Goal: Task Accomplishment & Management: Manage account settings

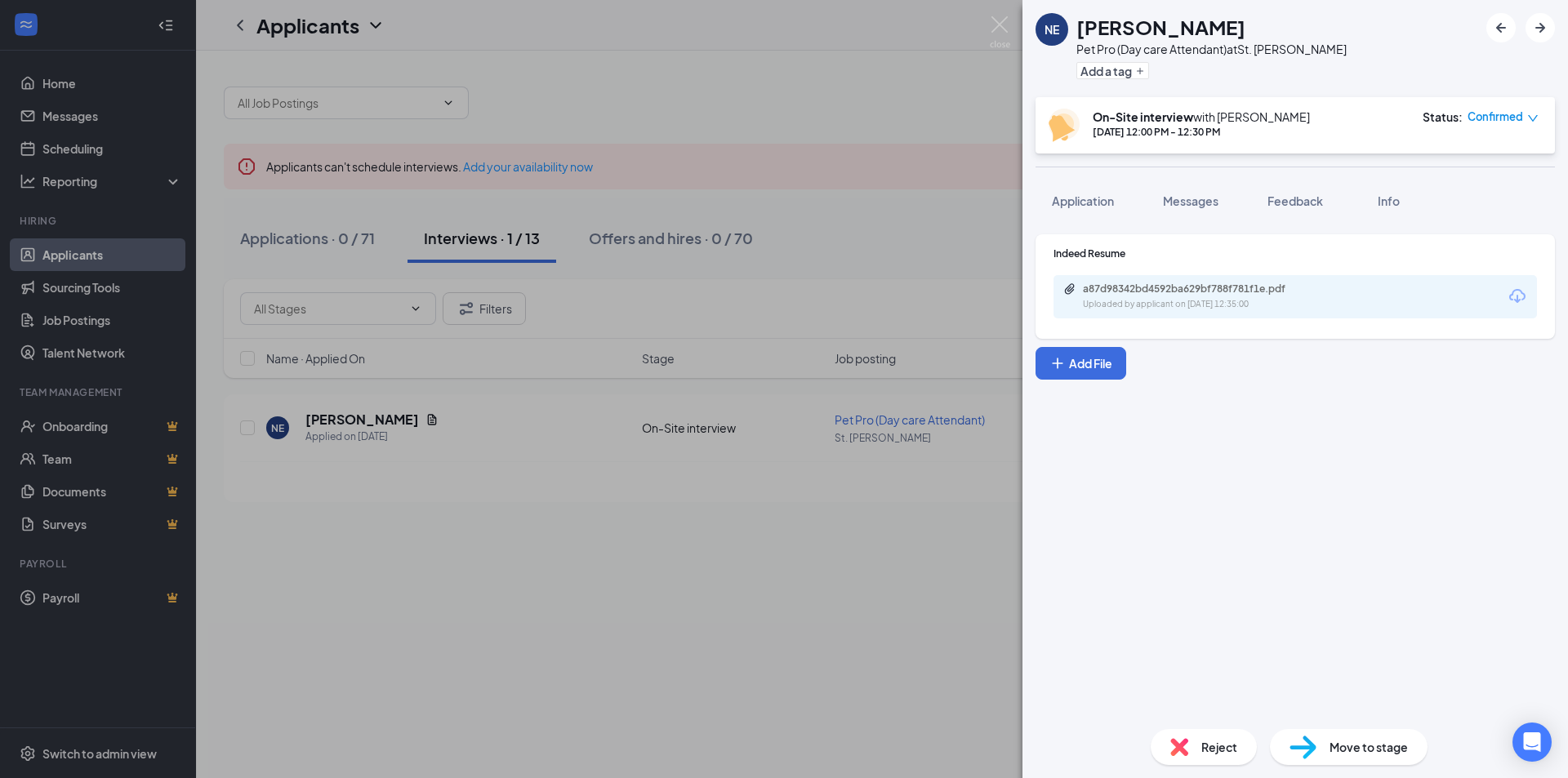
click at [747, 425] on div "NE [PERSON_NAME] Pet Pro (Day care Attendant) at St. [PERSON_NAME] Add a tag On…" at bounding box center [784, 389] width 1568 height 778
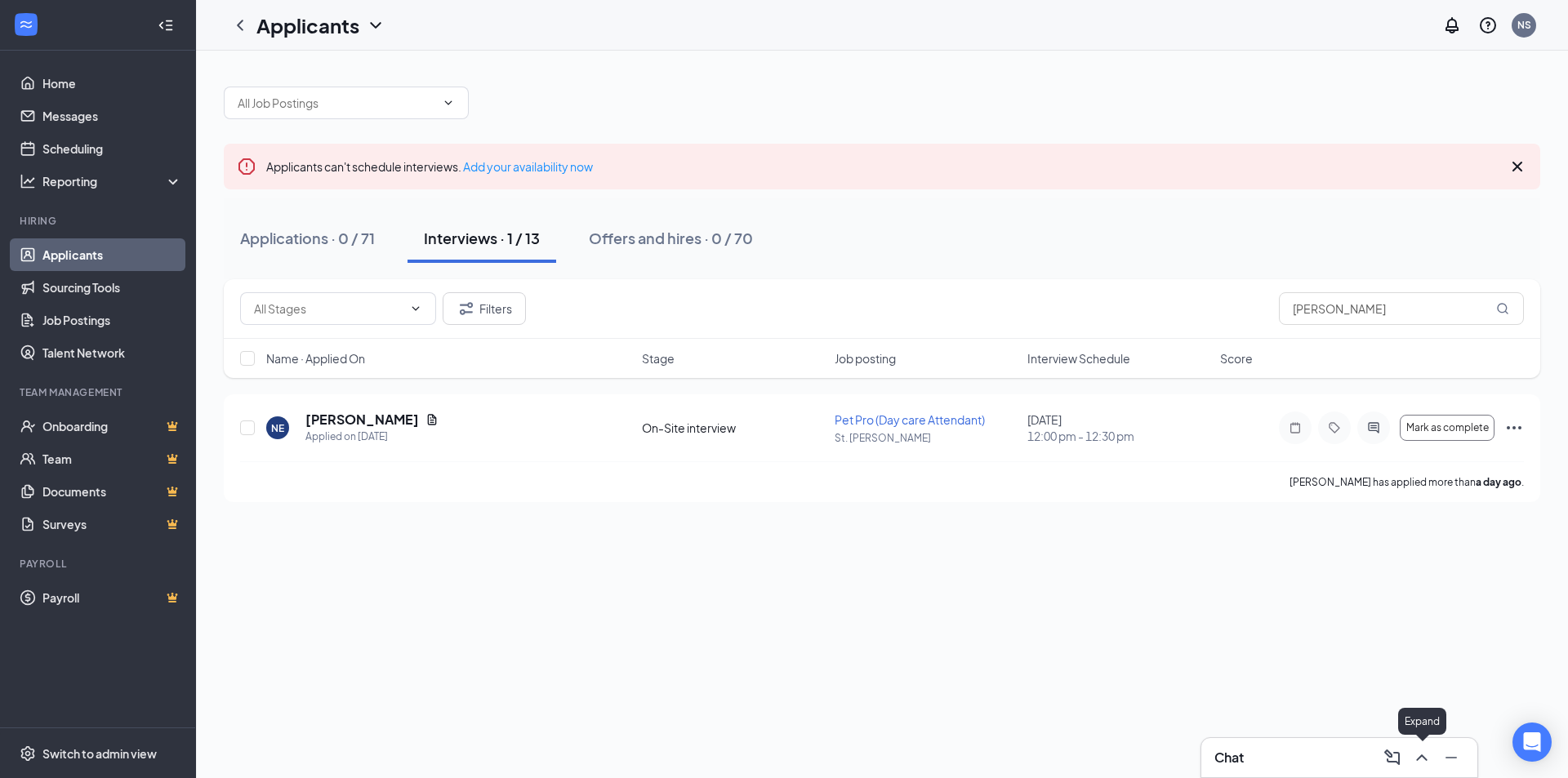
click at [1421, 757] on icon "ChevronUp" at bounding box center [1422, 757] width 20 height 20
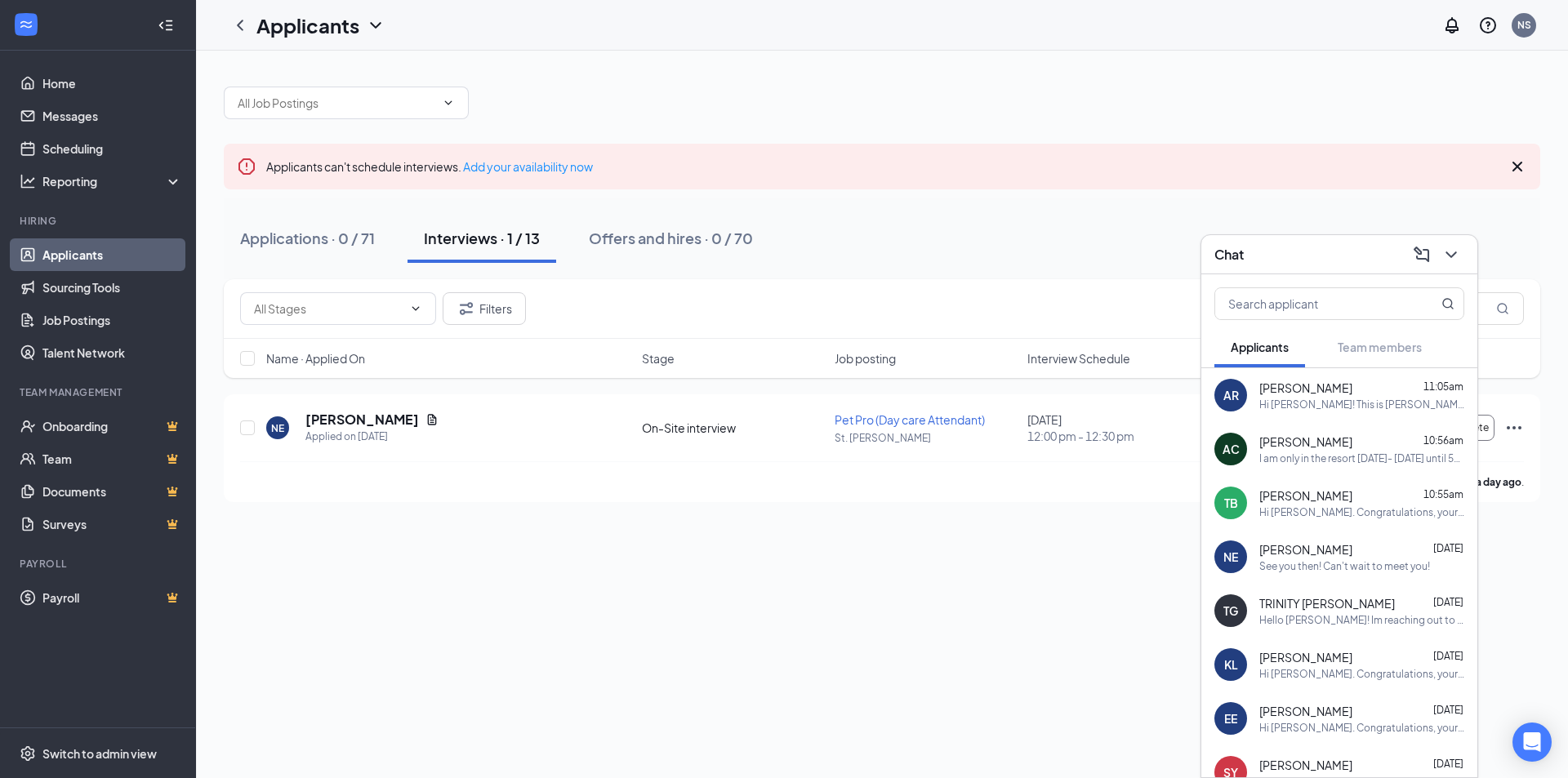
click at [1303, 501] on span "[PERSON_NAME]" at bounding box center [1305, 495] width 93 height 16
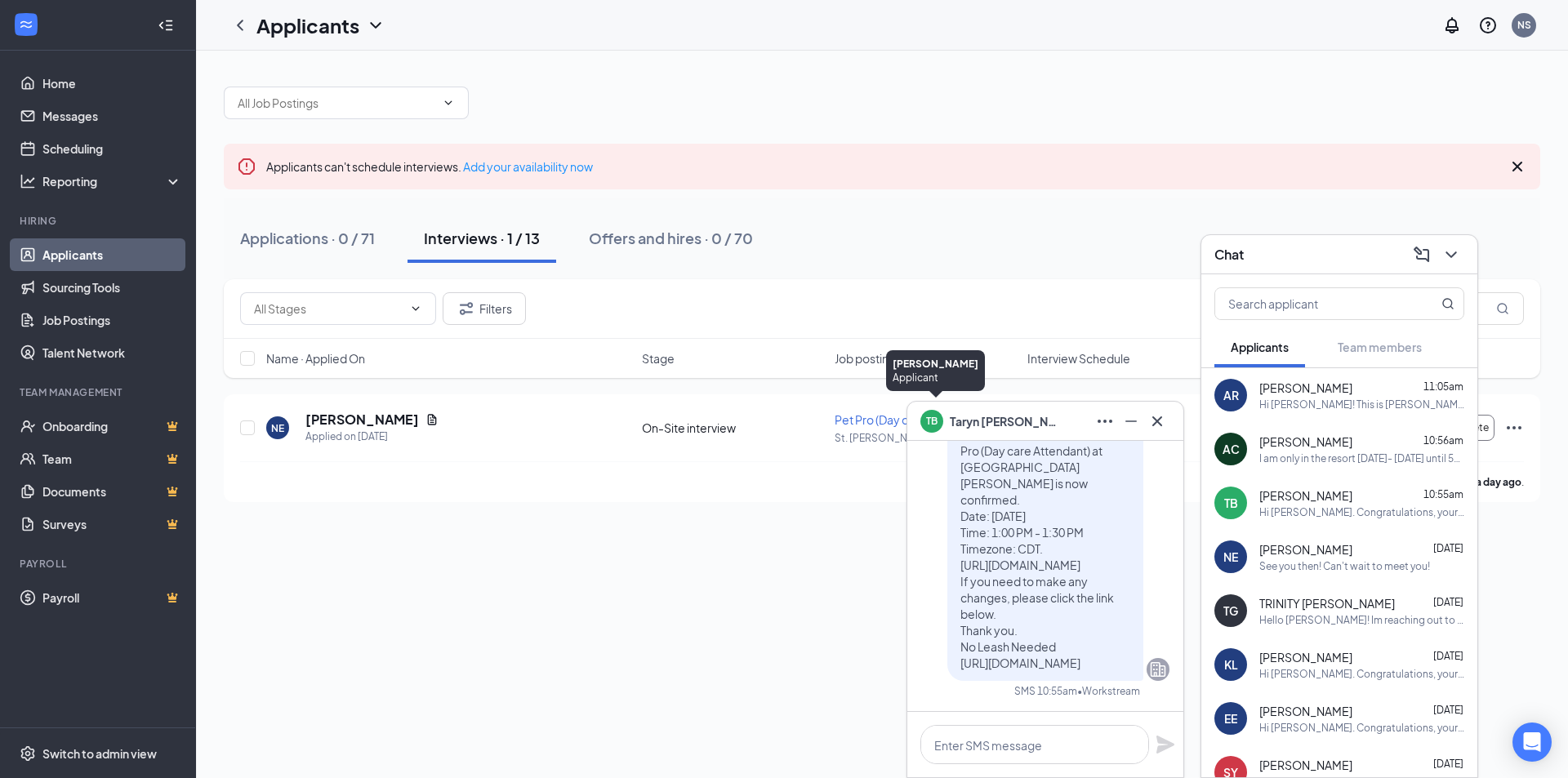
click at [942, 420] on div "TB" at bounding box center [931, 419] width 23 height 22
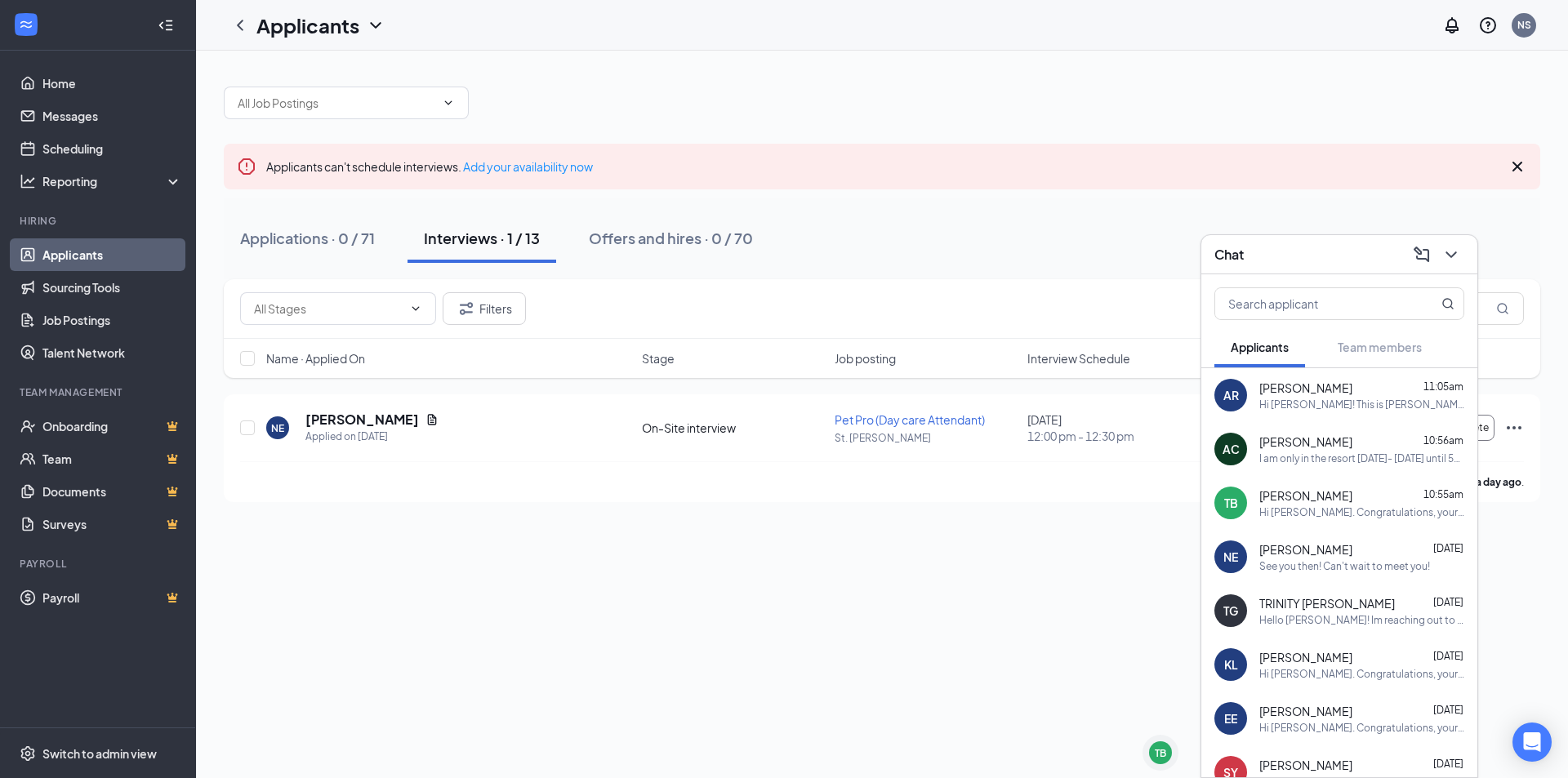
click at [972, 628] on div "Applicants can't schedule interviews. Add your availability now Applications · …" at bounding box center [882, 414] width 1372 height 727
click at [349, 307] on input "text" at bounding box center [328, 308] width 148 height 18
click at [609, 665] on div "Applicants can't schedule interviews. Add your availability now Applications · …" at bounding box center [882, 414] width 1372 height 727
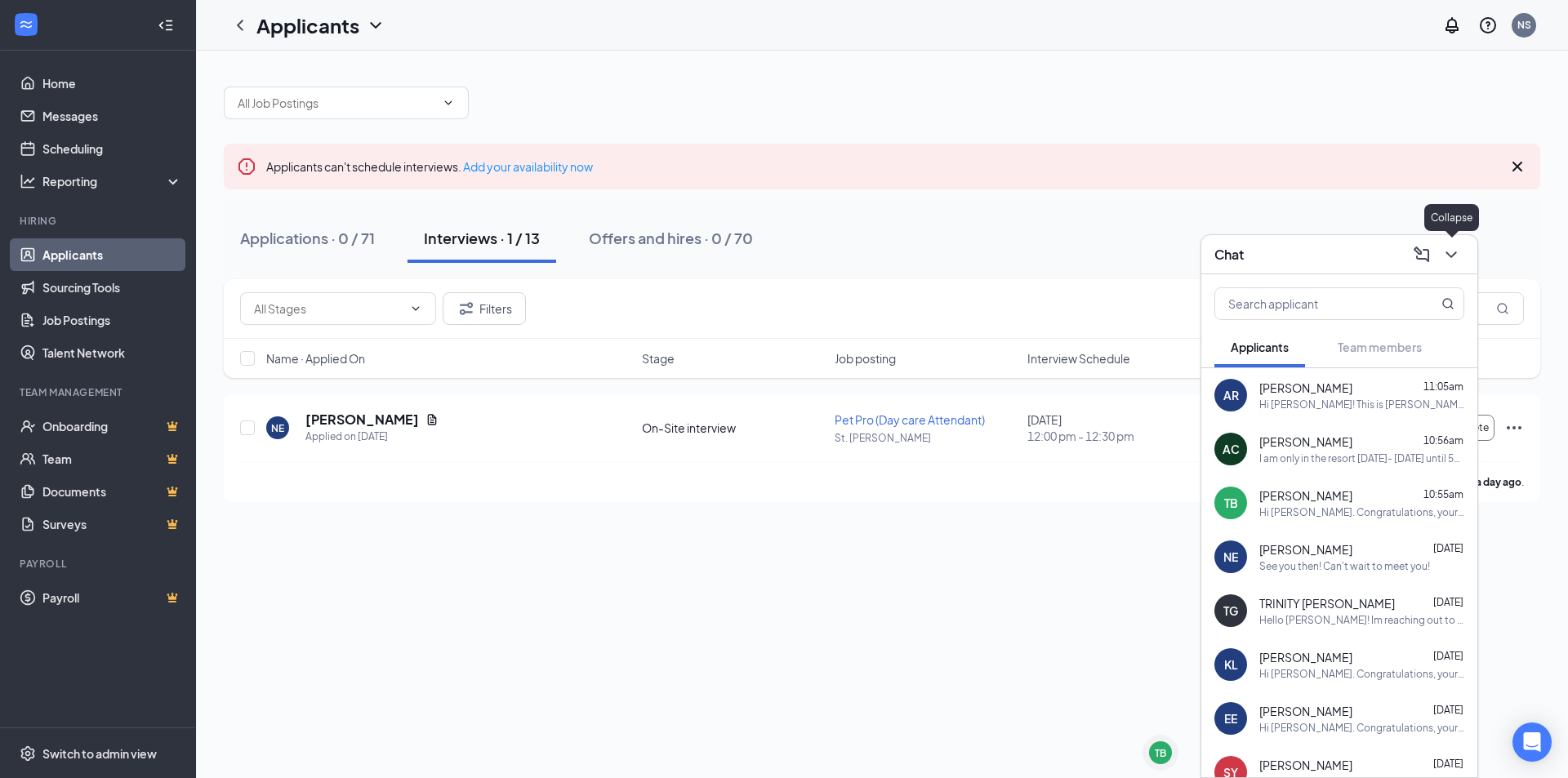
click at [1460, 255] on icon "ChevronDown" at bounding box center [1451, 254] width 20 height 20
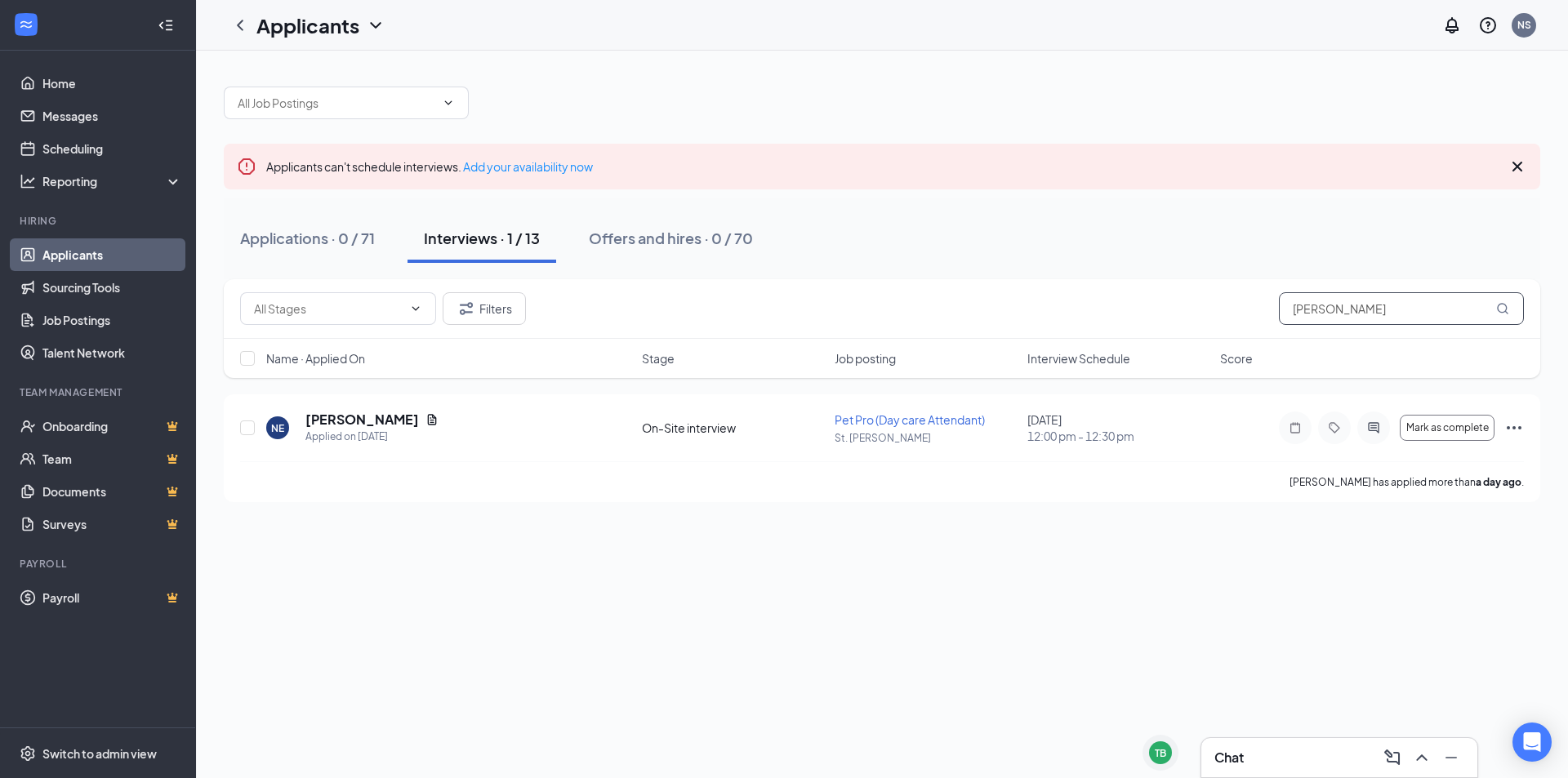
click at [1382, 313] on input "[PERSON_NAME]" at bounding box center [1401, 308] width 245 height 33
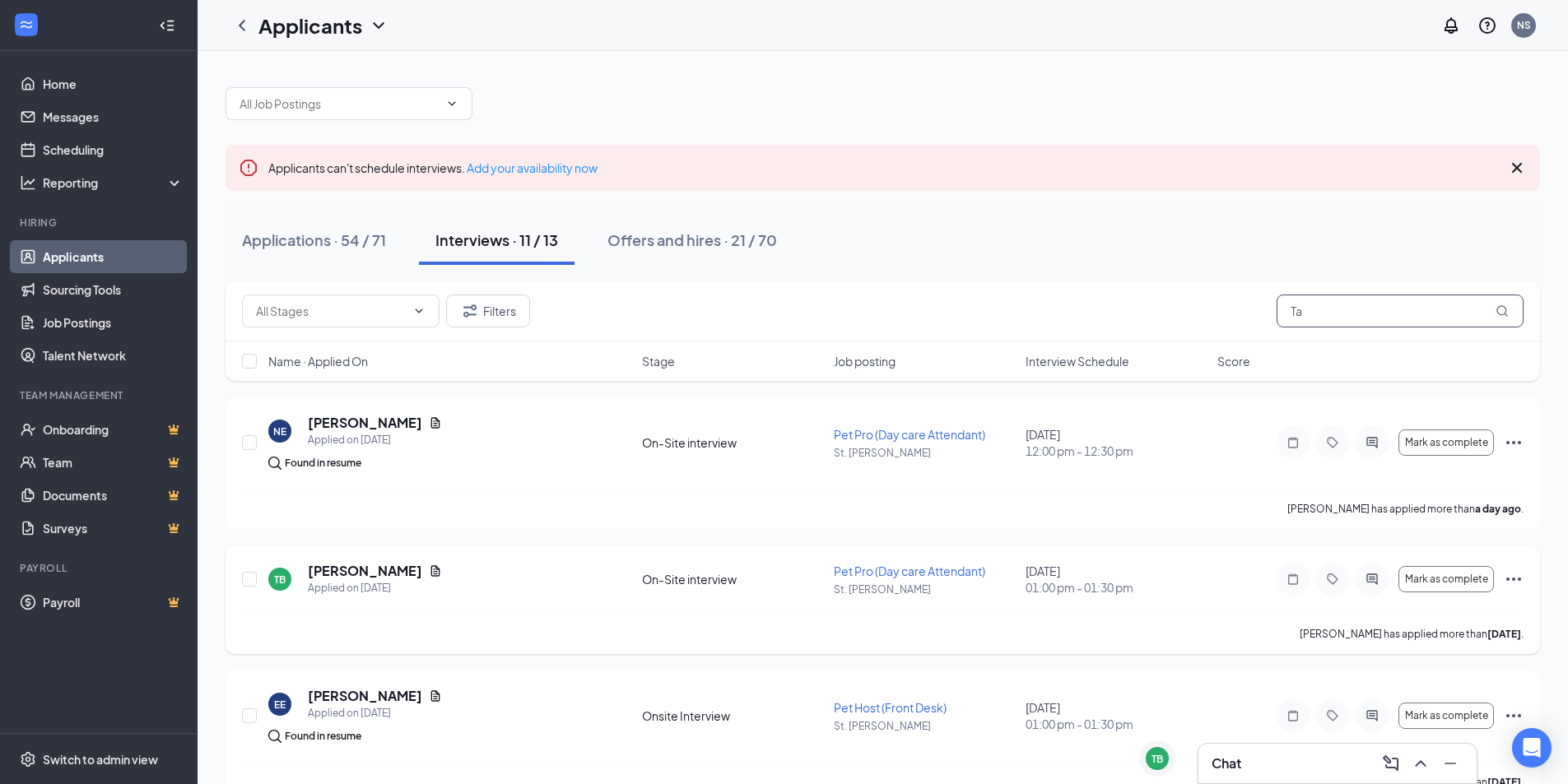
type input "Ta"
click at [432, 572] on icon "Document" at bounding box center [436, 570] width 9 height 10
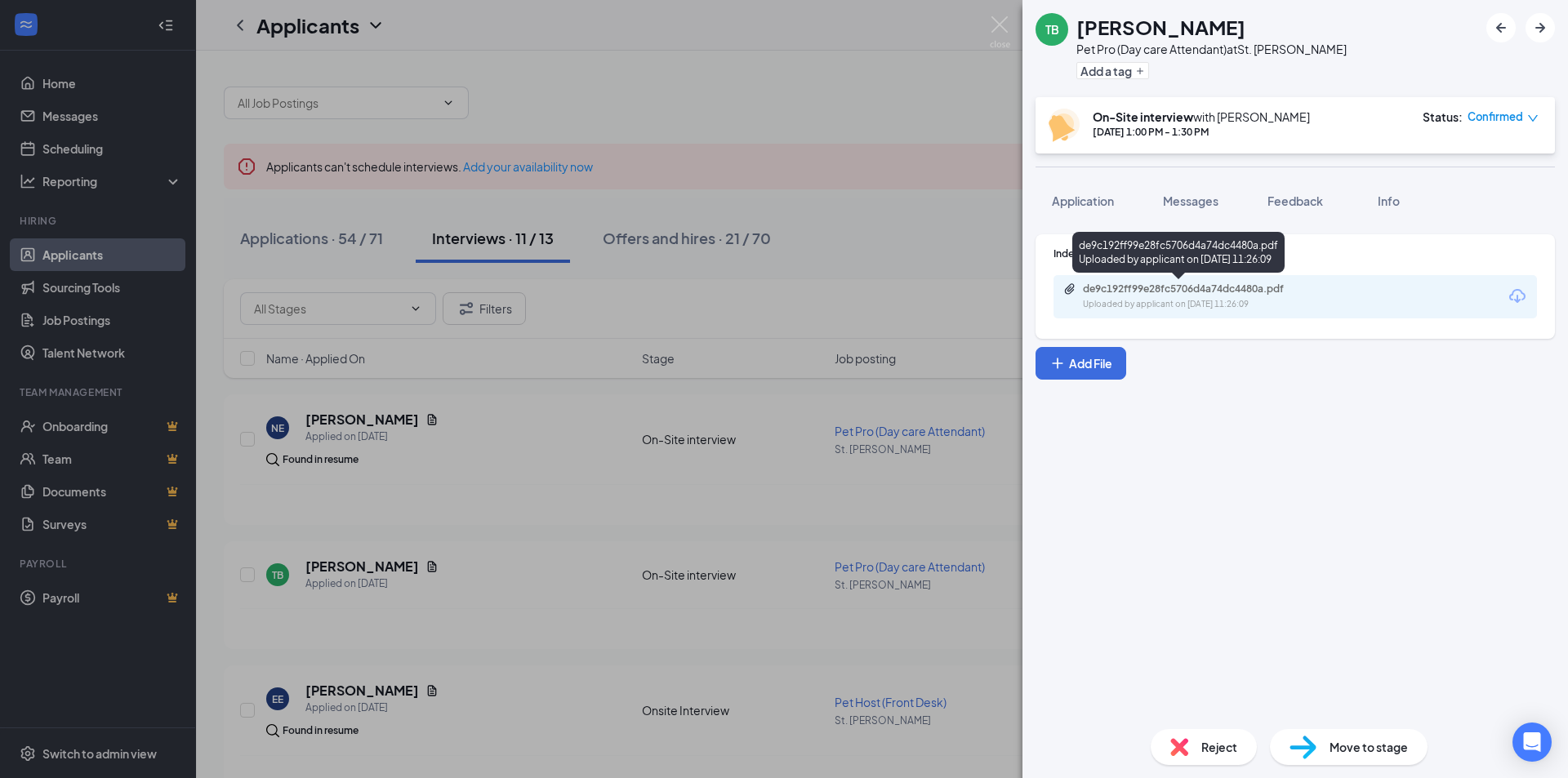
click at [1157, 285] on div "de9c192ff99e28fc5706d4a74dc4480a.pdf" at bounding box center [1198, 289] width 229 height 13
click at [1009, 28] on div "TB [PERSON_NAME] Pet Pro (Day care Attendant) at [GEOGRAPHIC_DATA][PERSON_NAME]…" at bounding box center [784, 389] width 1568 height 778
click at [997, 26] on img at bounding box center [1000, 32] width 21 height 32
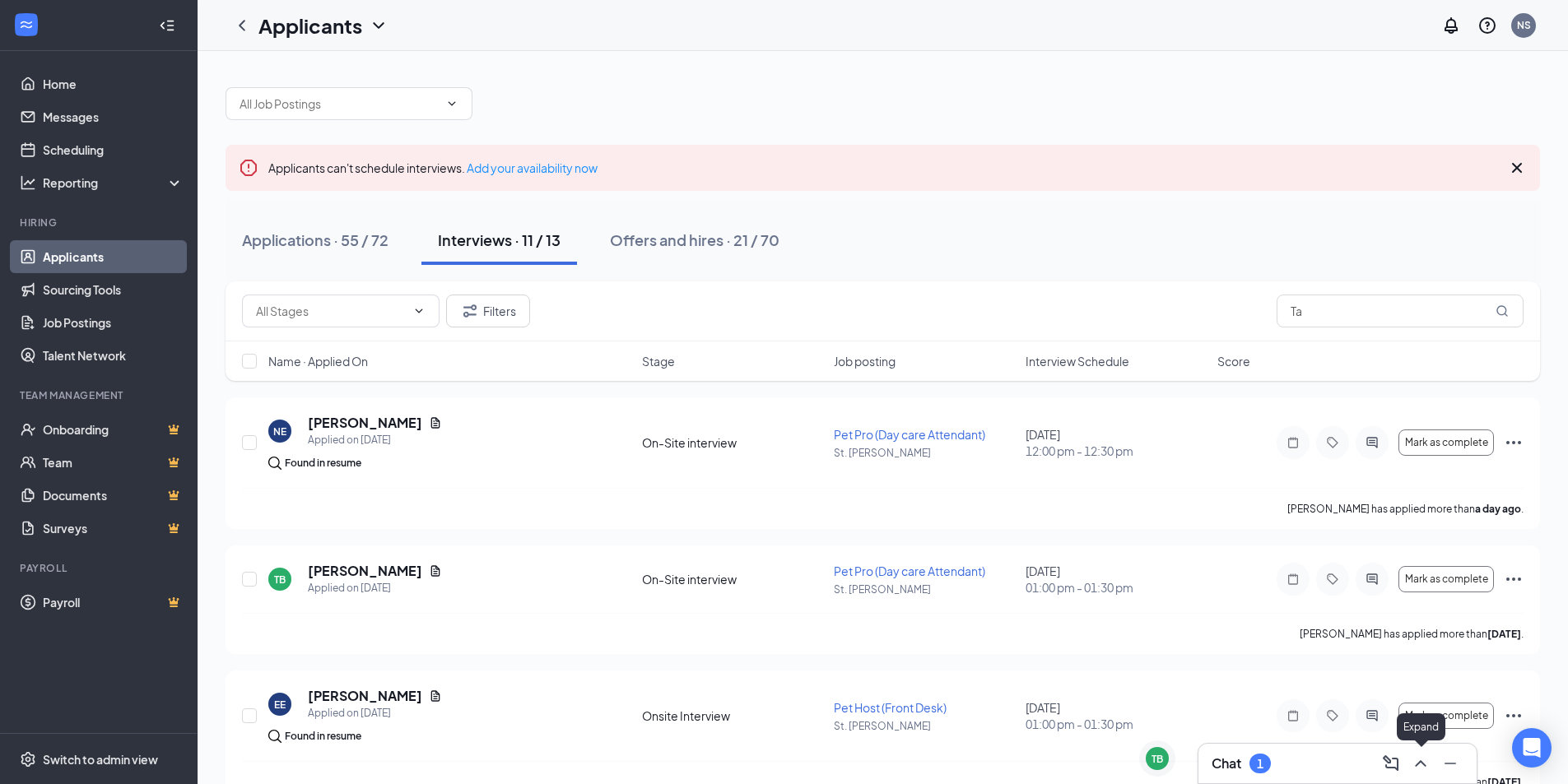
click at [1418, 761] on icon "ChevronUp" at bounding box center [1421, 763] width 20 height 20
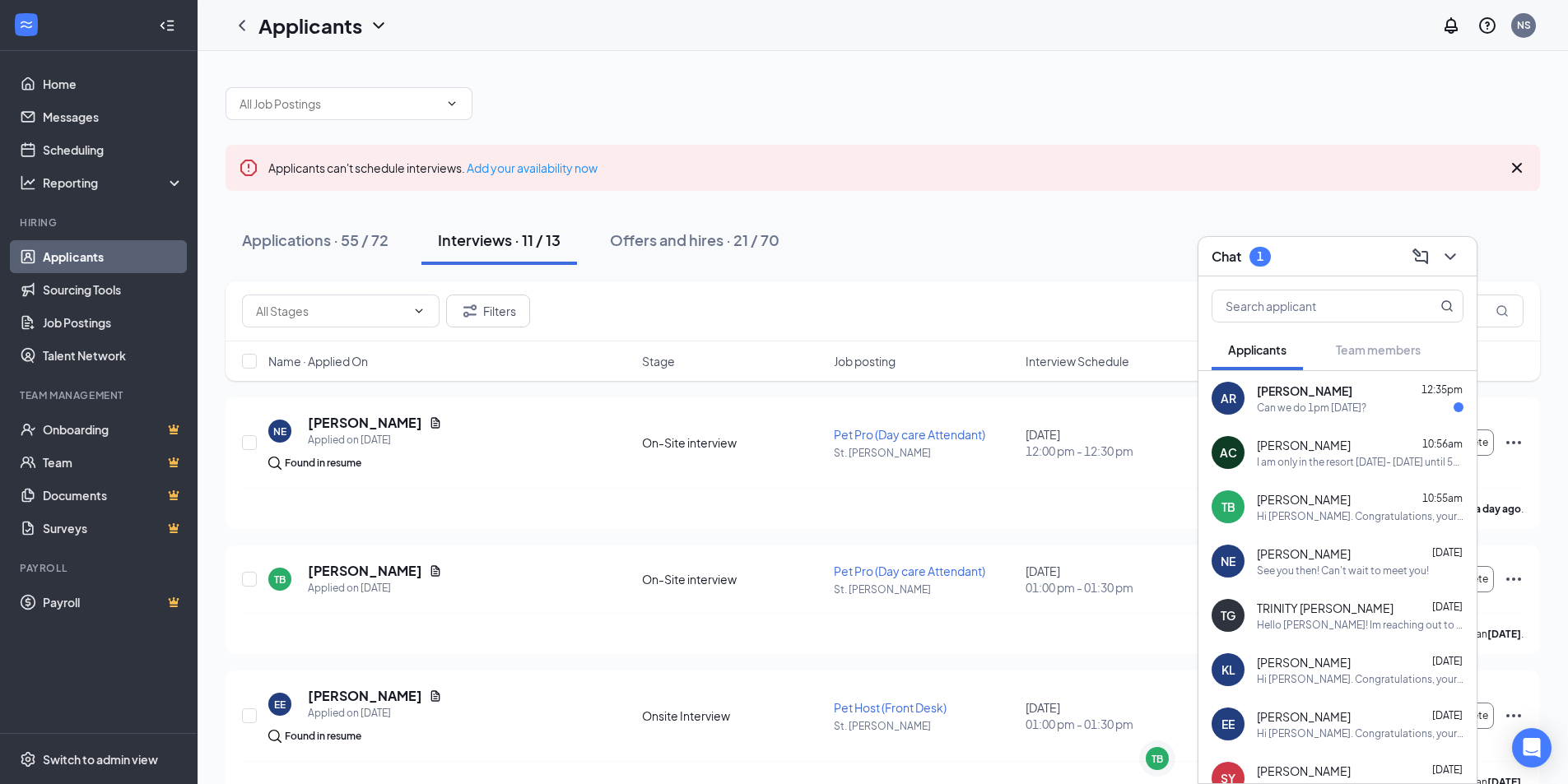
click at [1318, 407] on div "Can we do 1pm [DATE]?" at bounding box center [1312, 407] width 110 height 14
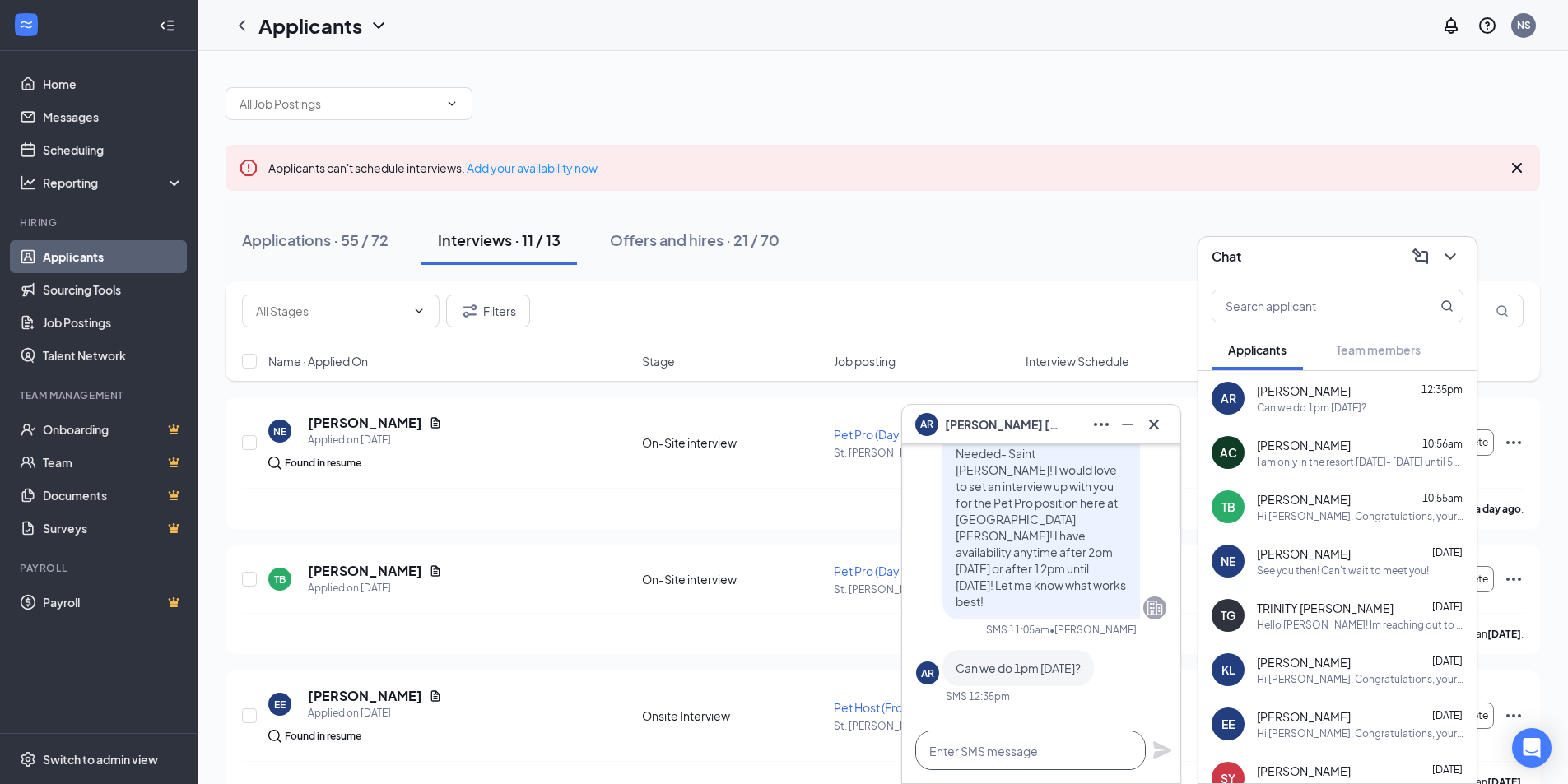
click at [1015, 731] on textarea at bounding box center [1030, 750] width 231 height 40
click at [120, 156] on link "Scheduling" at bounding box center [112, 149] width 141 height 33
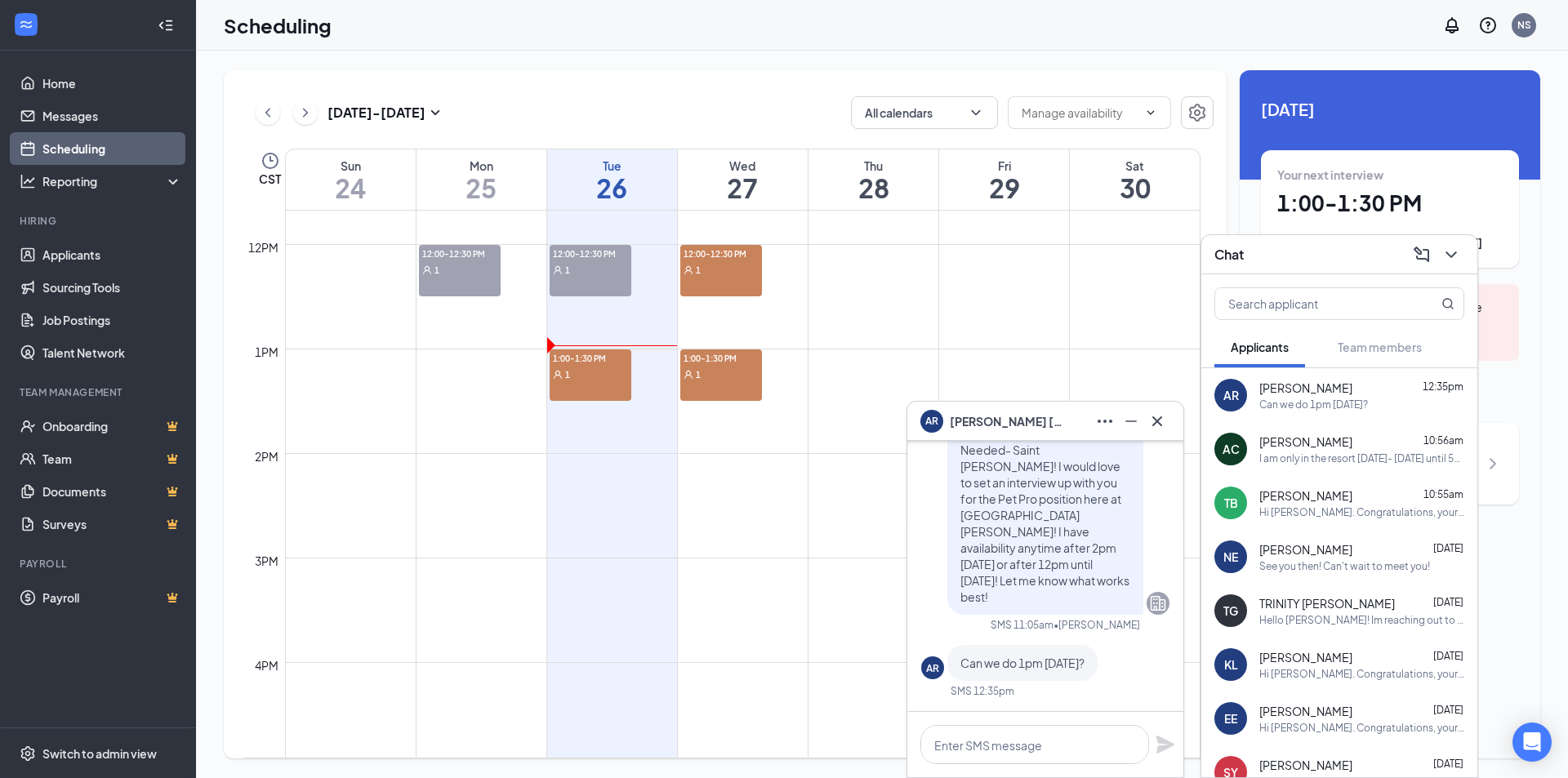
scroll to position [1210, 0]
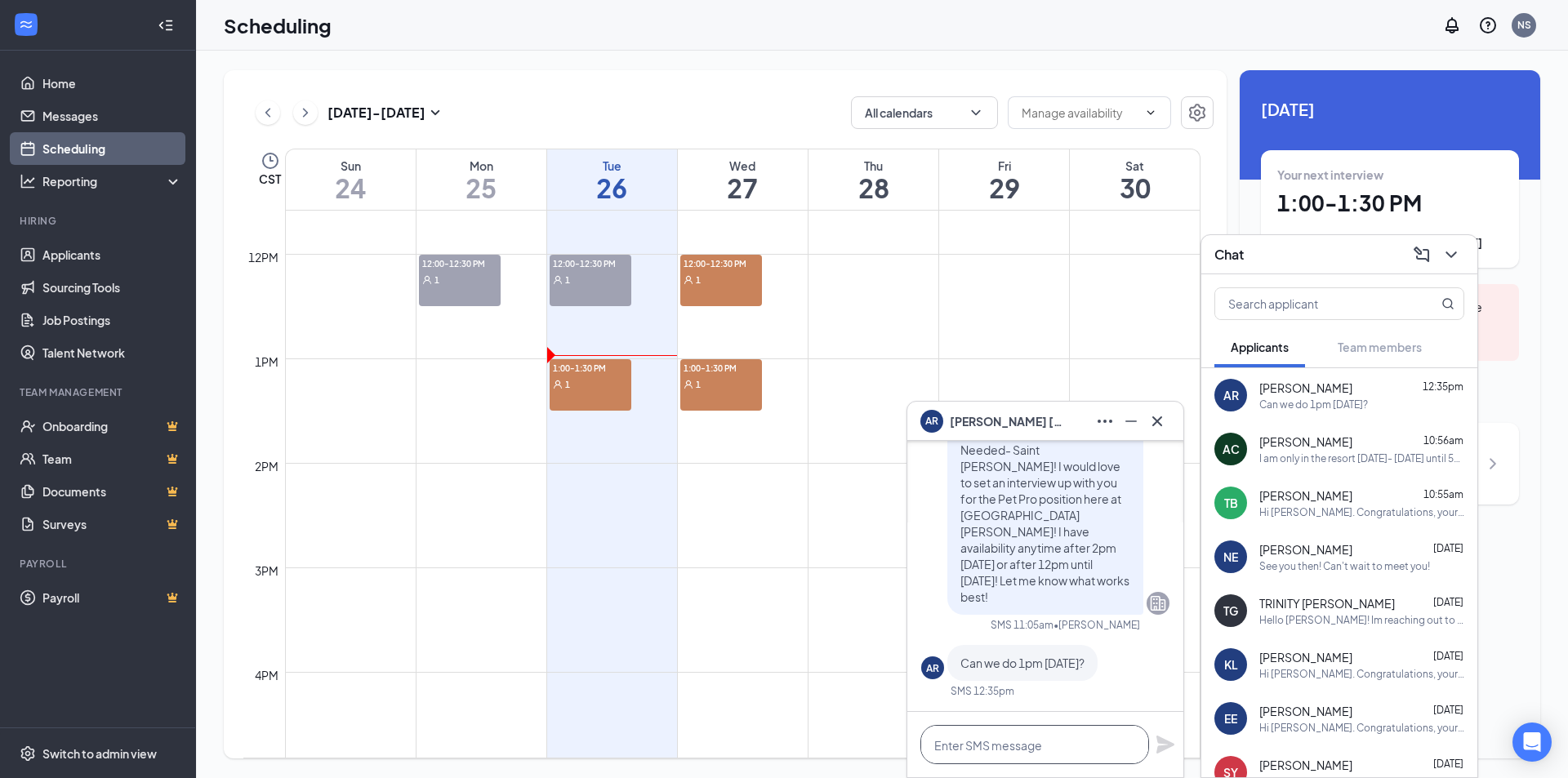
click at [1001, 743] on textarea at bounding box center [1034, 744] width 229 height 39
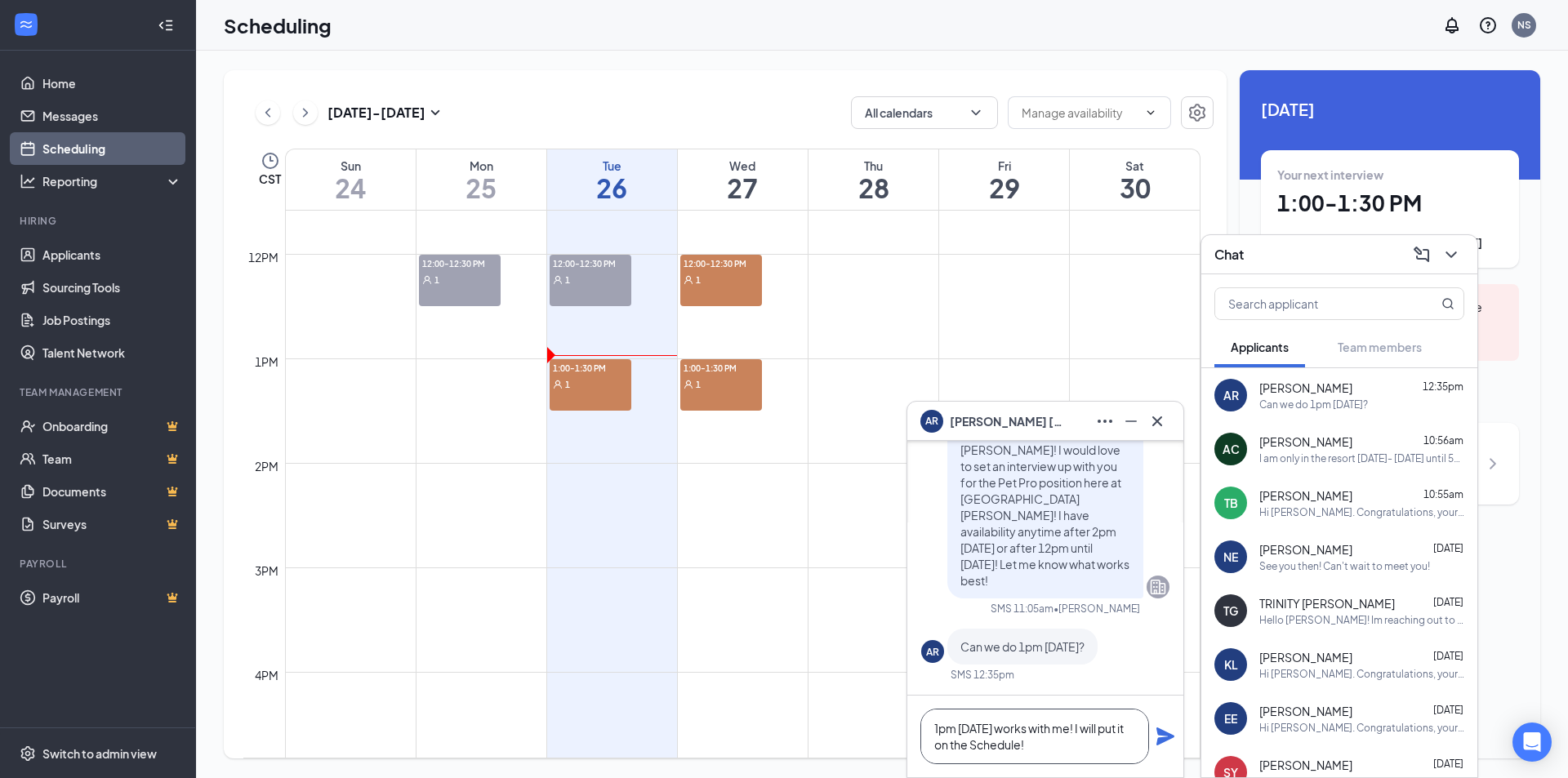
click at [980, 746] on textarea "1pm [DATE] works with me! I will put it on the Schedule!" at bounding box center [1034, 736] width 229 height 55
type textarea "1pm [DATE] works with me! I will put it on the schedule!"
click at [1168, 731] on icon "Plane" at bounding box center [1165, 736] width 20 height 20
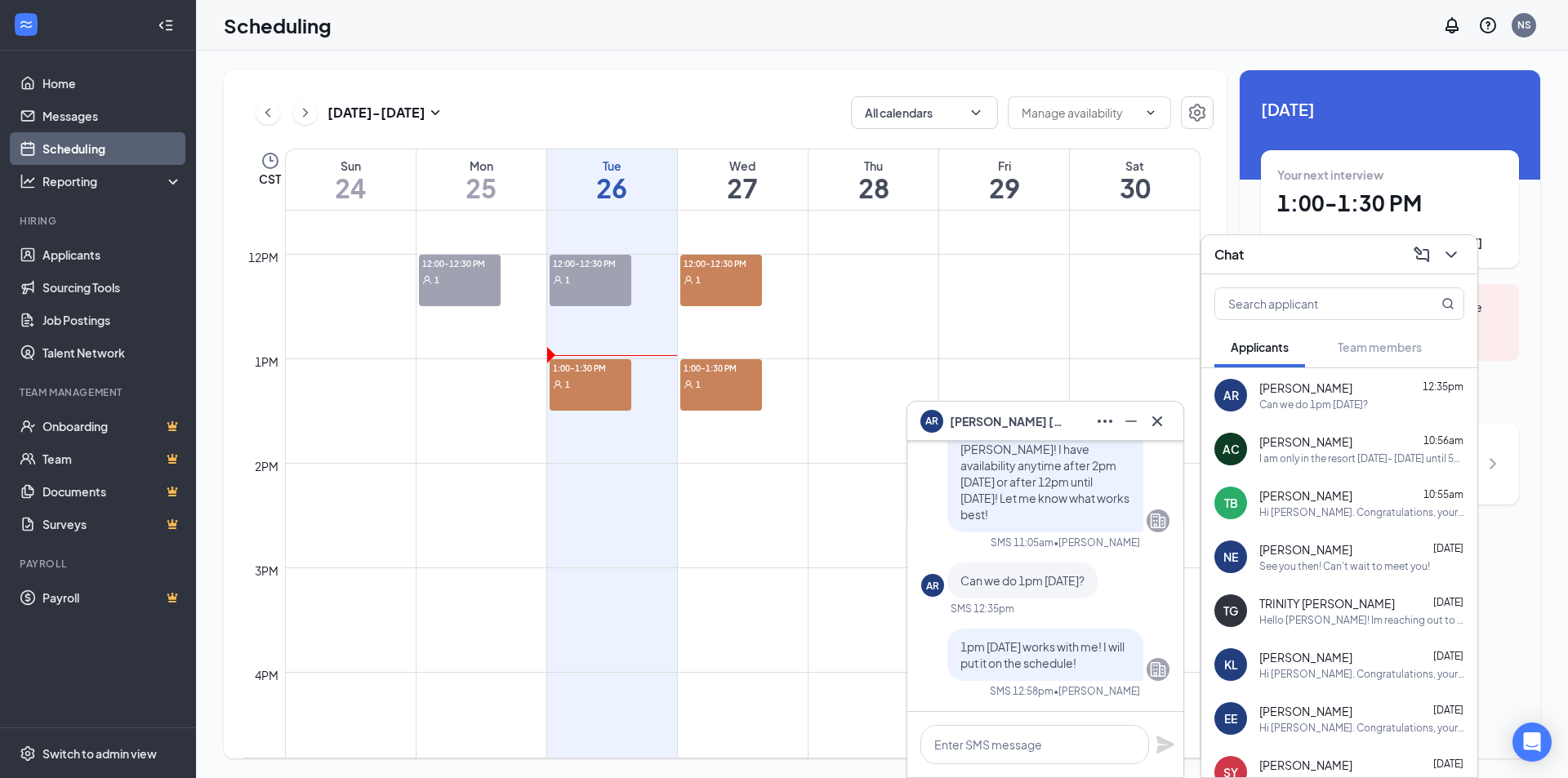
scroll to position [0, 0]
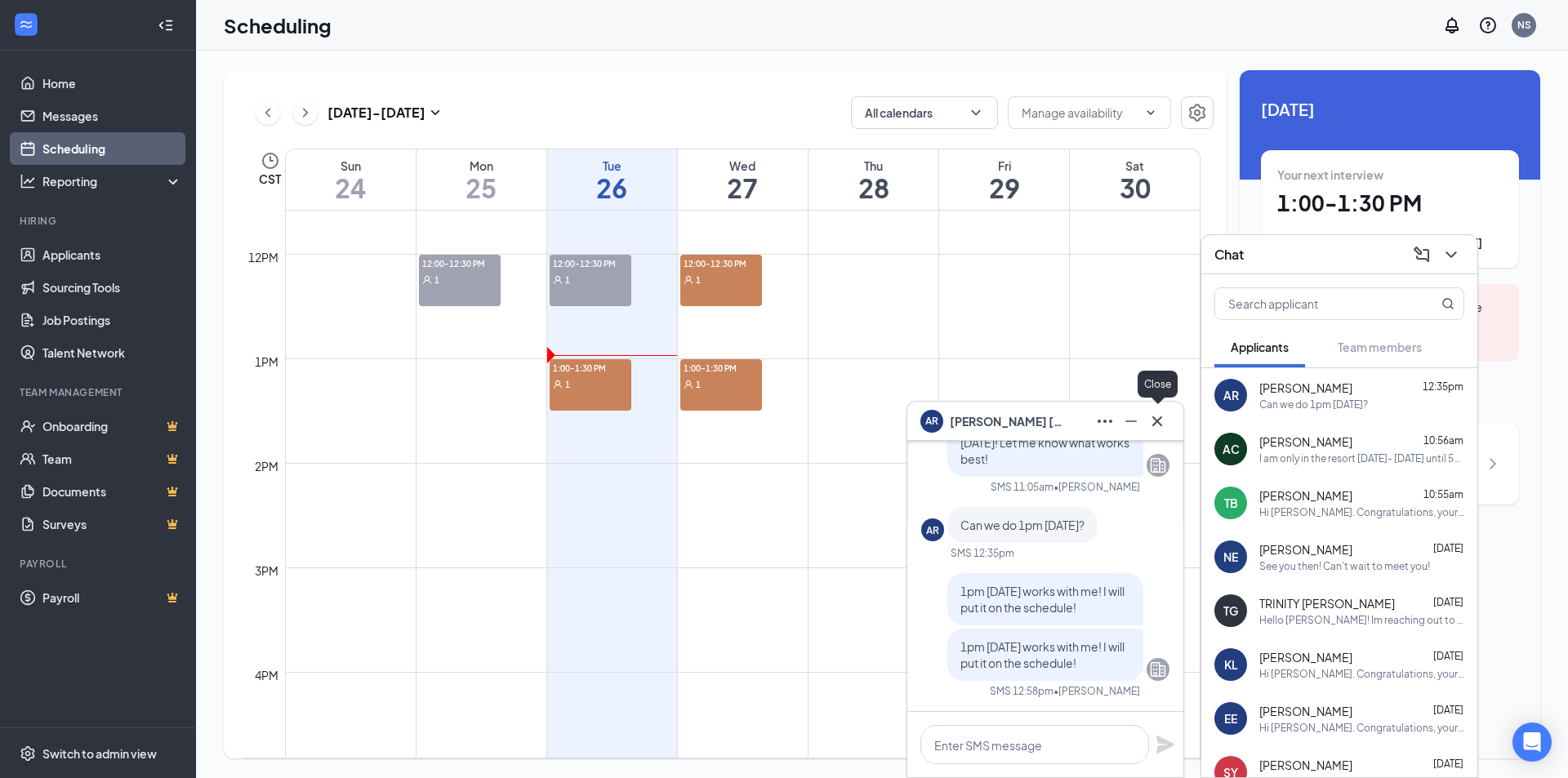
click at [1149, 420] on icon "Cross" at bounding box center [1156, 421] width 20 height 20
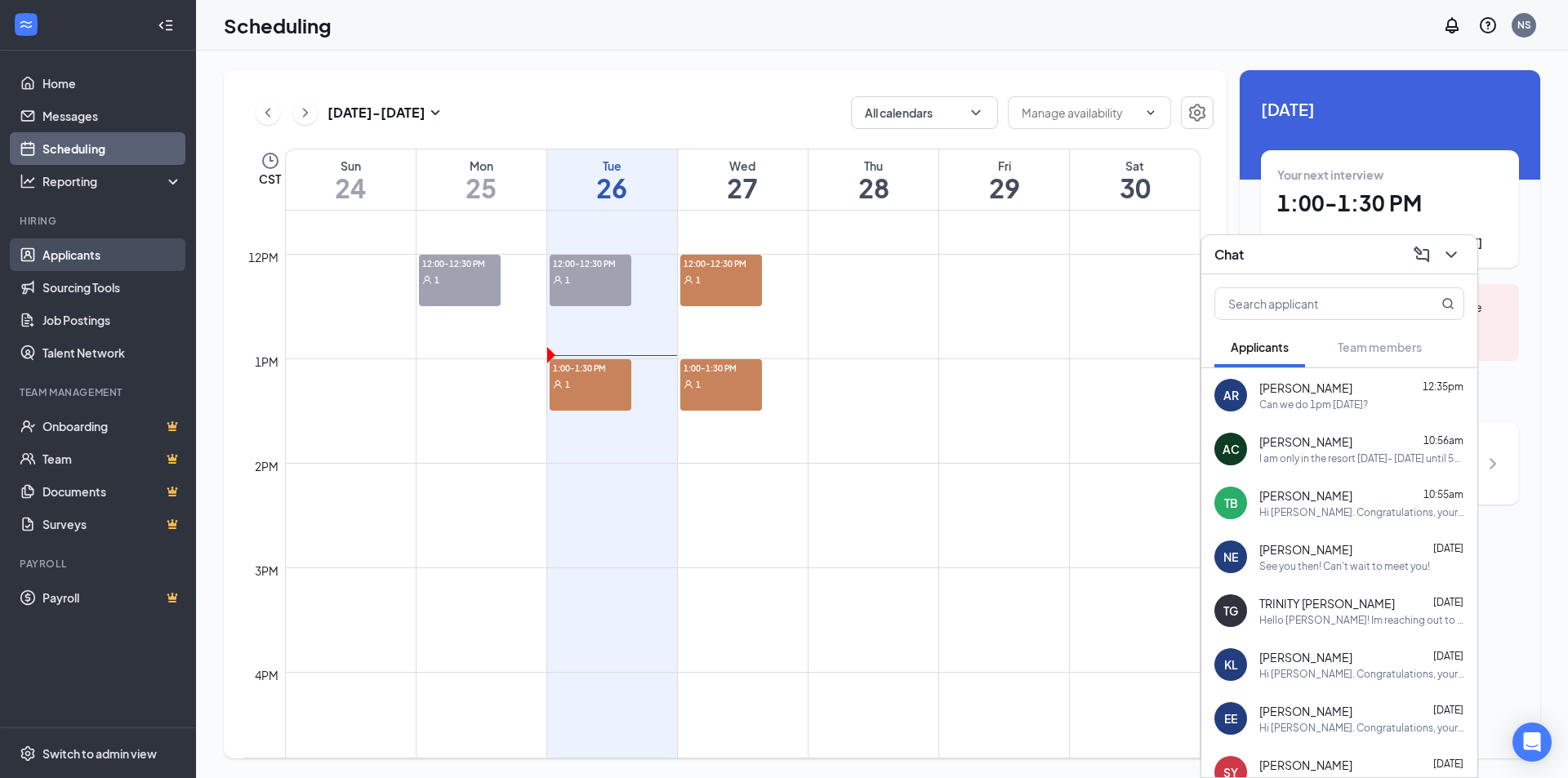
click at [100, 242] on link "Applicants" at bounding box center [112, 254] width 140 height 33
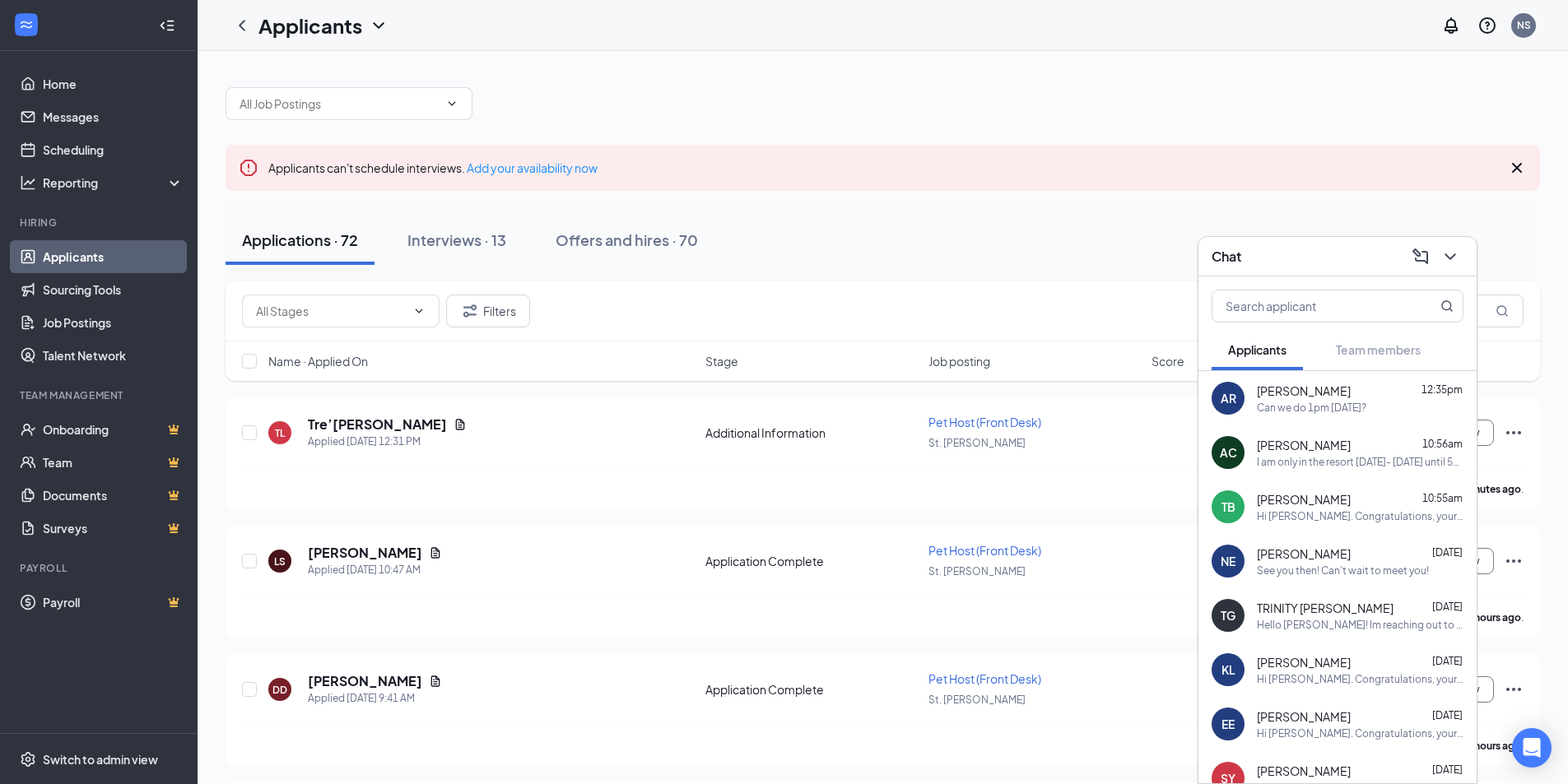
click at [1330, 265] on div "Chat" at bounding box center [1337, 256] width 251 height 26
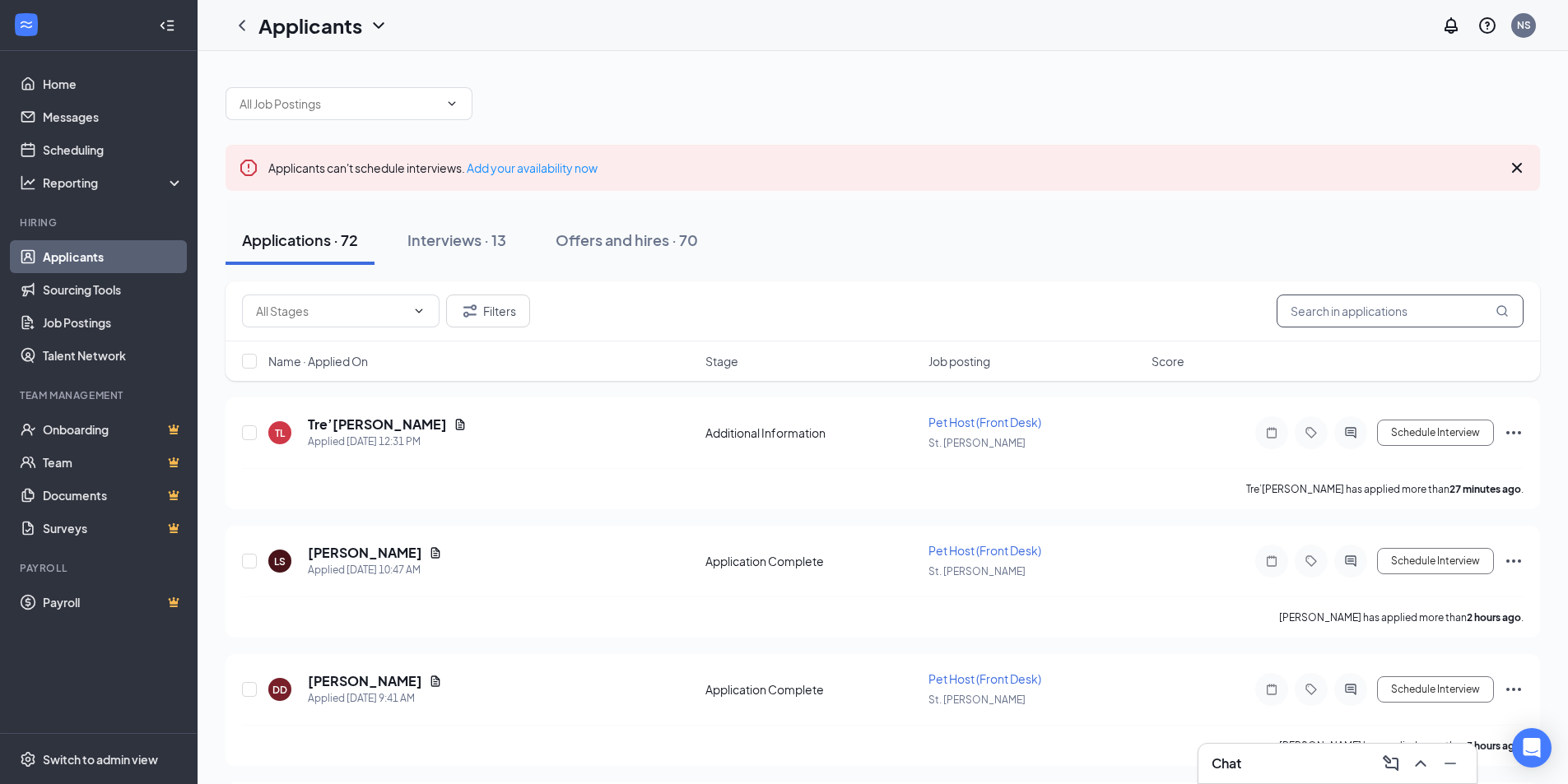
click at [1352, 309] on input "text" at bounding box center [1400, 311] width 247 height 33
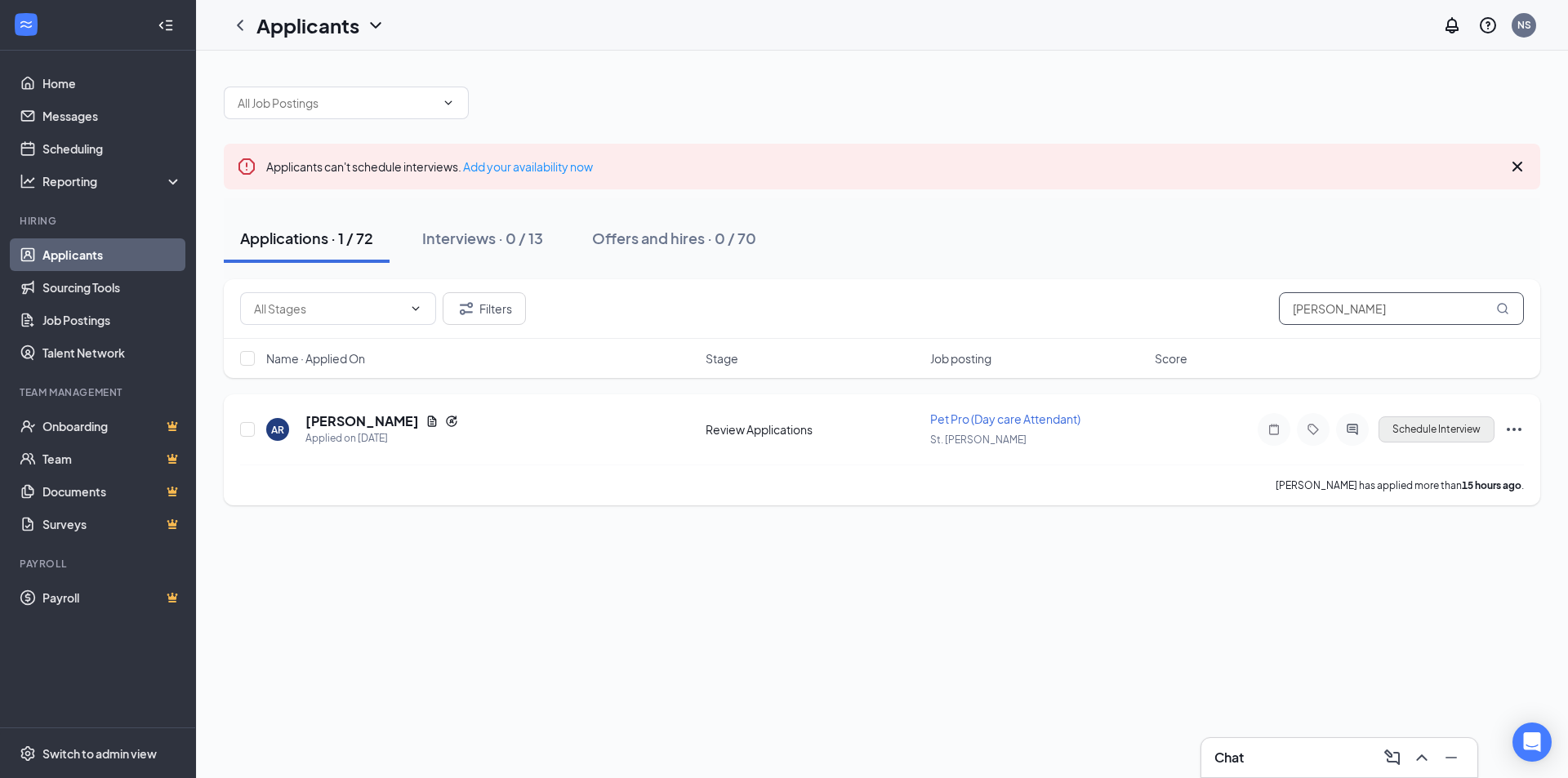
type input "[PERSON_NAME]"
click at [1444, 433] on button "Schedule Interview" at bounding box center [1437, 429] width 116 height 26
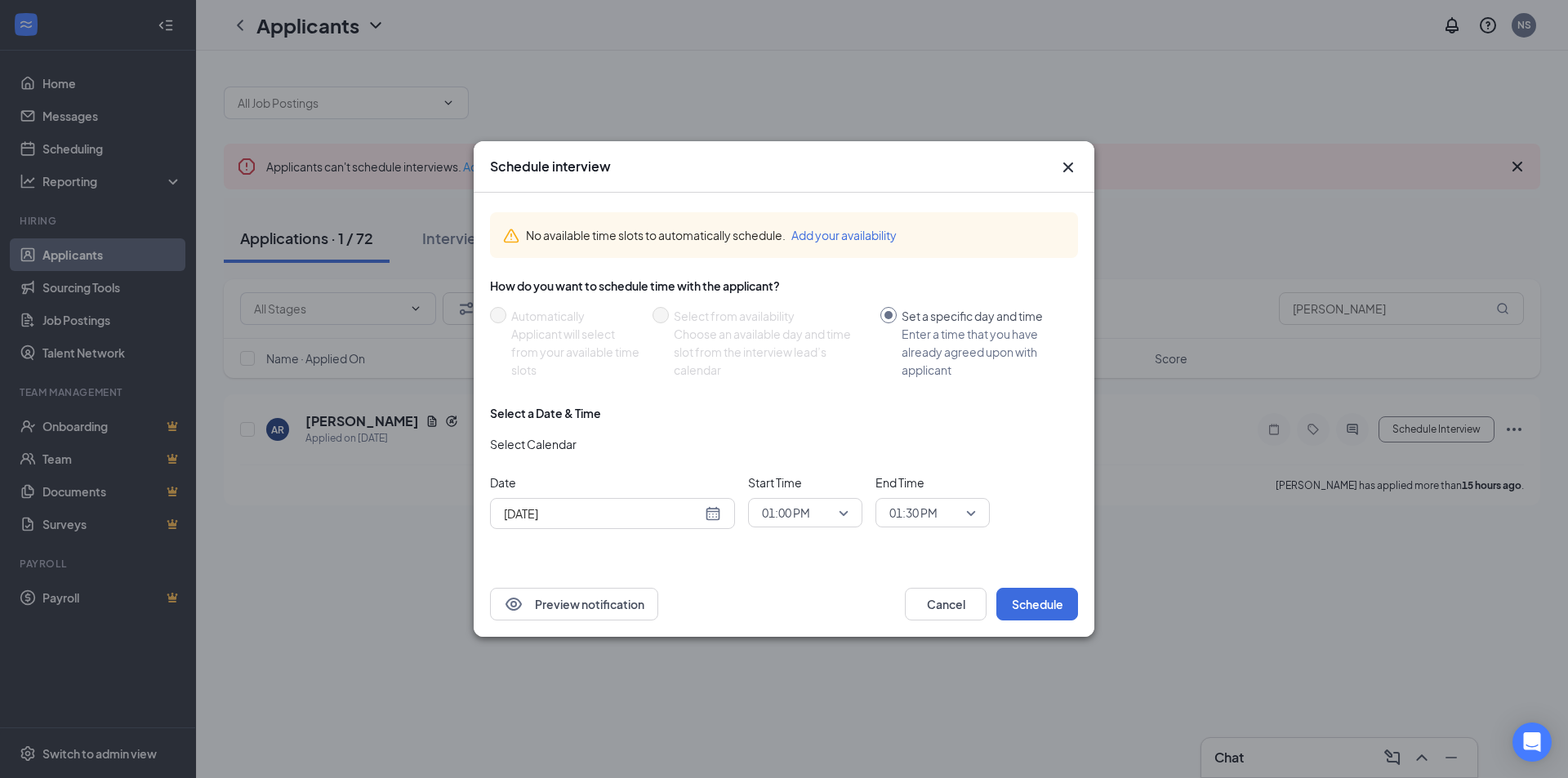
click at [780, 523] on span "01:00 PM" at bounding box center [785, 513] width 48 height 24
click at [646, 514] on input "[DATE]" at bounding box center [602, 513] width 198 height 18
type input "[DATE]"
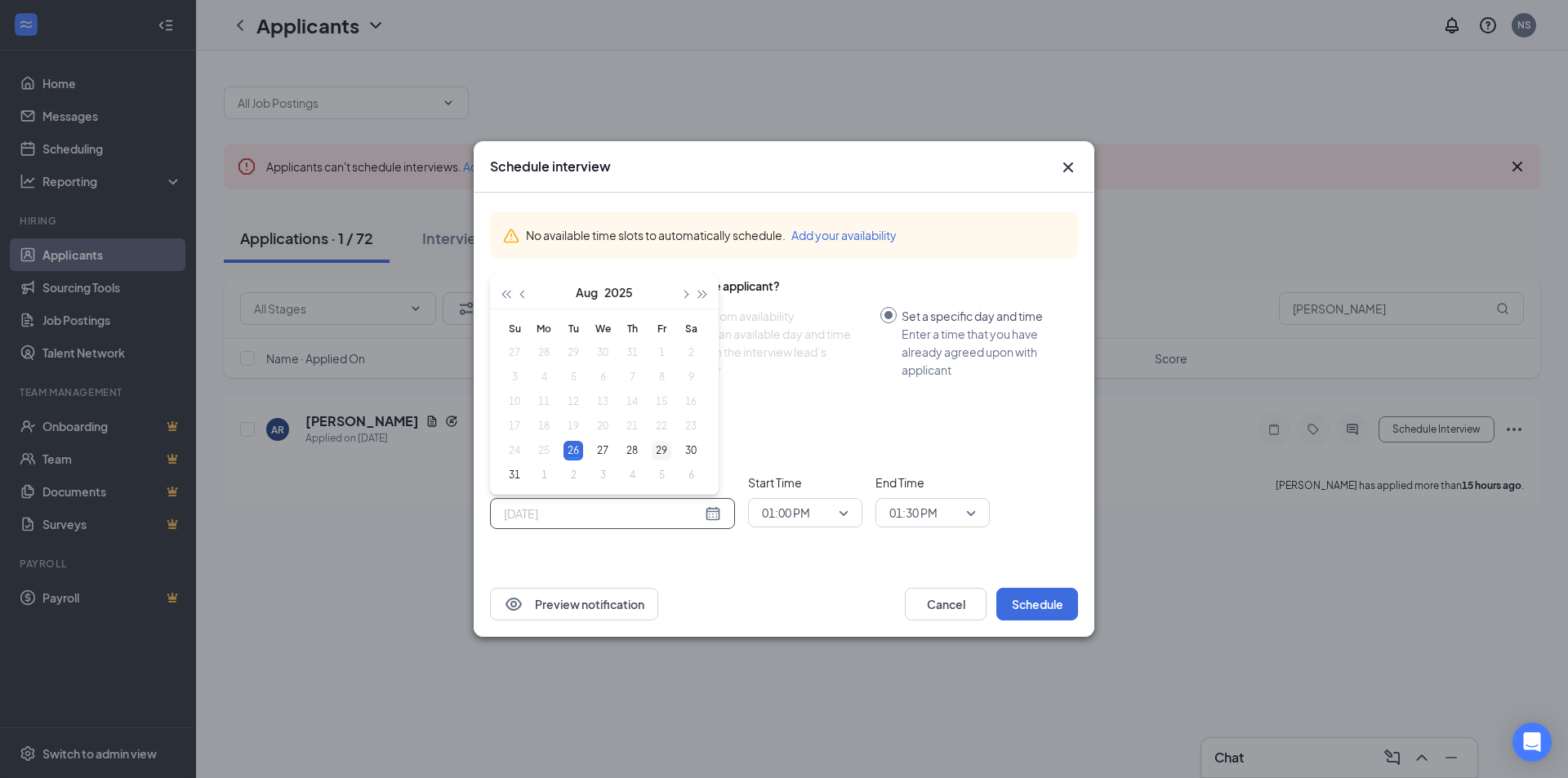
click at [669, 451] on div "29" at bounding box center [661, 450] width 20 height 20
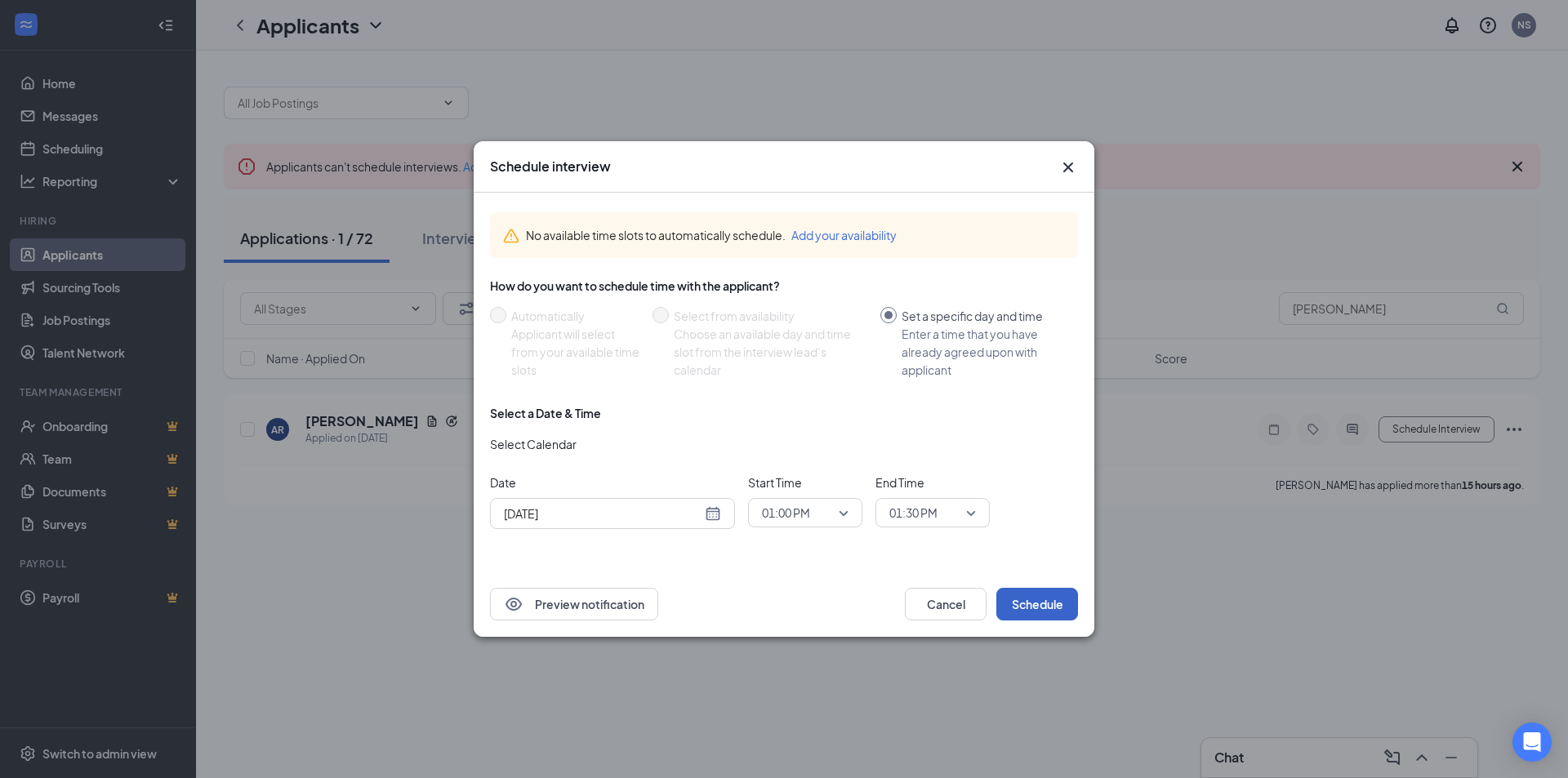
click at [1039, 616] on button "Schedule" at bounding box center [1036, 604] width 82 height 33
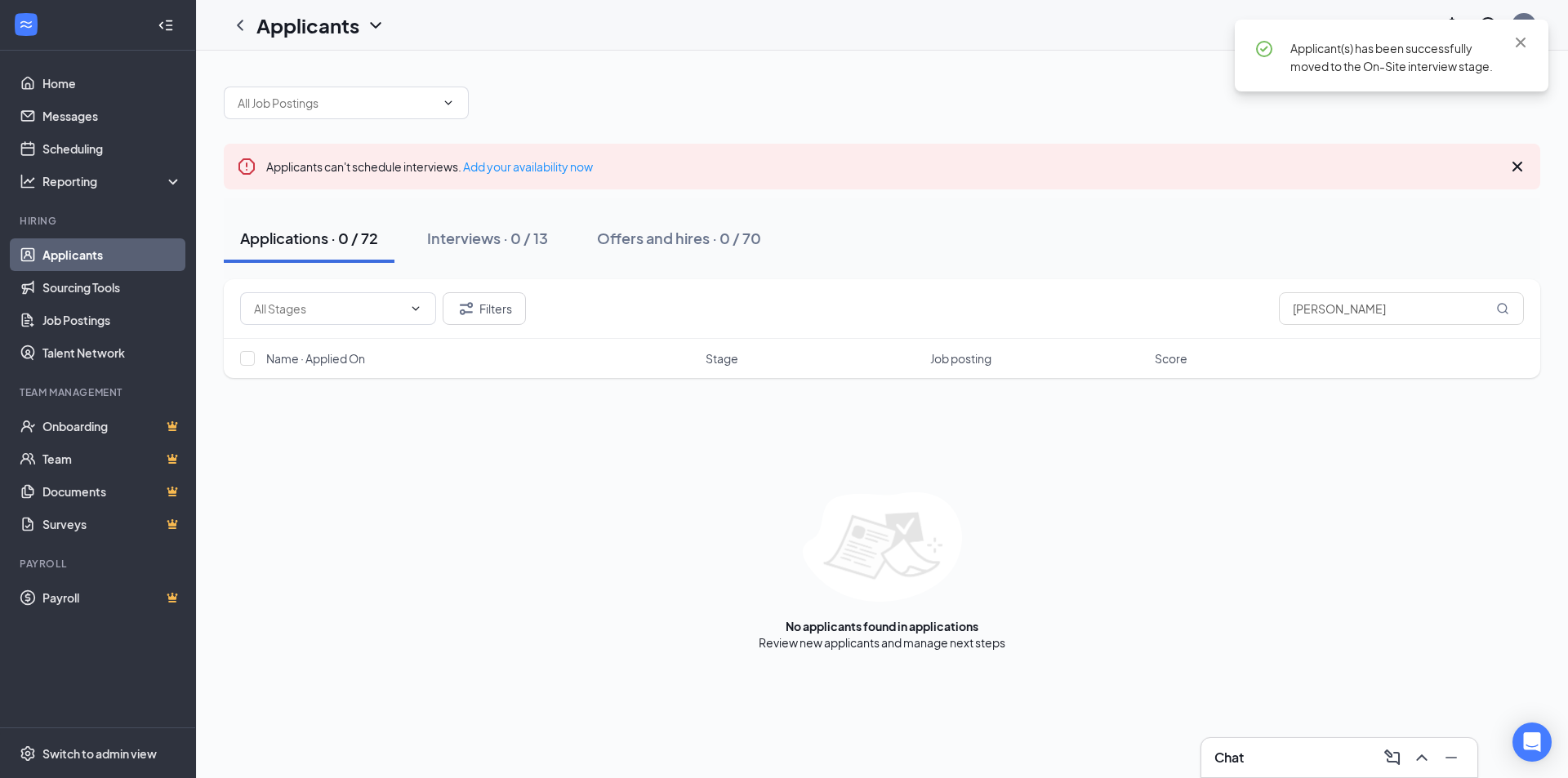
click at [1377, 54] on span "Applicant(s) has been successfully moved to the On-Site interview stage." at bounding box center [1392, 57] width 203 height 33
click at [1522, 41] on icon "Cross" at bounding box center [1520, 42] width 9 height 9
click at [1420, 766] on icon "ChevronUp" at bounding box center [1422, 757] width 20 height 20
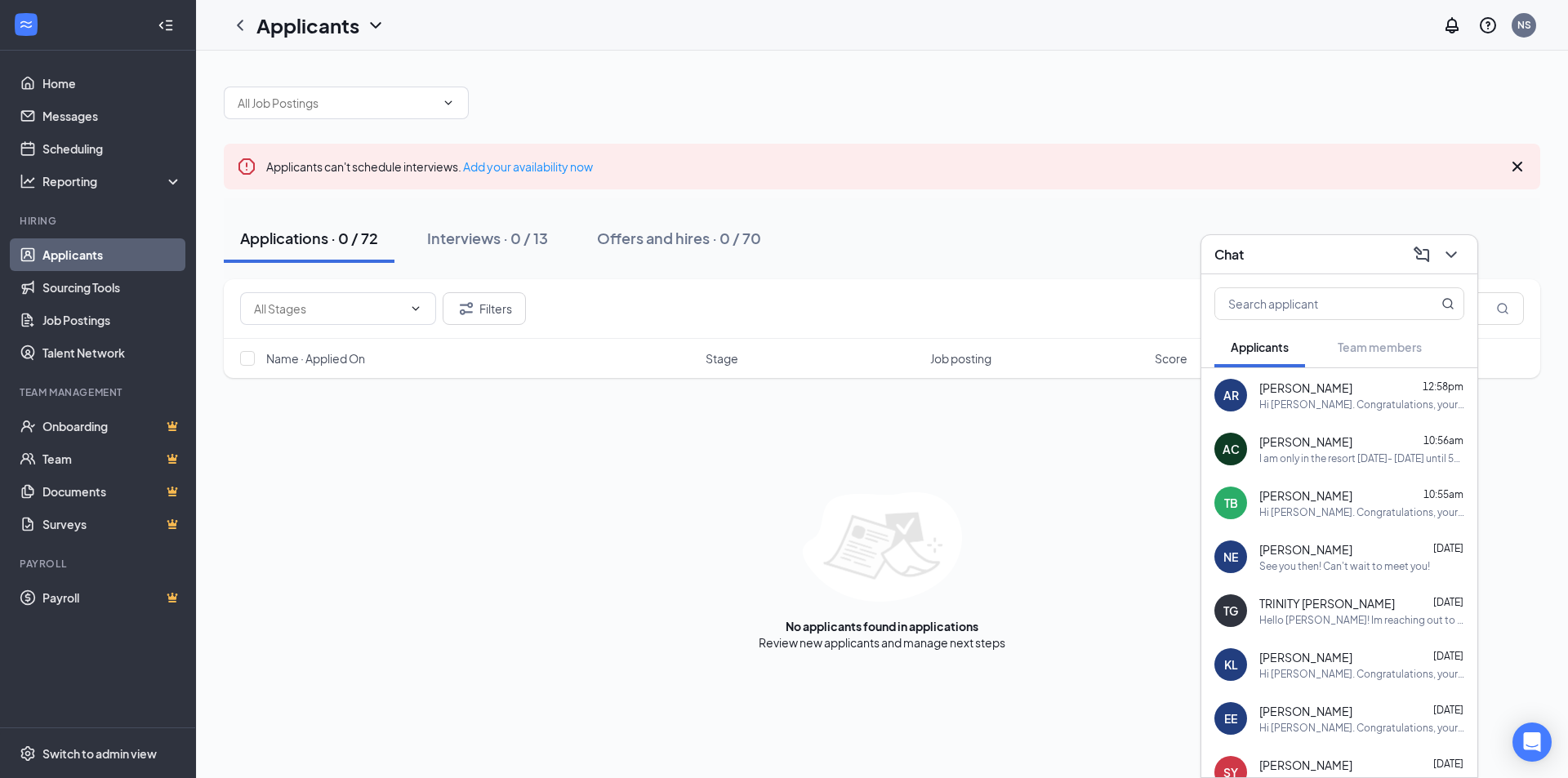
click at [1269, 412] on div "AR [PERSON_NAME] 12:58pm Hi [PERSON_NAME]. Congratulations, your meeting with N…" at bounding box center [1339, 395] width 276 height 53
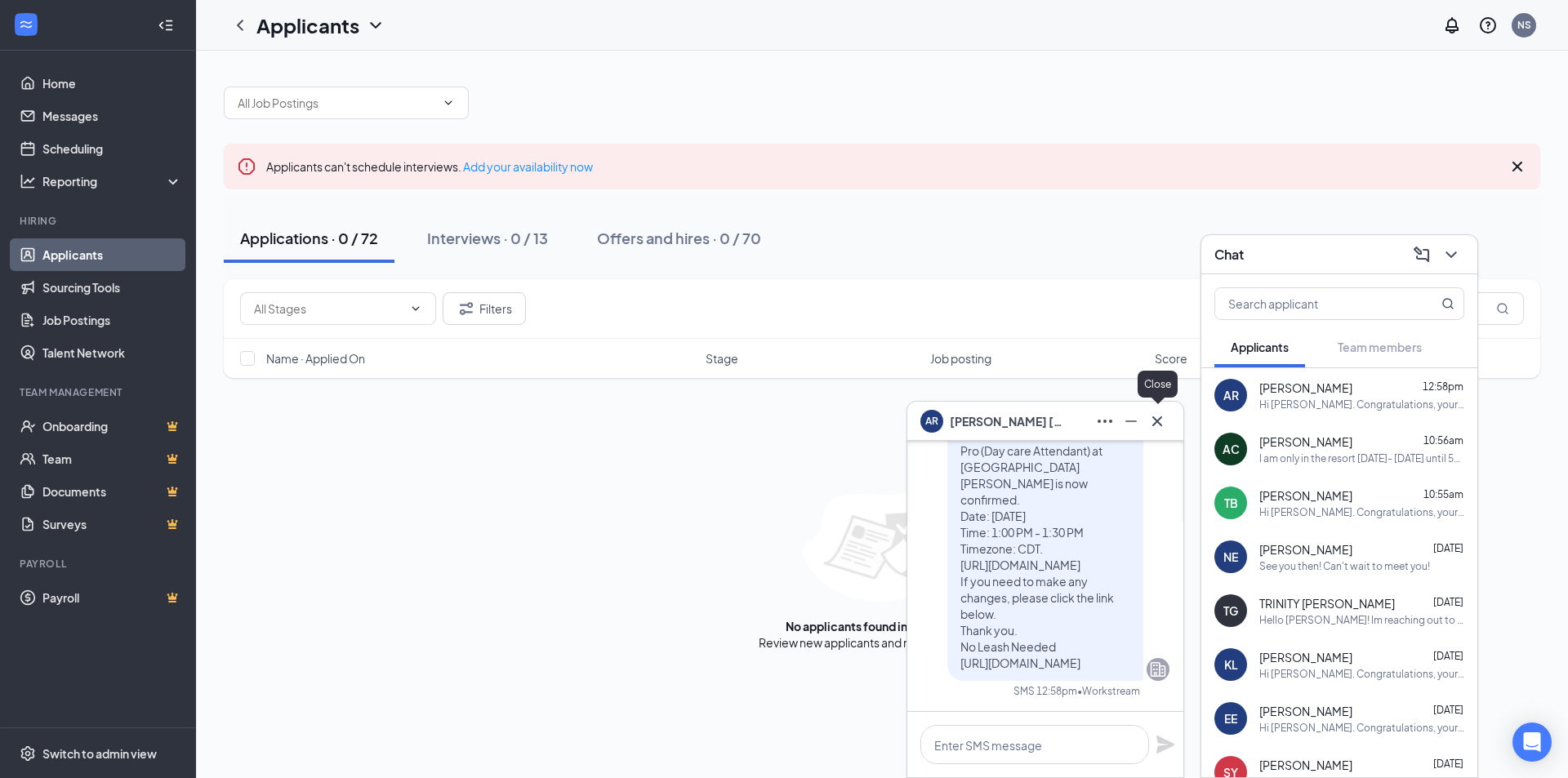
click at [1160, 426] on icon "Cross" at bounding box center [1156, 421] width 20 height 20
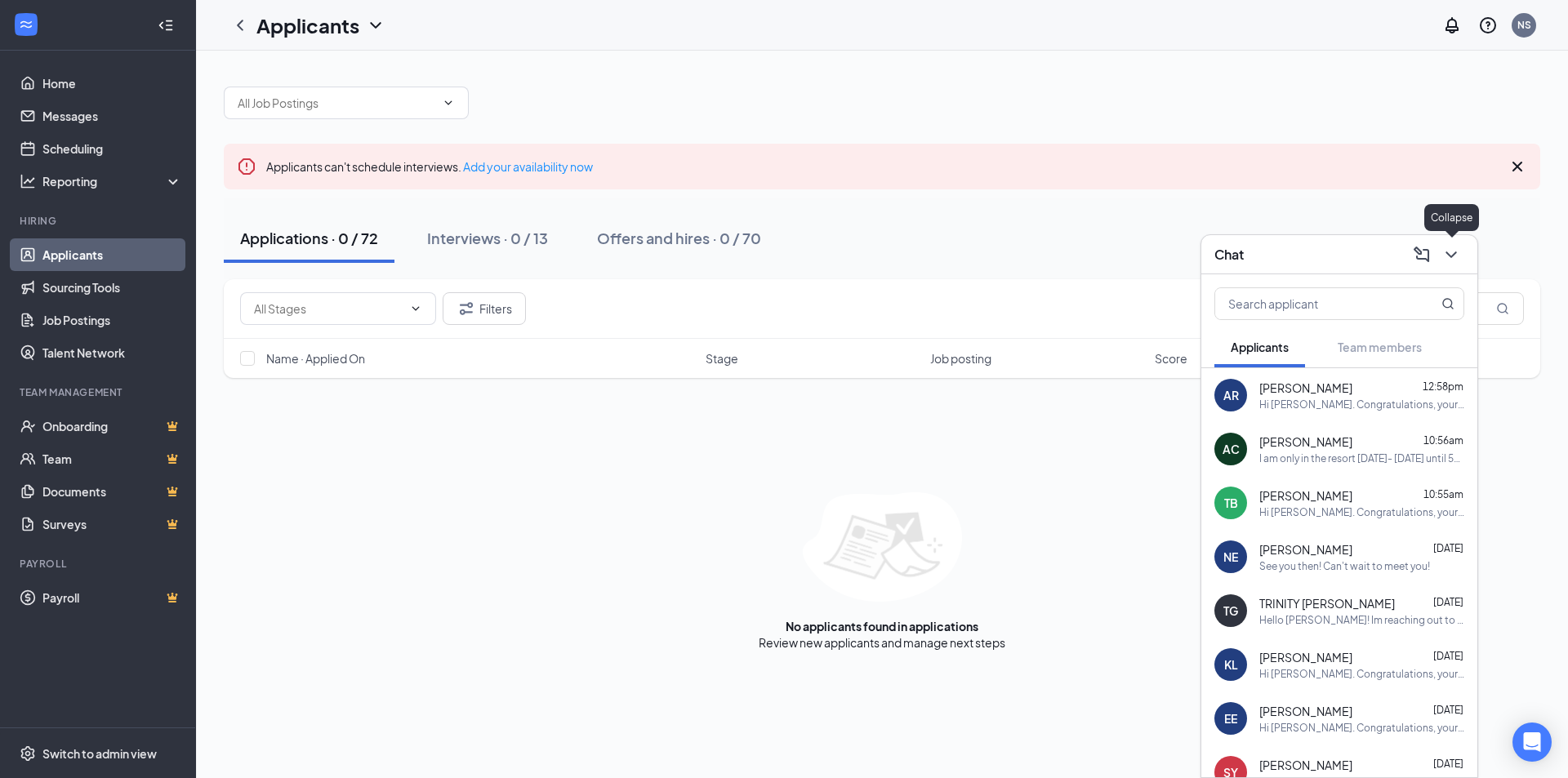
click at [1450, 256] on icon "ChevronDown" at bounding box center [1451, 254] width 20 height 20
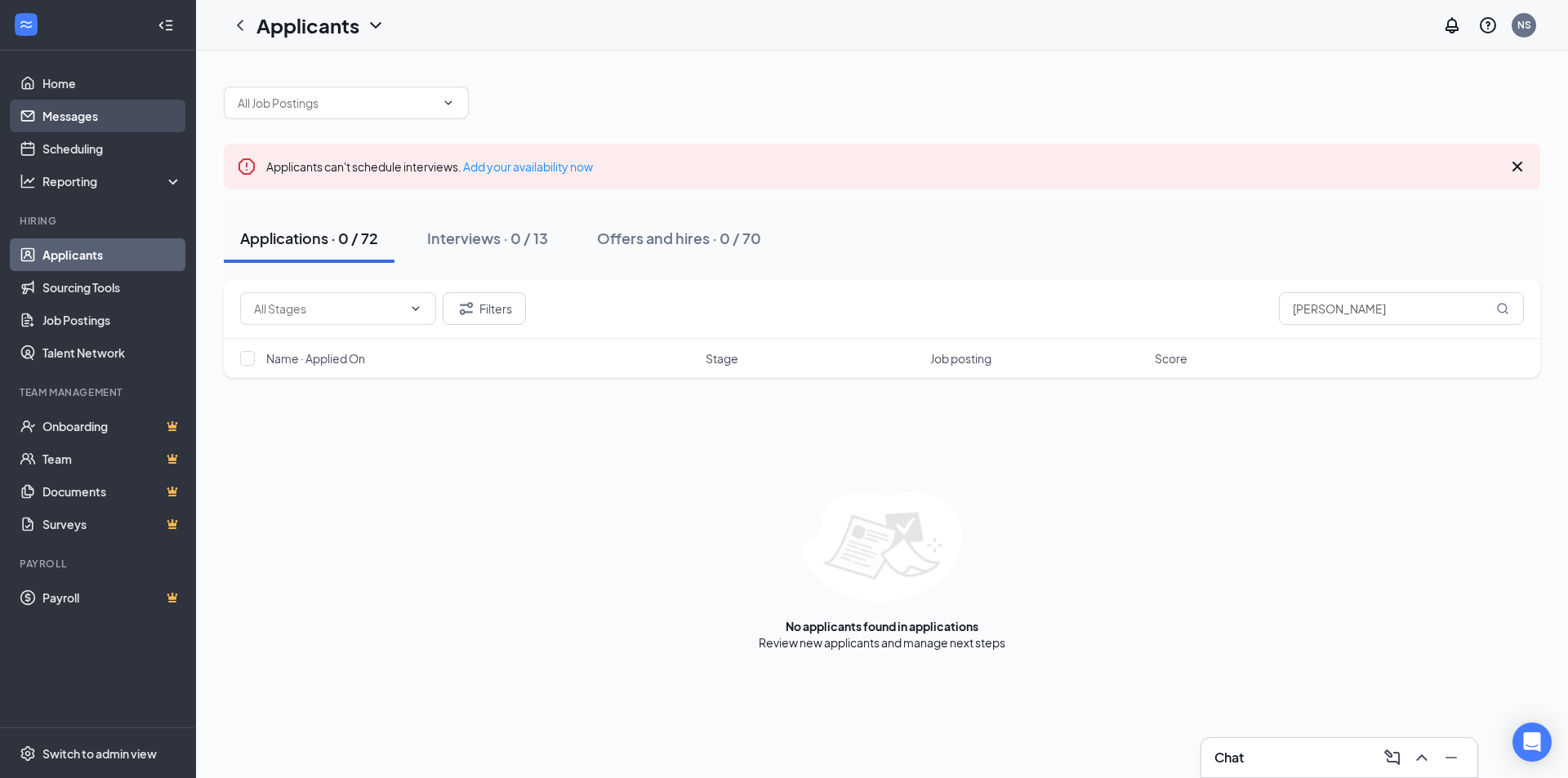
click at [61, 123] on link "Messages" at bounding box center [112, 115] width 140 height 33
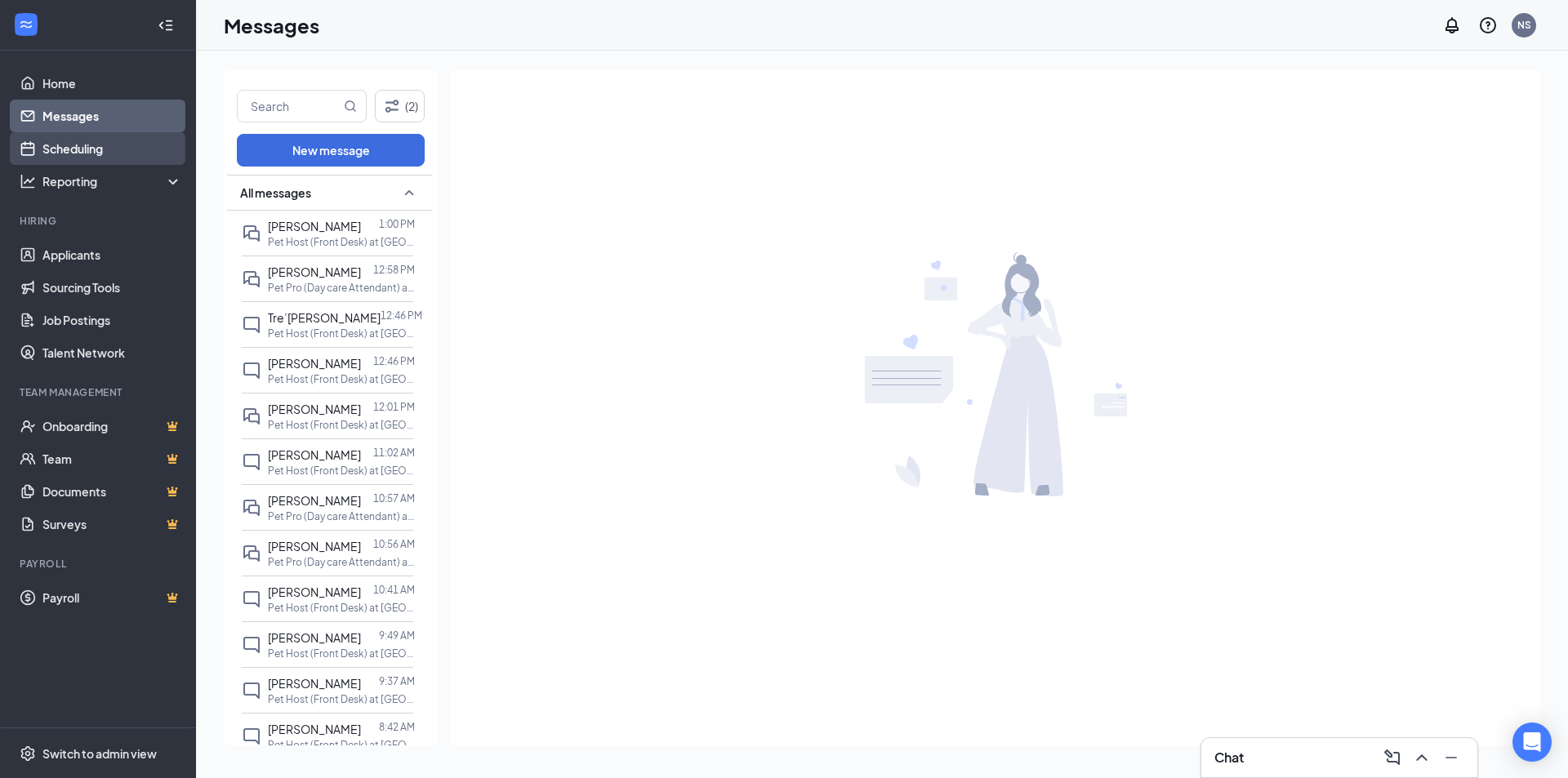
click at [64, 138] on link "Scheduling" at bounding box center [112, 148] width 140 height 33
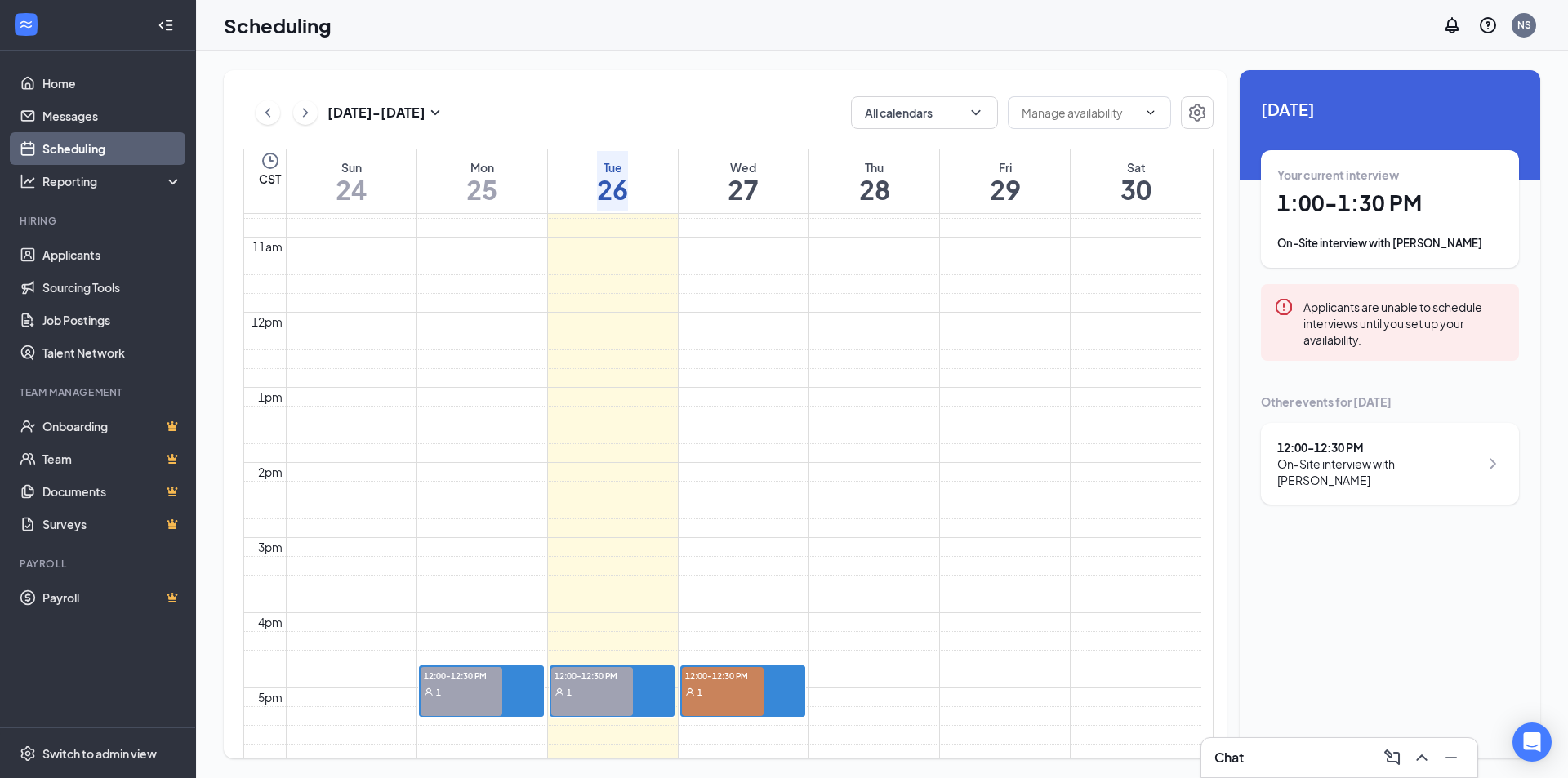
scroll to position [965, 0]
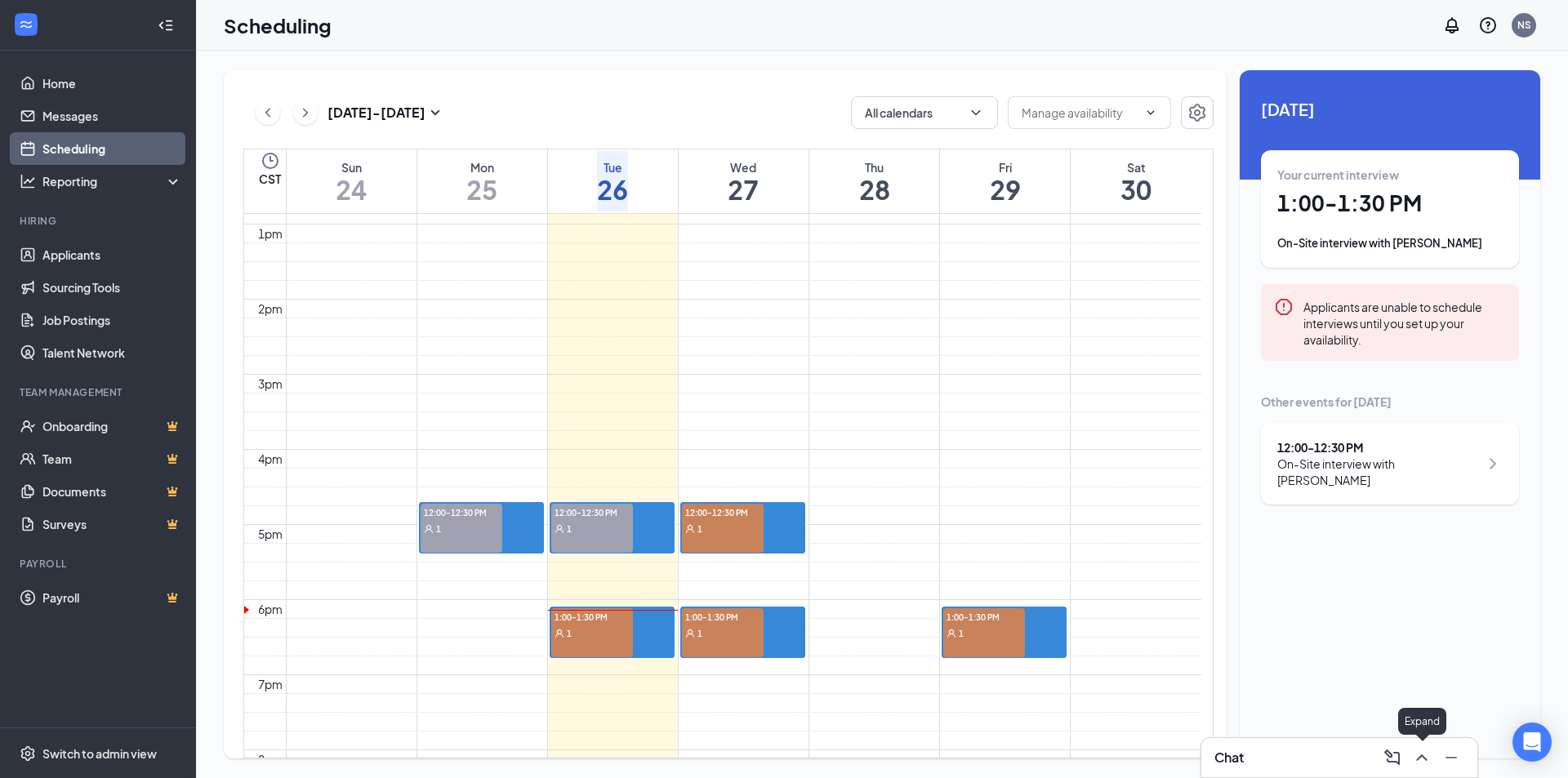
click at [1418, 751] on icon "ChevronUp" at bounding box center [1422, 757] width 20 height 20
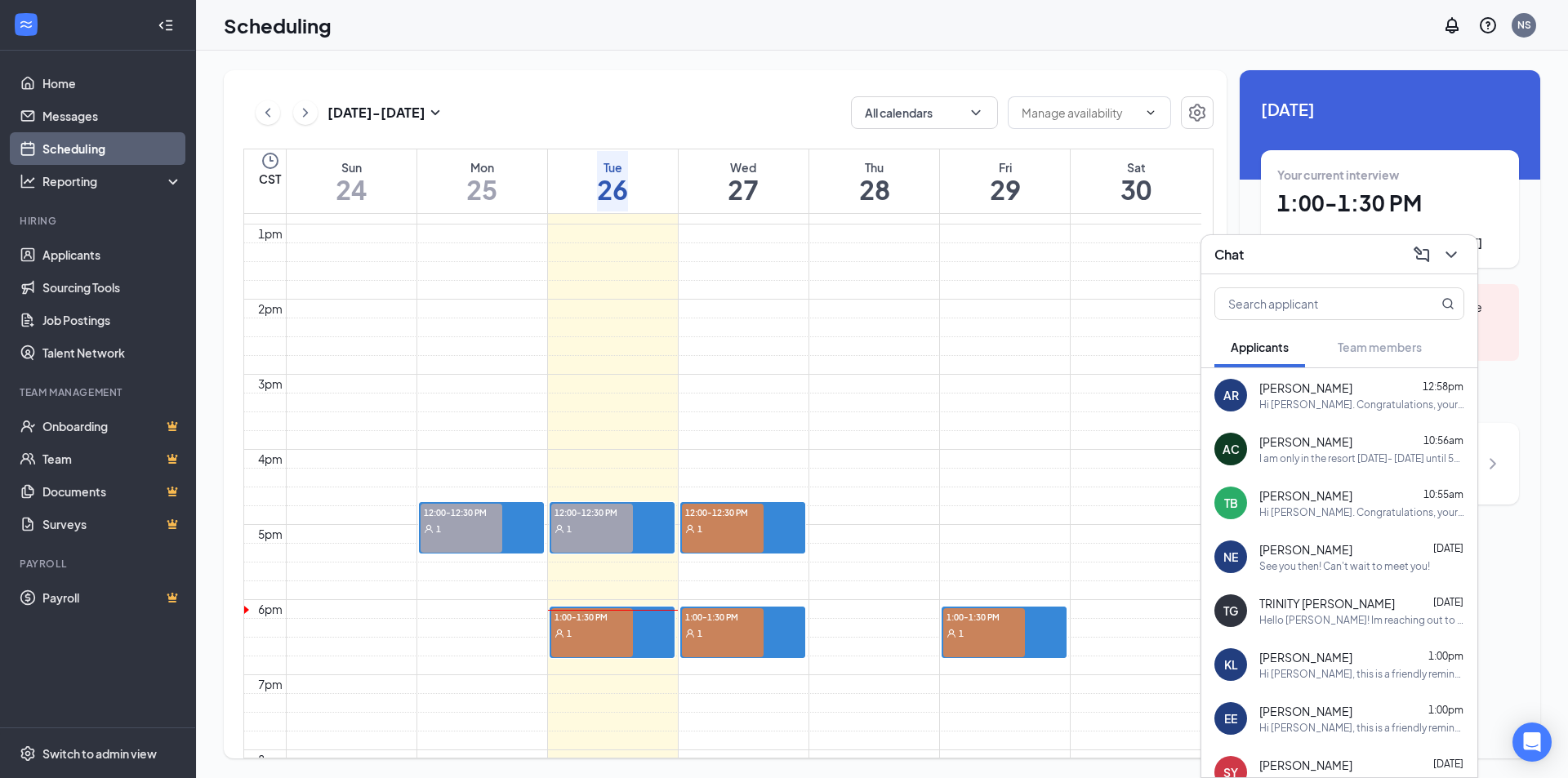
click at [1278, 499] on span "[PERSON_NAME]" at bounding box center [1305, 495] width 93 height 16
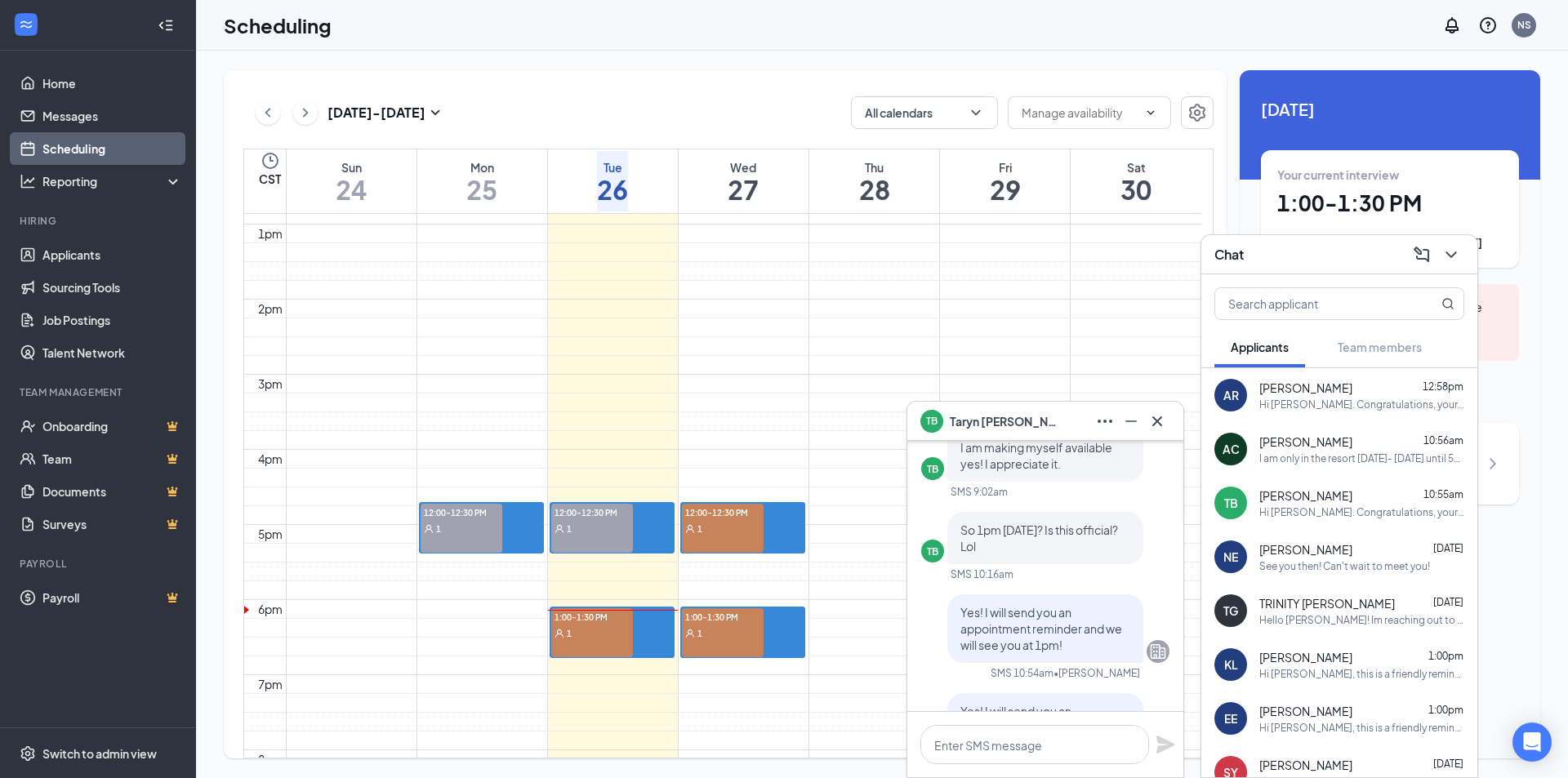
scroll to position [-489, 0]
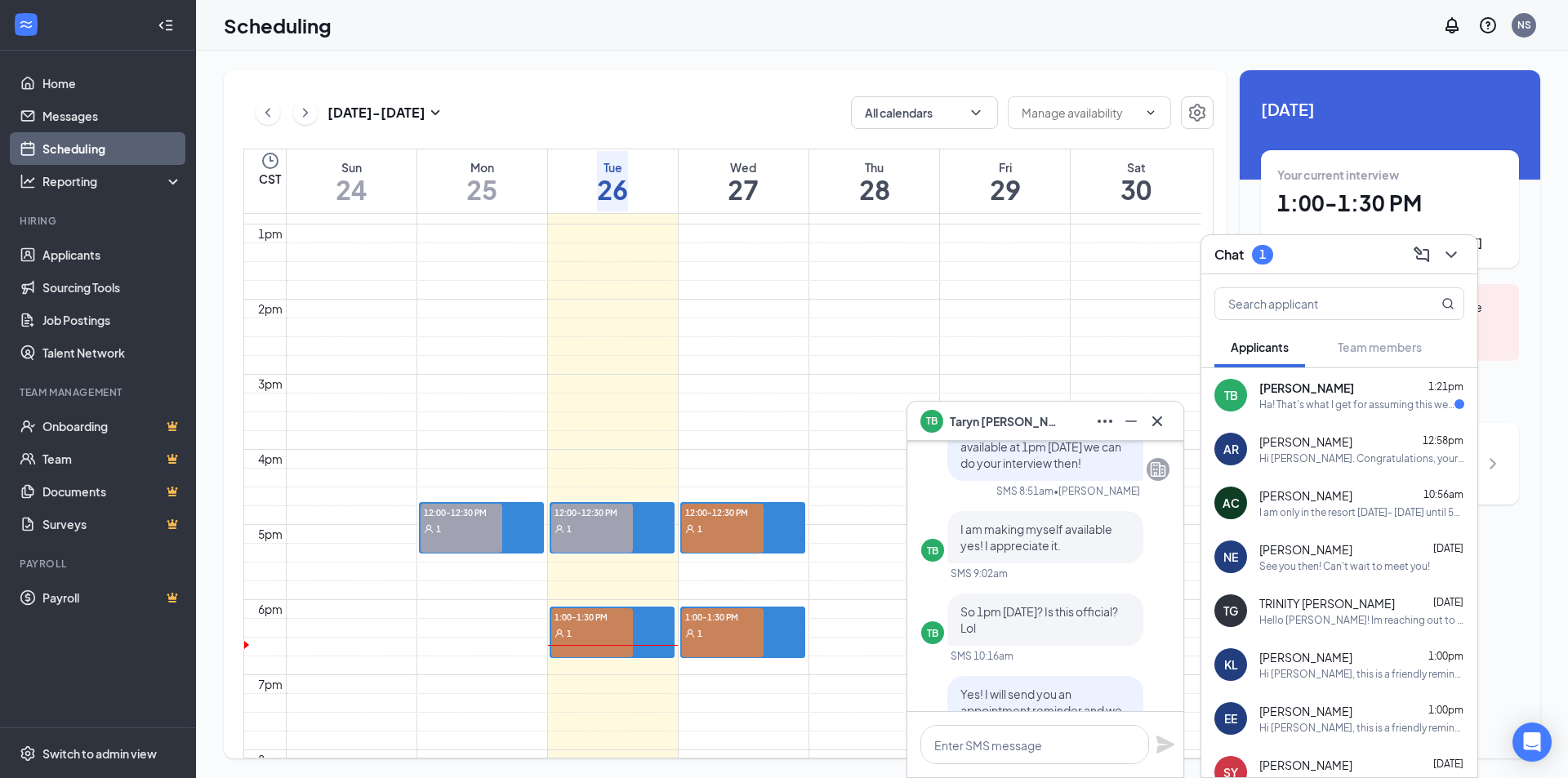
click at [1316, 401] on div "Ha! That's what I get for assuming this were an in person interview! That's a l…" at bounding box center [1357, 404] width 195 height 14
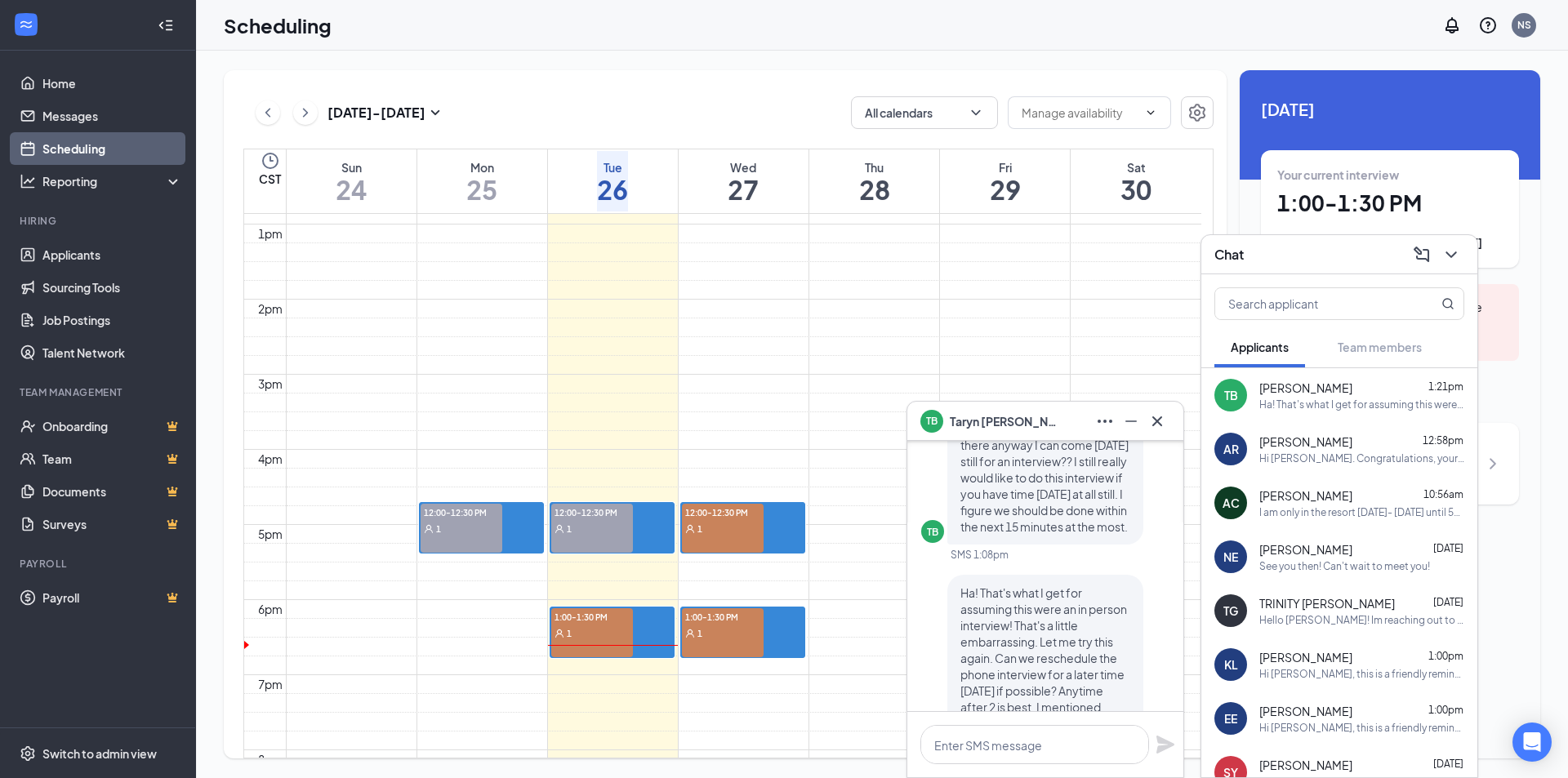
scroll to position [-82, 0]
click at [1019, 732] on textarea at bounding box center [1034, 744] width 229 height 39
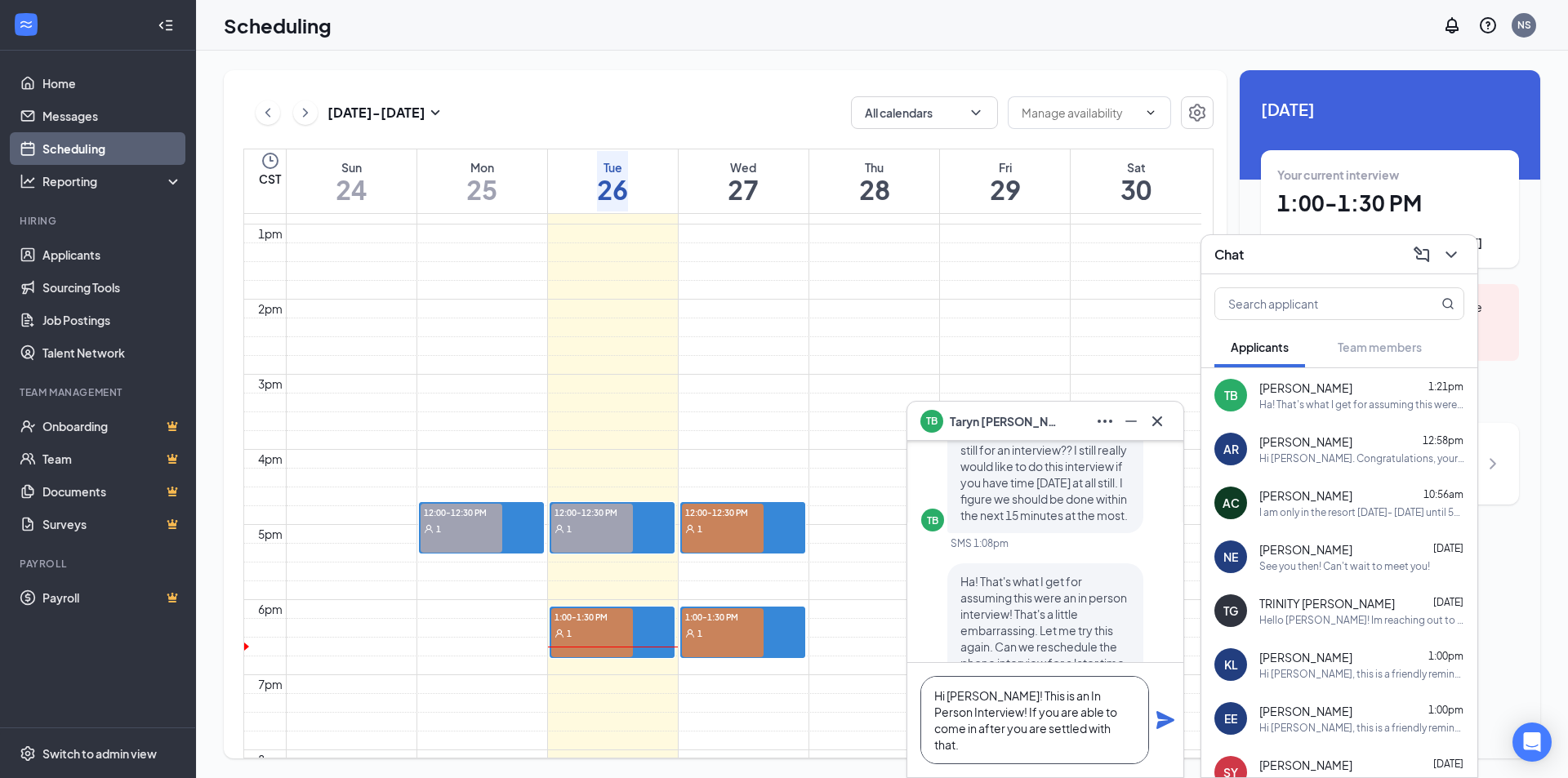
scroll to position [-114, 0]
type textarea "Hi [PERSON_NAME]! This is an In Person Interview! If you are able to come in af…"
click at [1165, 741] on div "Hi [PERSON_NAME]! This is an In Person Interview! If you are able to come in af…" at bounding box center [1045, 728] width 276 height 97
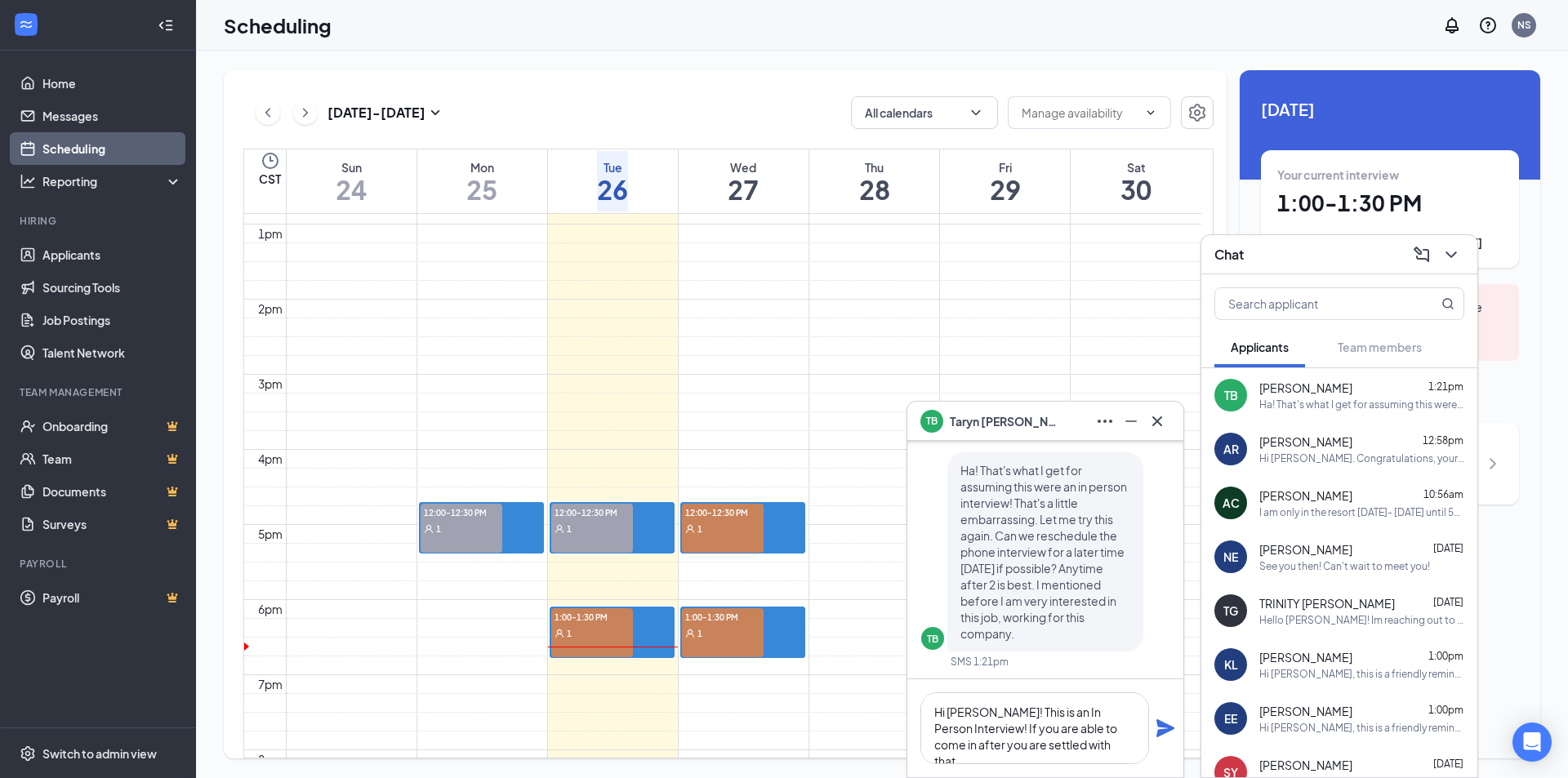
scroll to position [0, 0]
click at [1171, 725] on icon "Plane" at bounding box center [1165, 727] width 20 height 20
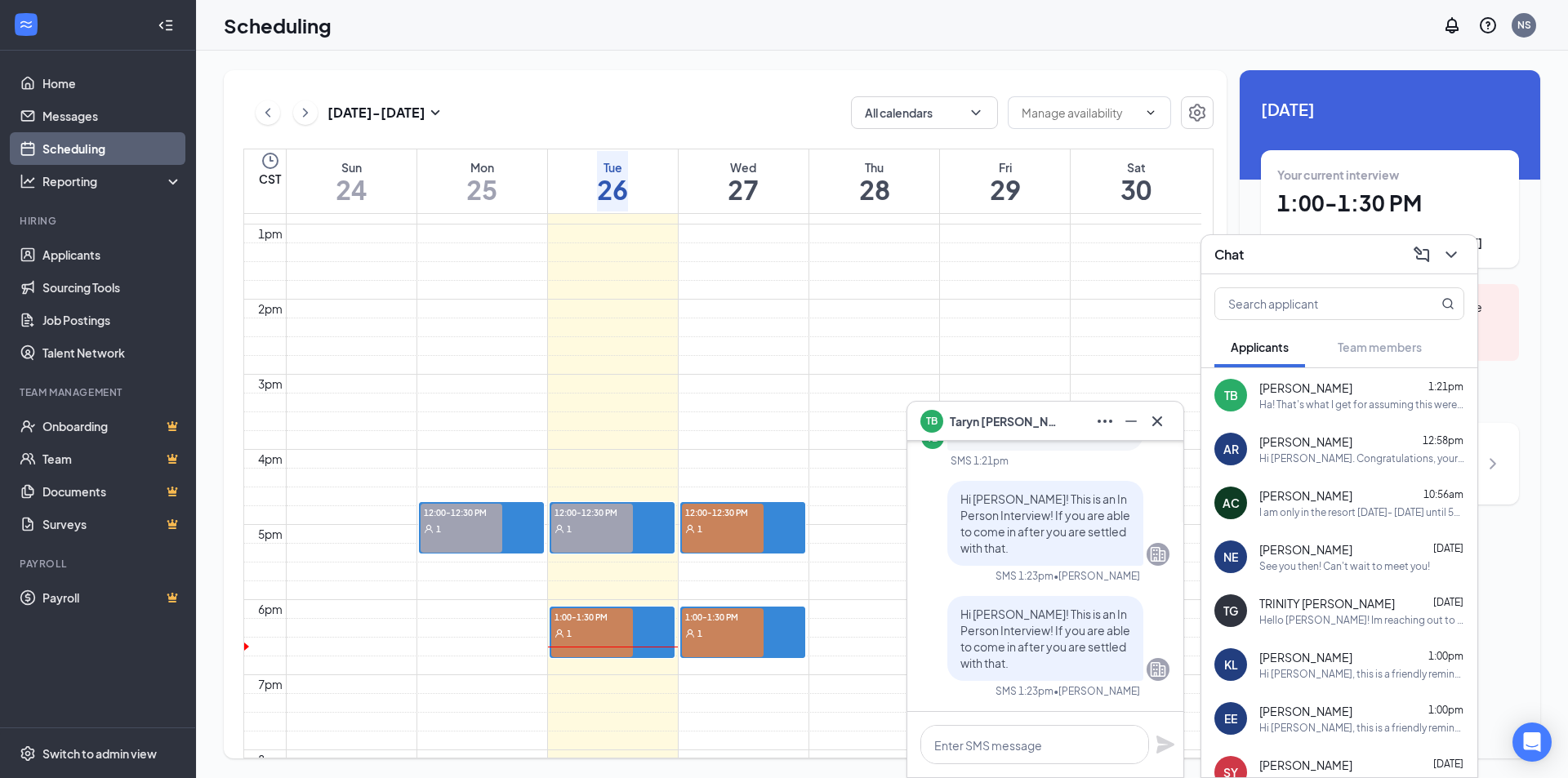
click at [1009, 721] on div at bounding box center [1045, 744] width 276 height 66
click at [1004, 739] on textarea at bounding box center [1034, 744] width 229 height 39
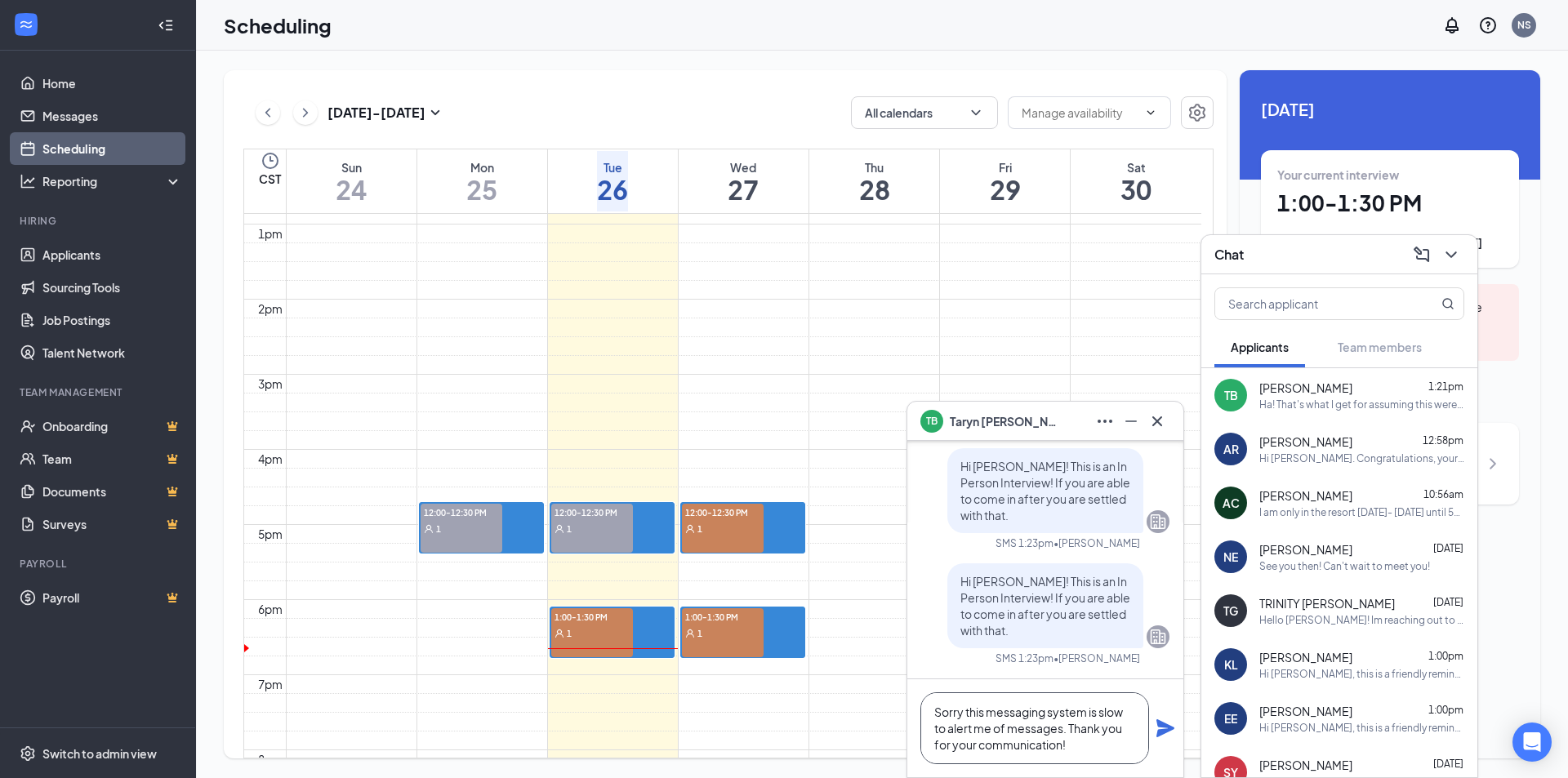
type textarea "Sorry this messaging system is slow to alert me of messages. Thank you for your…"
click at [1164, 735] on icon "Plane" at bounding box center [1165, 727] width 20 height 20
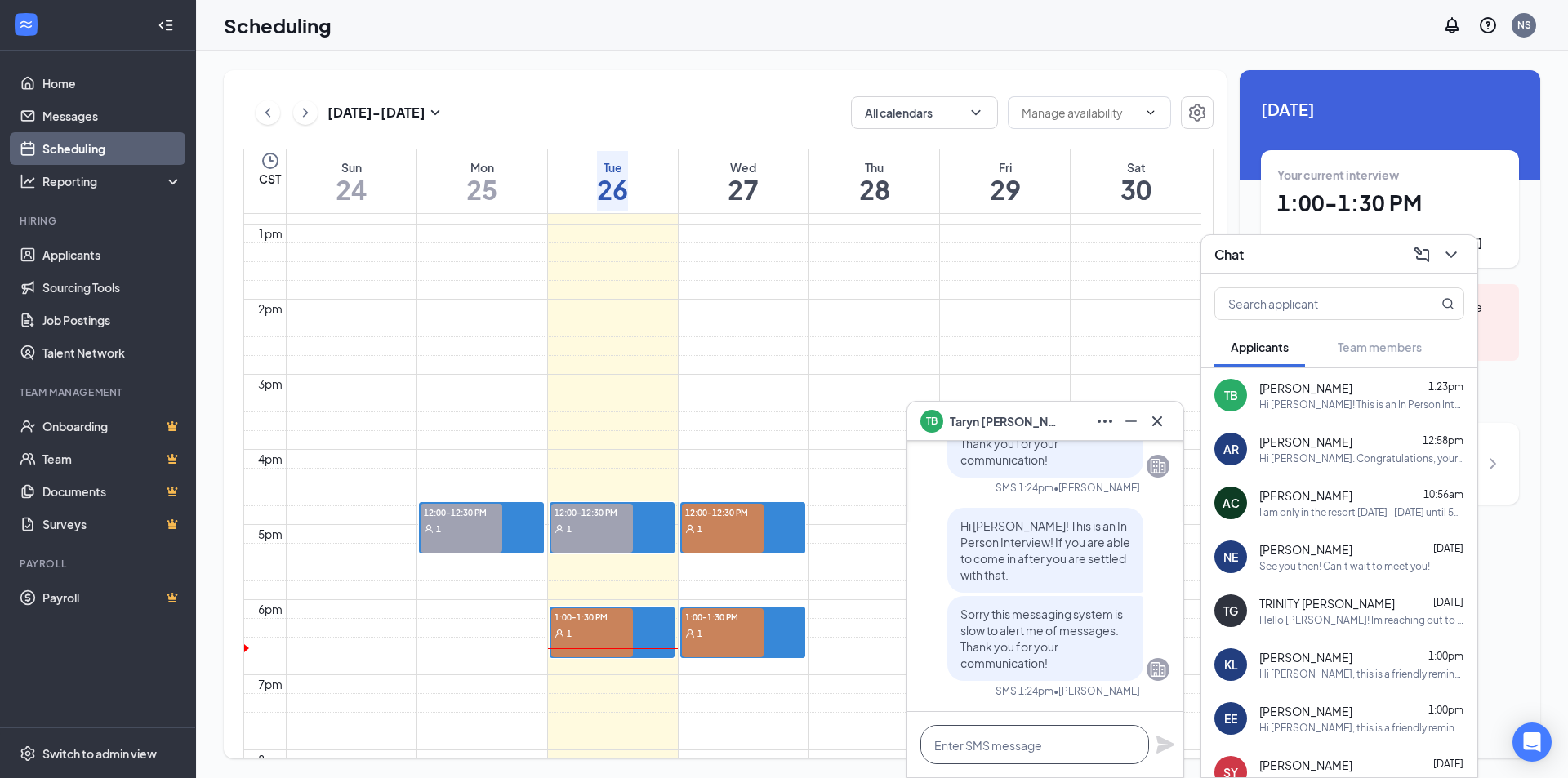
click at [1091, 742] on textarea at bounding box center [1034, 744] width 229 height 39
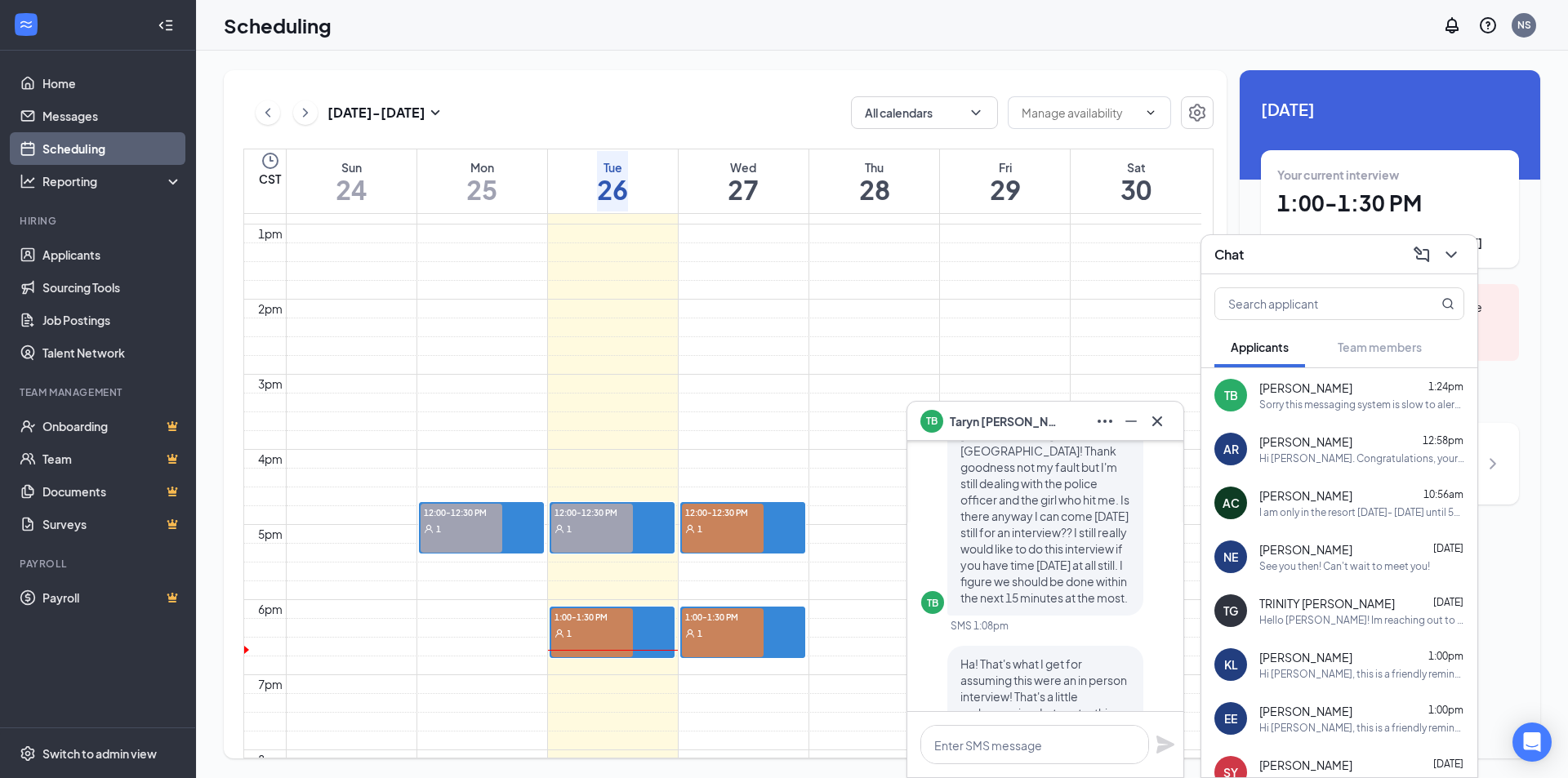
scroll to position [-572, 0]
drag, startPoint x: 1018, startPoint y: 559, endPoint x: 1054, endPoint y: 632, distance: 81.4
click at [1054, 632] on div "TB I am so sorry. I had a fender [PERSON_NAME] on [GEOGRAPHIC_DATA]! Thank good…" at bounding box center [1045, 517] width 249 height 232
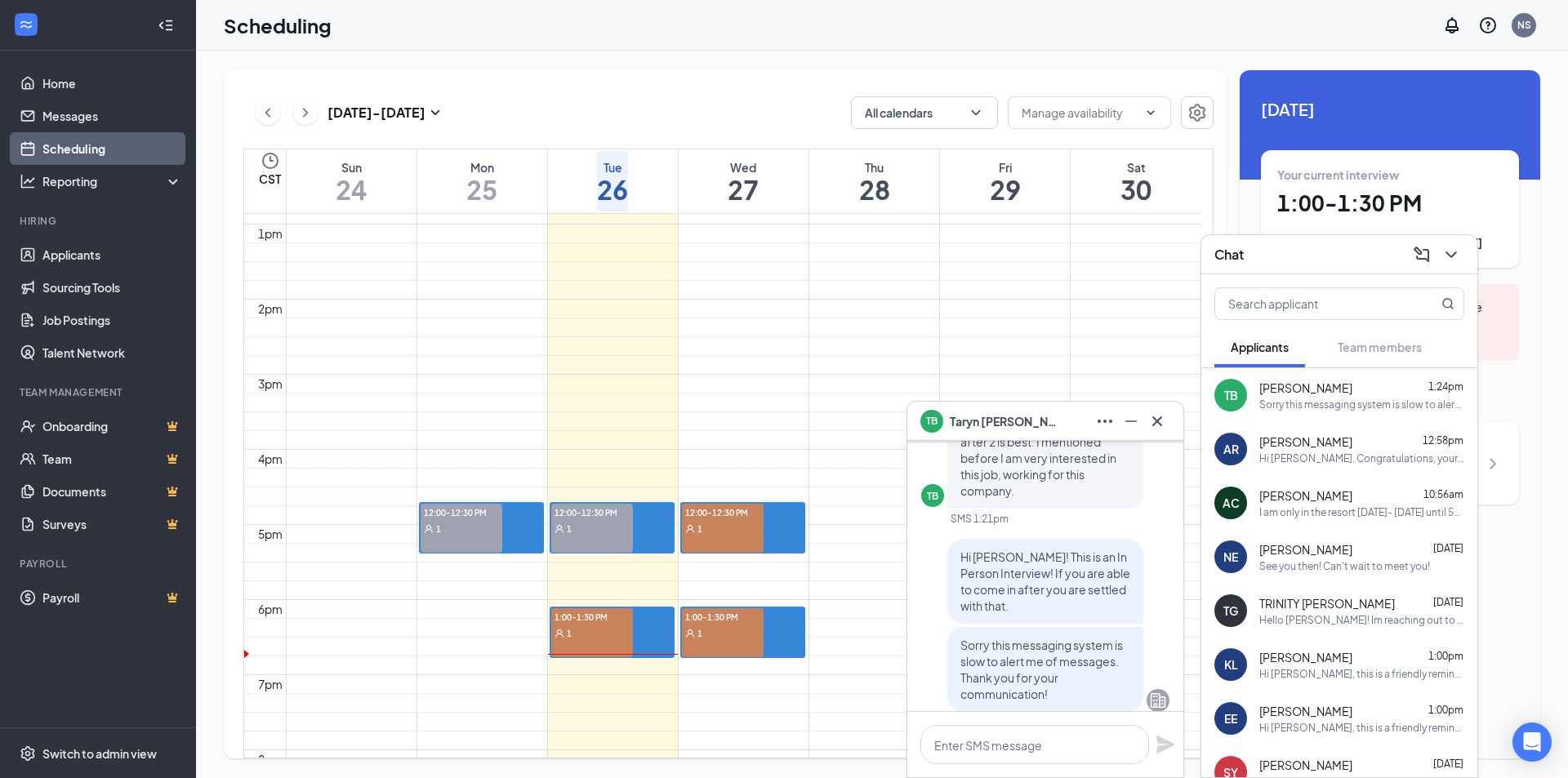
scroll to position [0, 0]
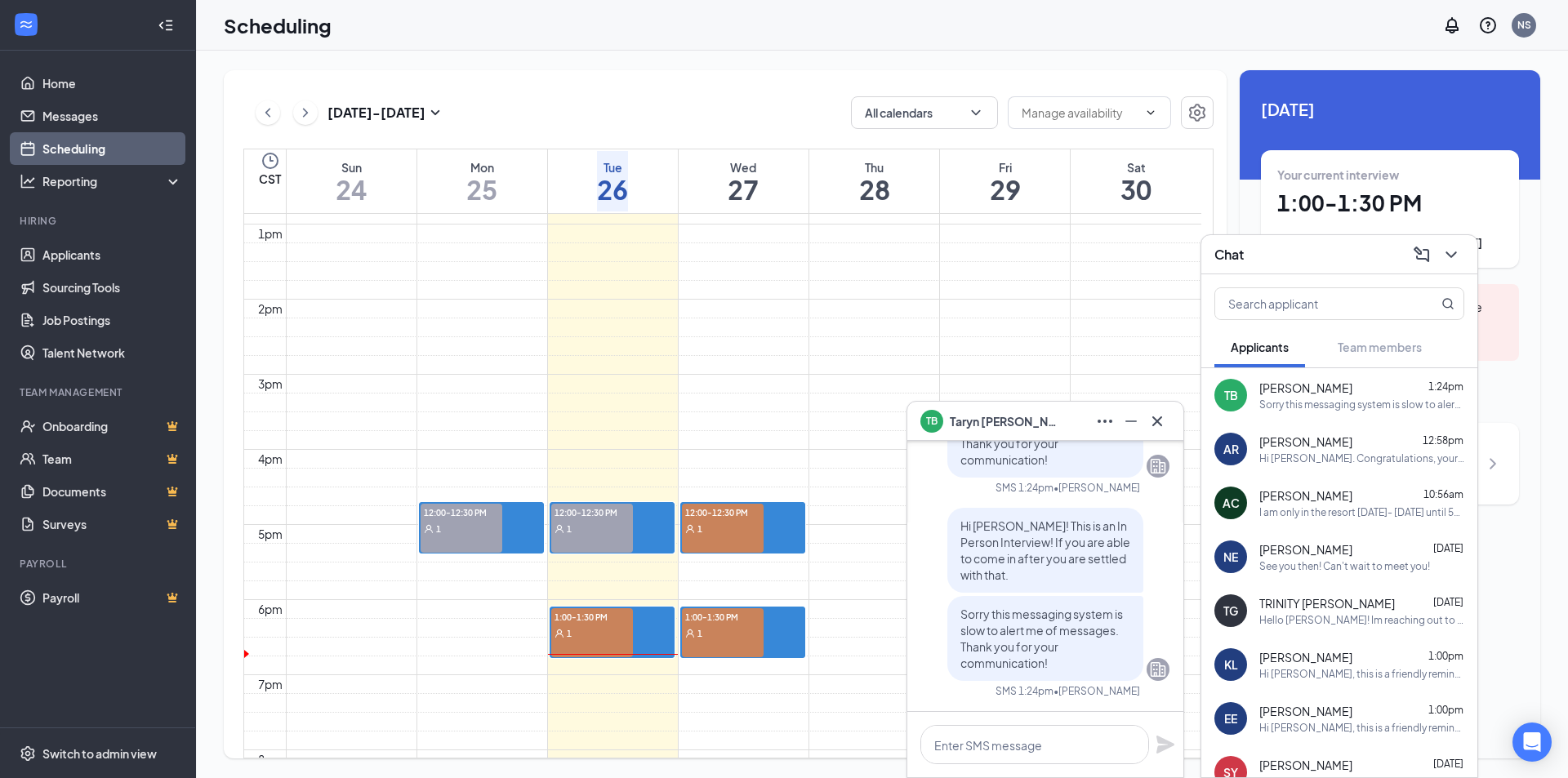
click at [1302, 430] on div "AR [PERSON_NAME] 12:58pm Hi [PERSON_NAME]. Congratulations, your meeting with N…" at bounding box center [1339, 448] width 276 height 53
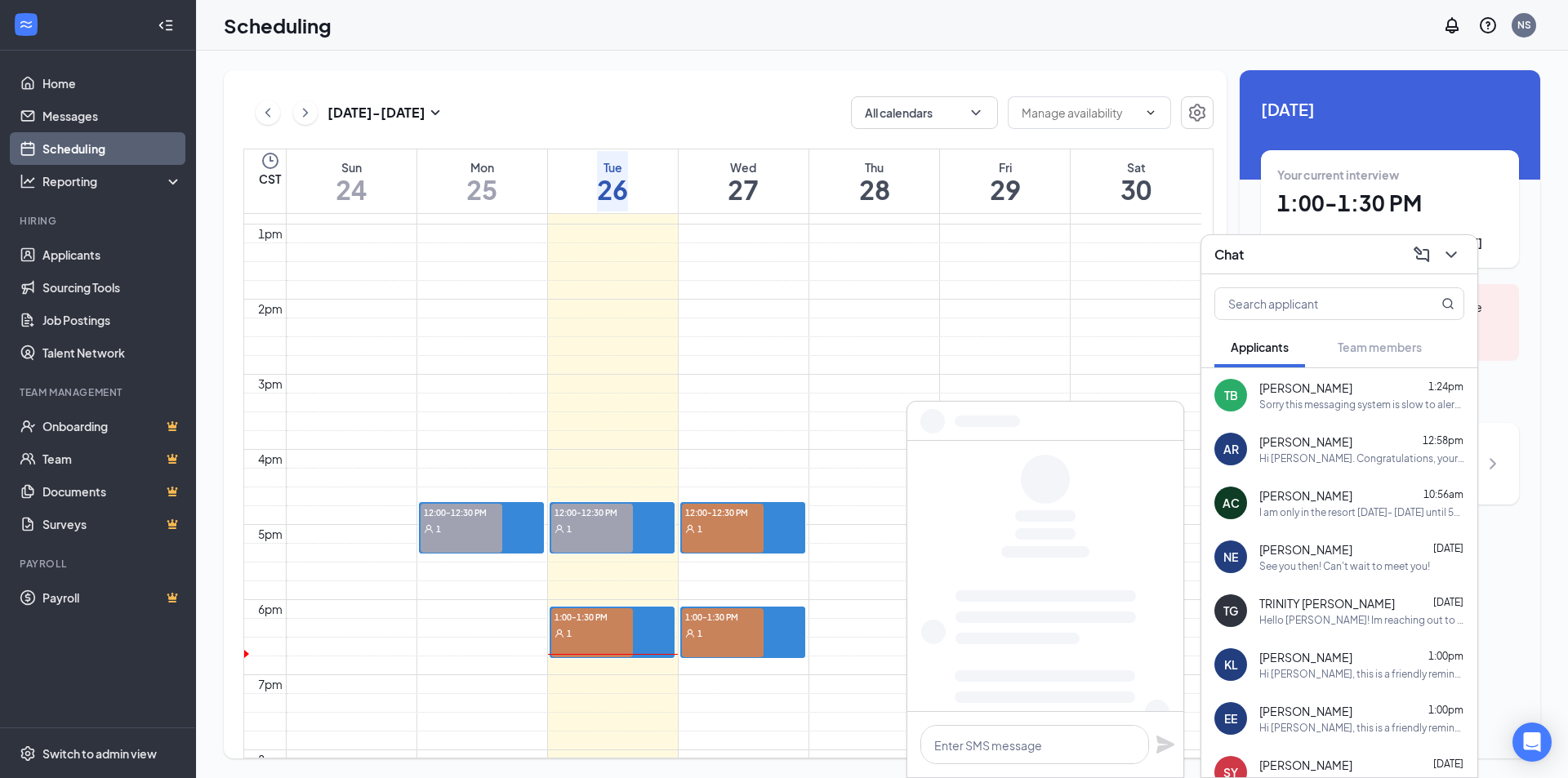
click at [1305, 408] on div "Sorry this messaging system is slow to alert me of messages. Thank you for your…" at bounding box center [1362, 404] width 205 height 14
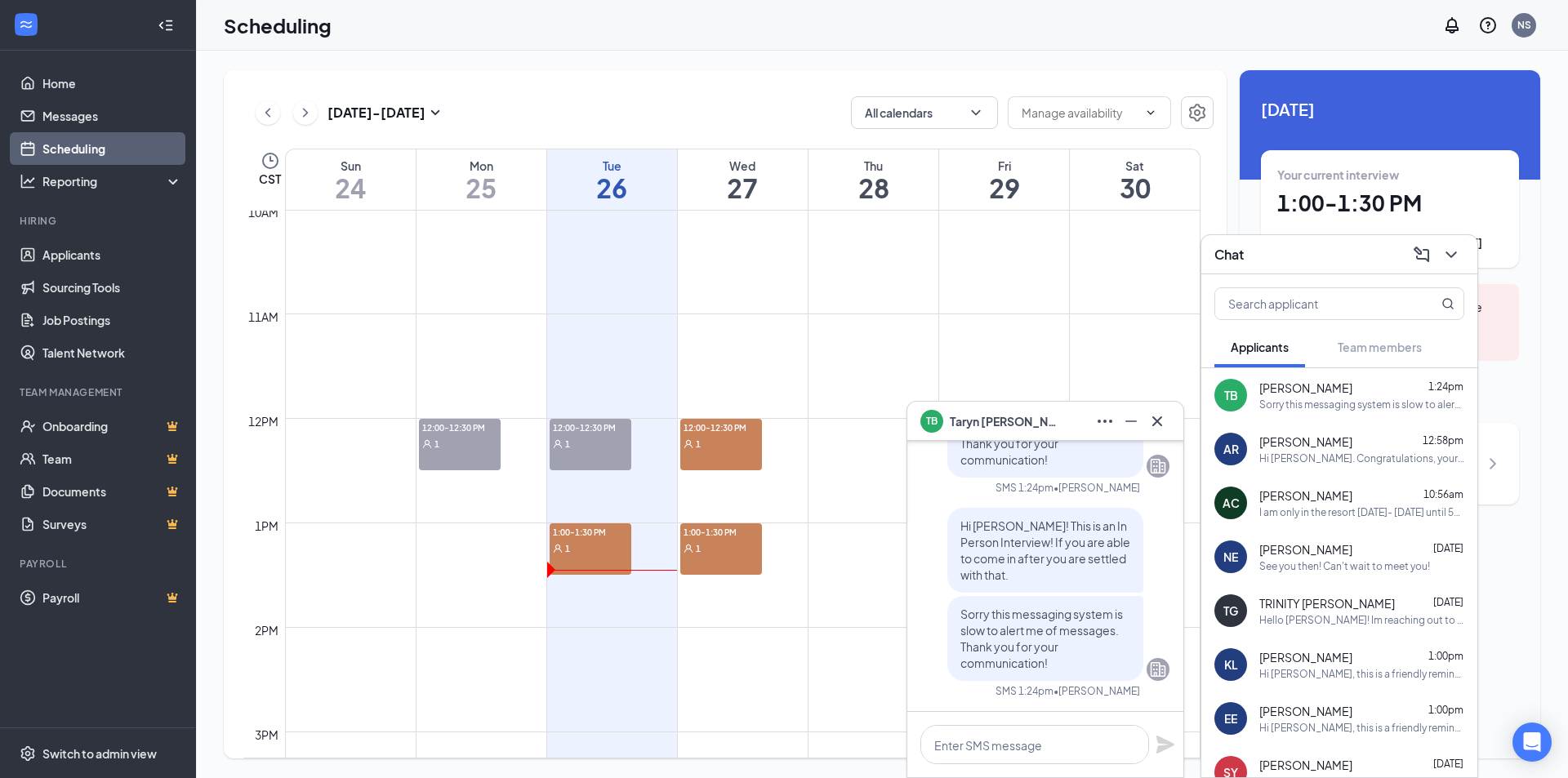
scroll to position [1047, 0]
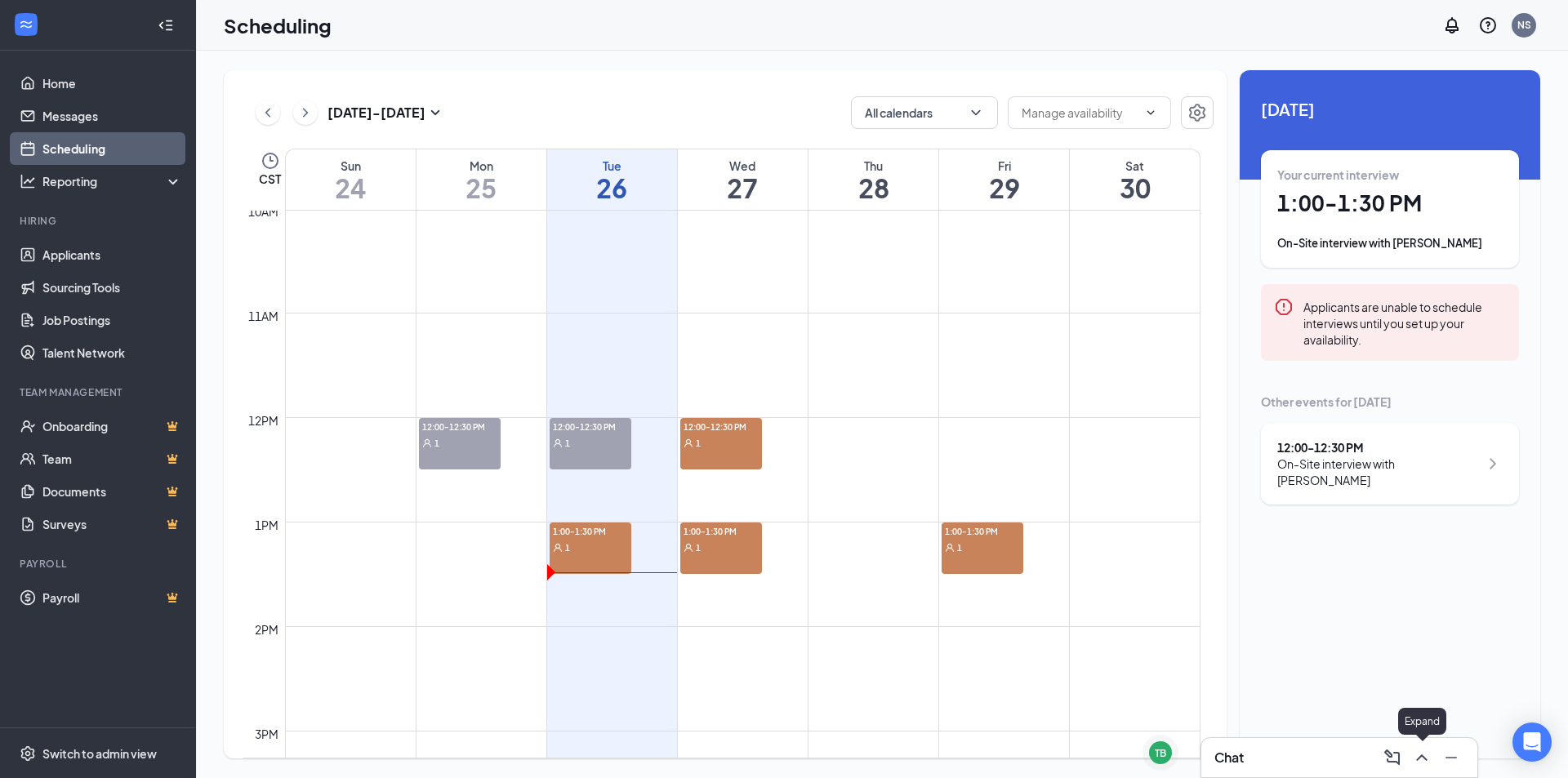
click at [1415, 755] on icon "ChevronUp" at bounding box center [1422, 757] width 20 height 20
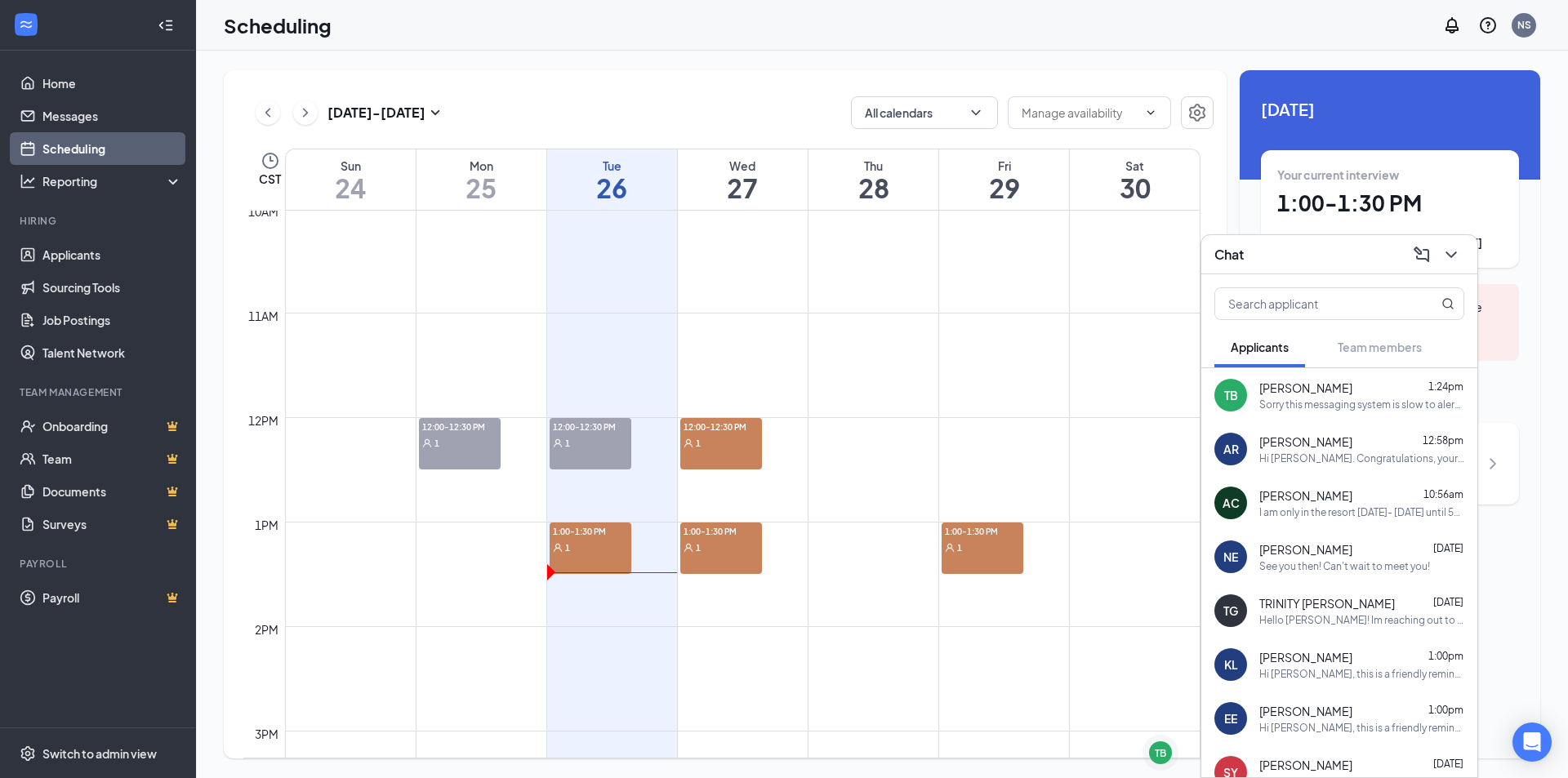
click at [1303, 397] on div "Sorry this messaging system is slow to alert me of messages. Thank you for your…" at bounding box center [1362, 404] width 205 height 14
click at [1292, 411] on div "Sorry this messaging system is slow to alert me of messages. Thank you for your…" at bounding box center [1362, 404] width 205 height 14
click at [1320, 397] on div "Sorry this messaging system is slow to alert me of messages. Thank you for your…" at bounding box center [1362, 404] width 205 height 14
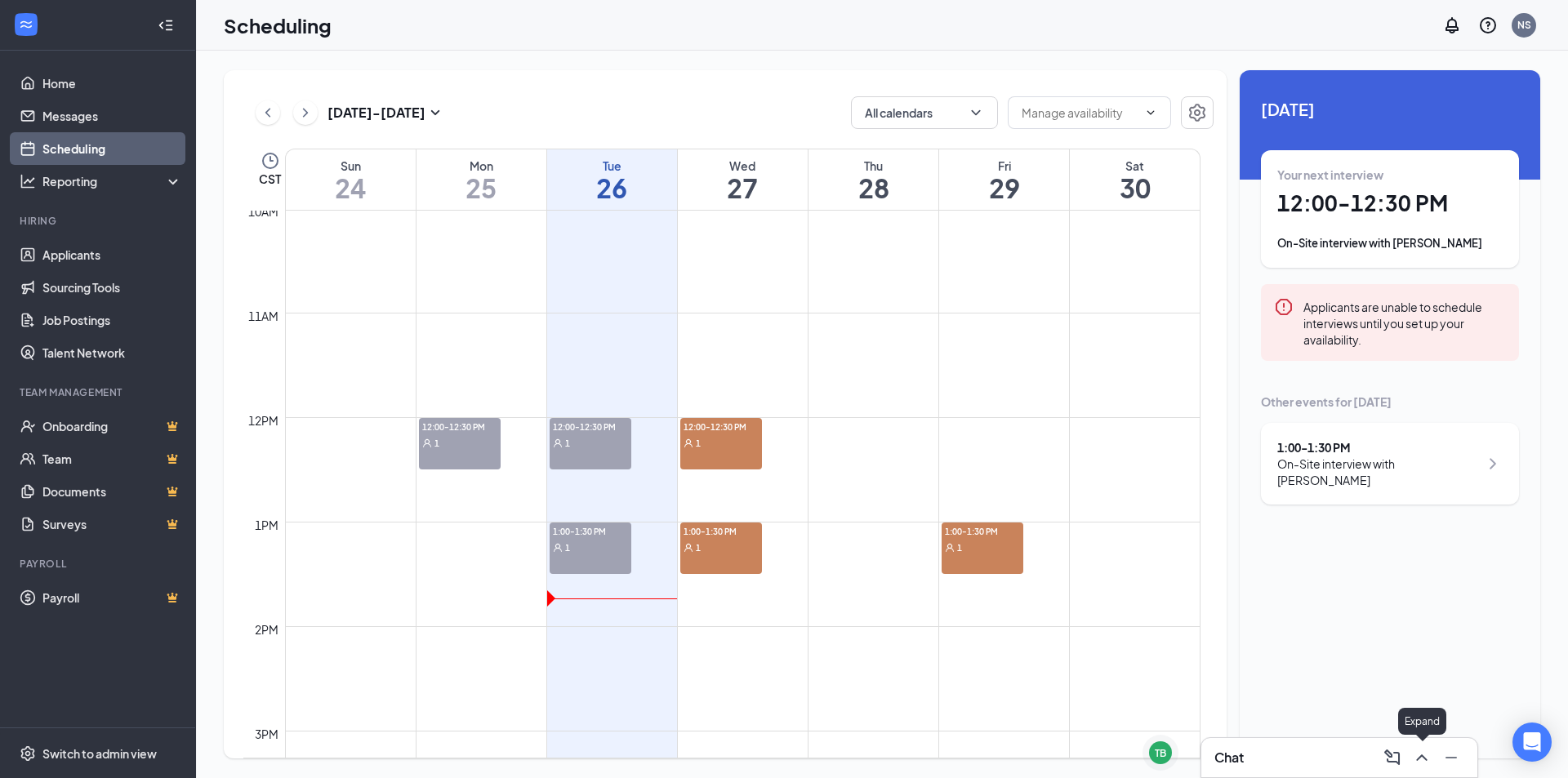
click at [1420, 753] on icon "ChevronUp" at bounding box center [1422, 757] width 20 height 20
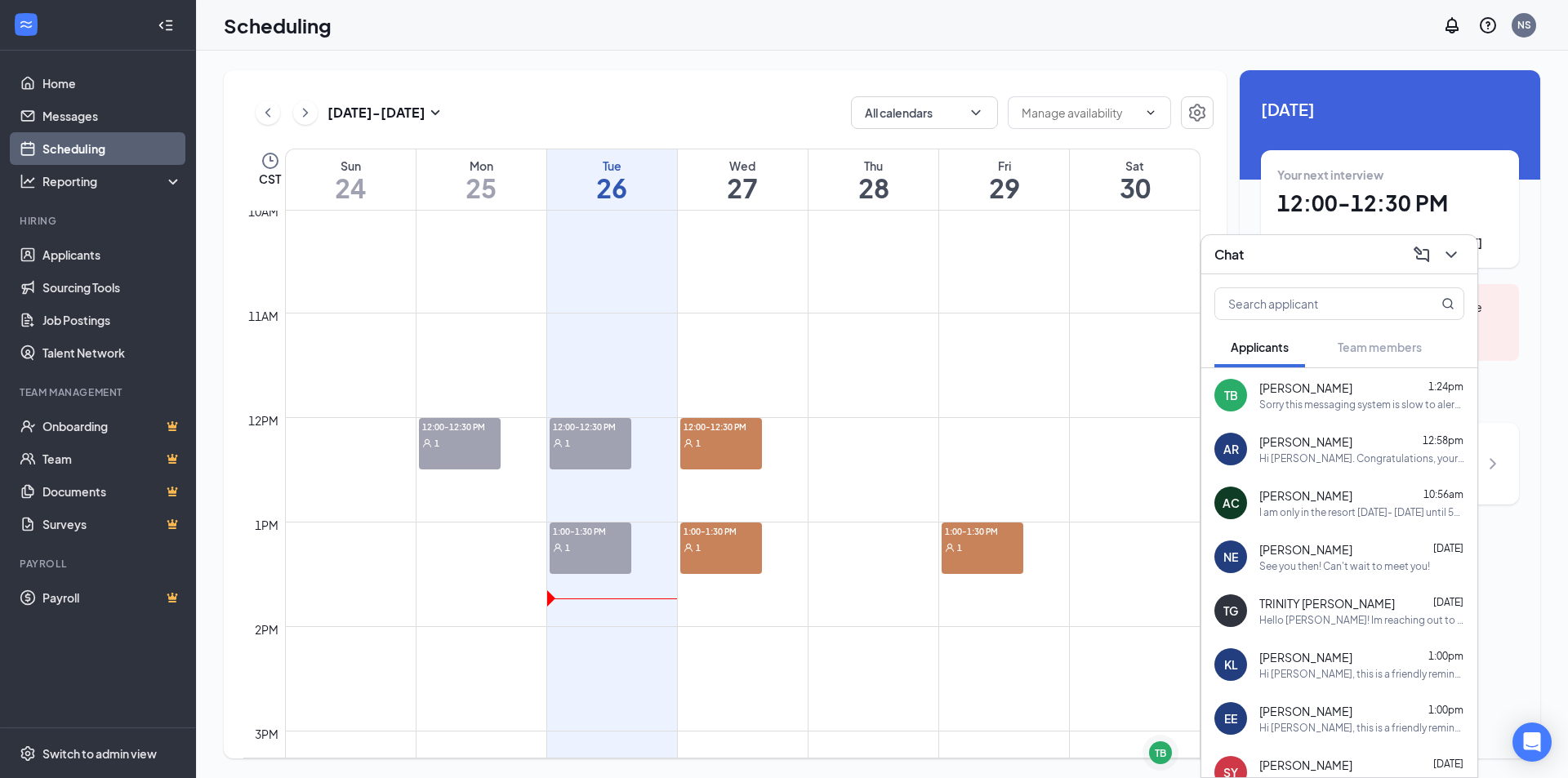
click at [1295, 412] on div "TB Taryn Bergtholdt 1:24pm Sorry this messaging system is slow to alert me of m…" at bounding box center [1339, 395] width 276 height 53
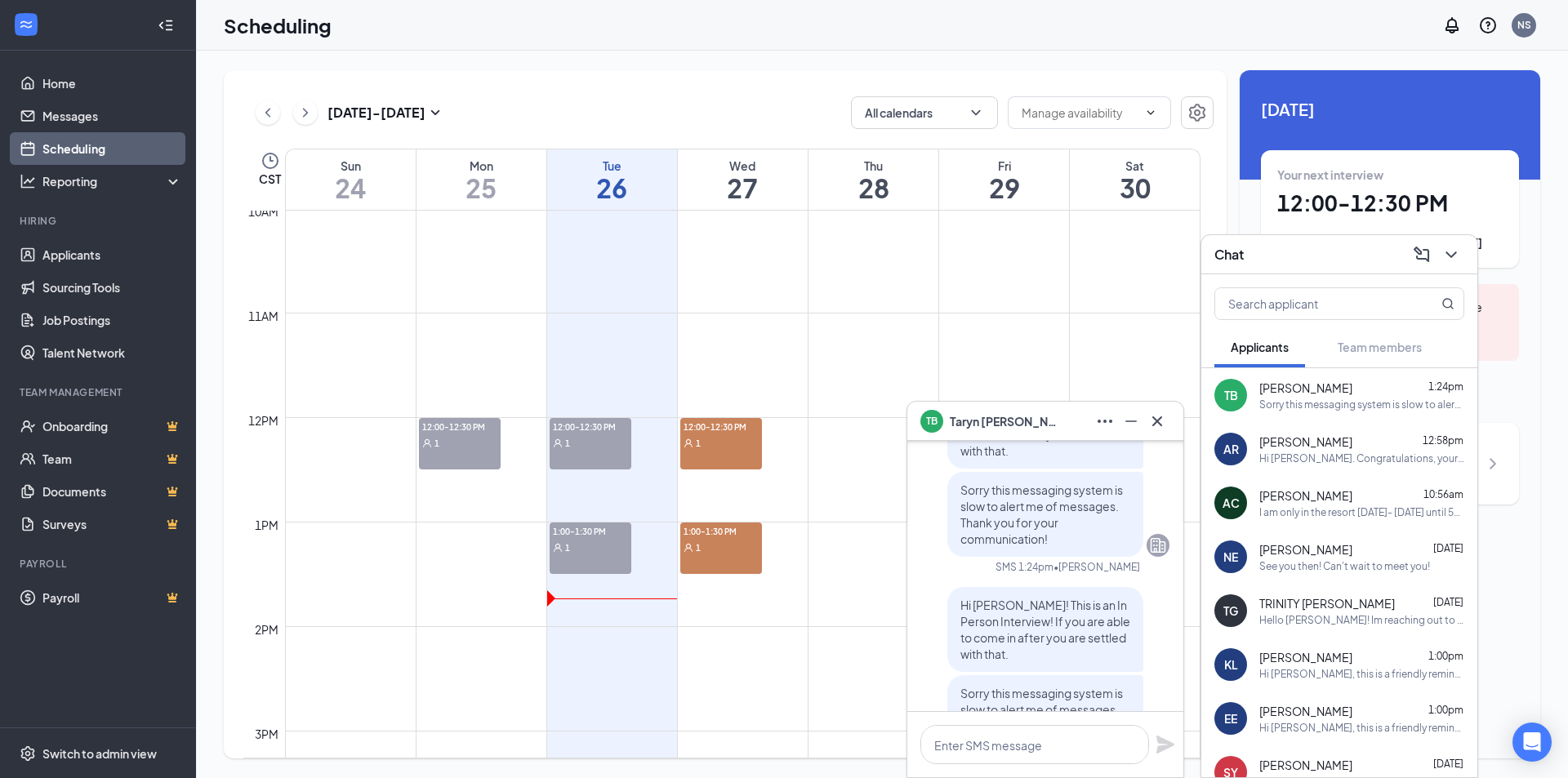
scroll to position [0, 0]
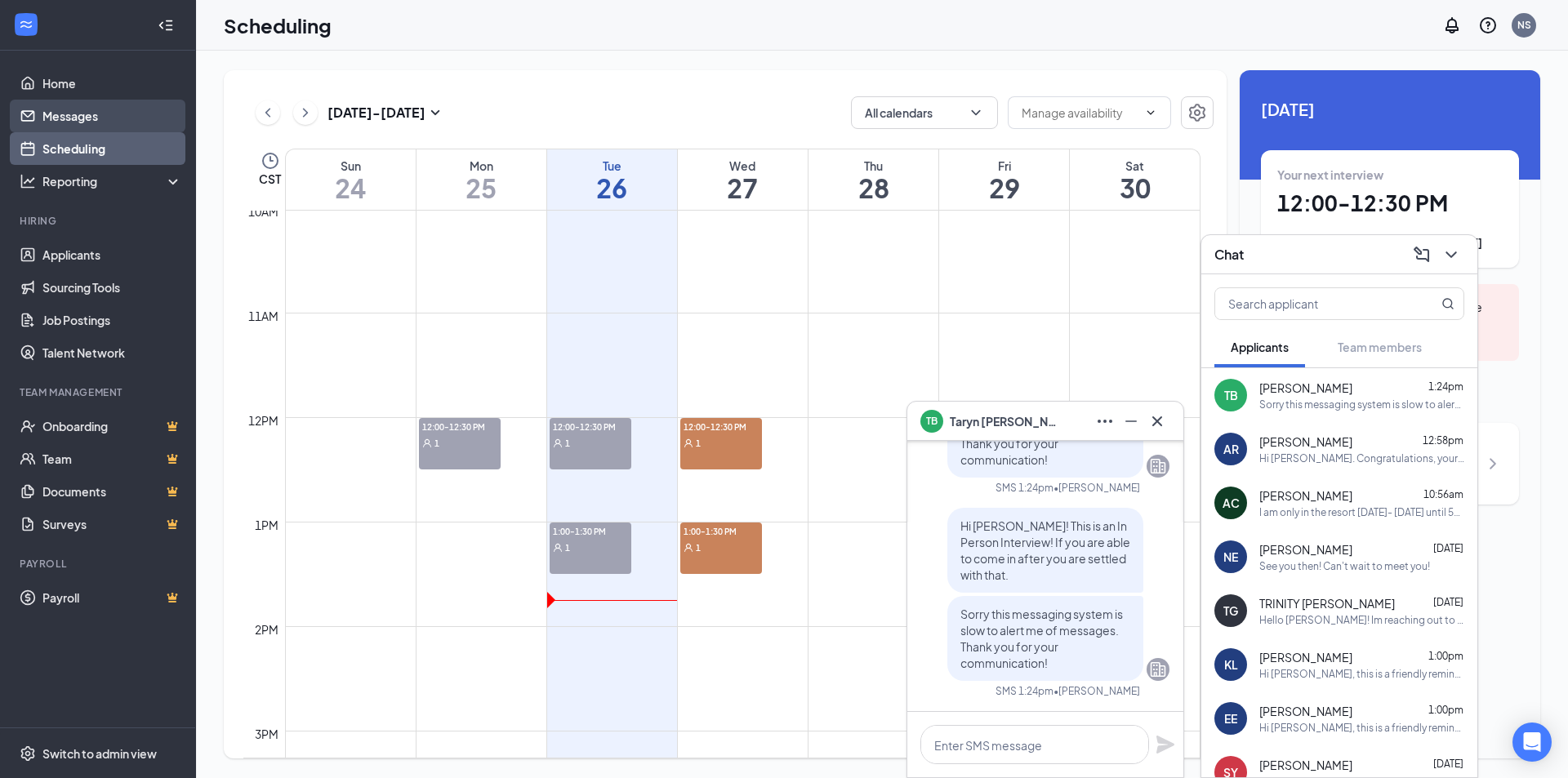
click at [128, 107] on link "Messages" at bounding box center [112, 115] width 140 height 33
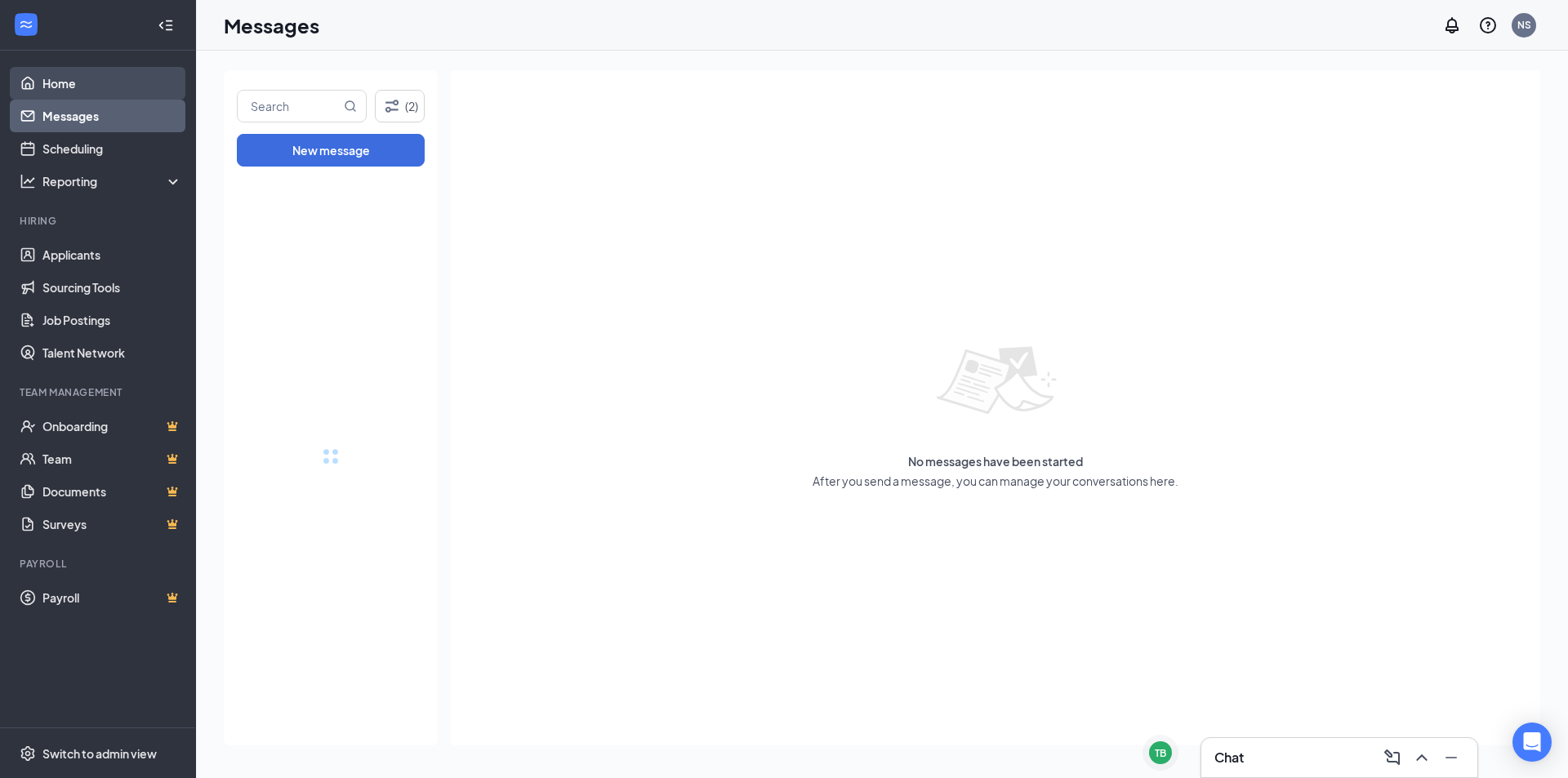
click at [86, 71] on link "Home" at bounding box center [112, 82] width 140 height 33
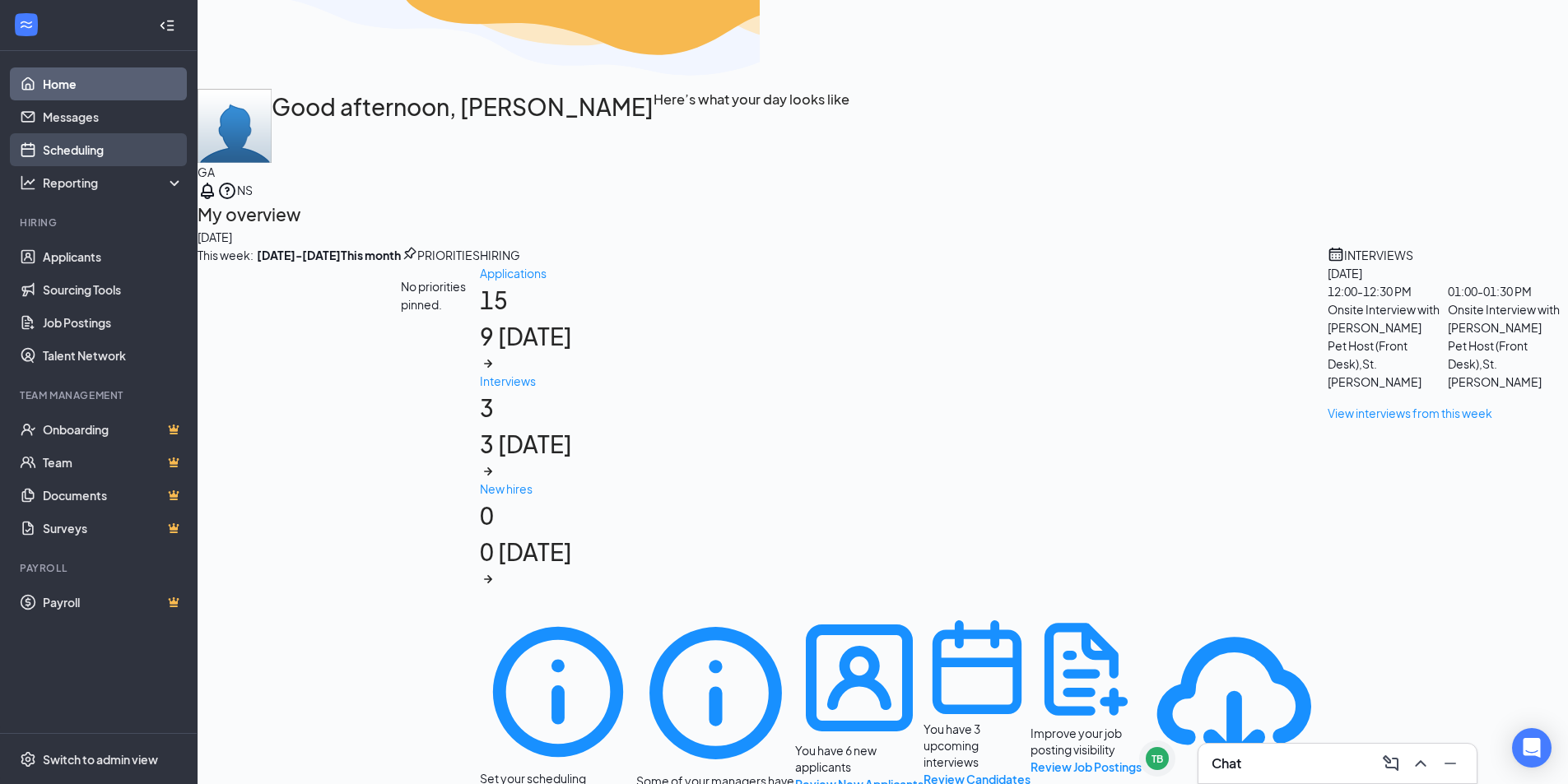
click at [104, 162] on link "Scheduling" at bounding box center [112, 149] width 141 height 33
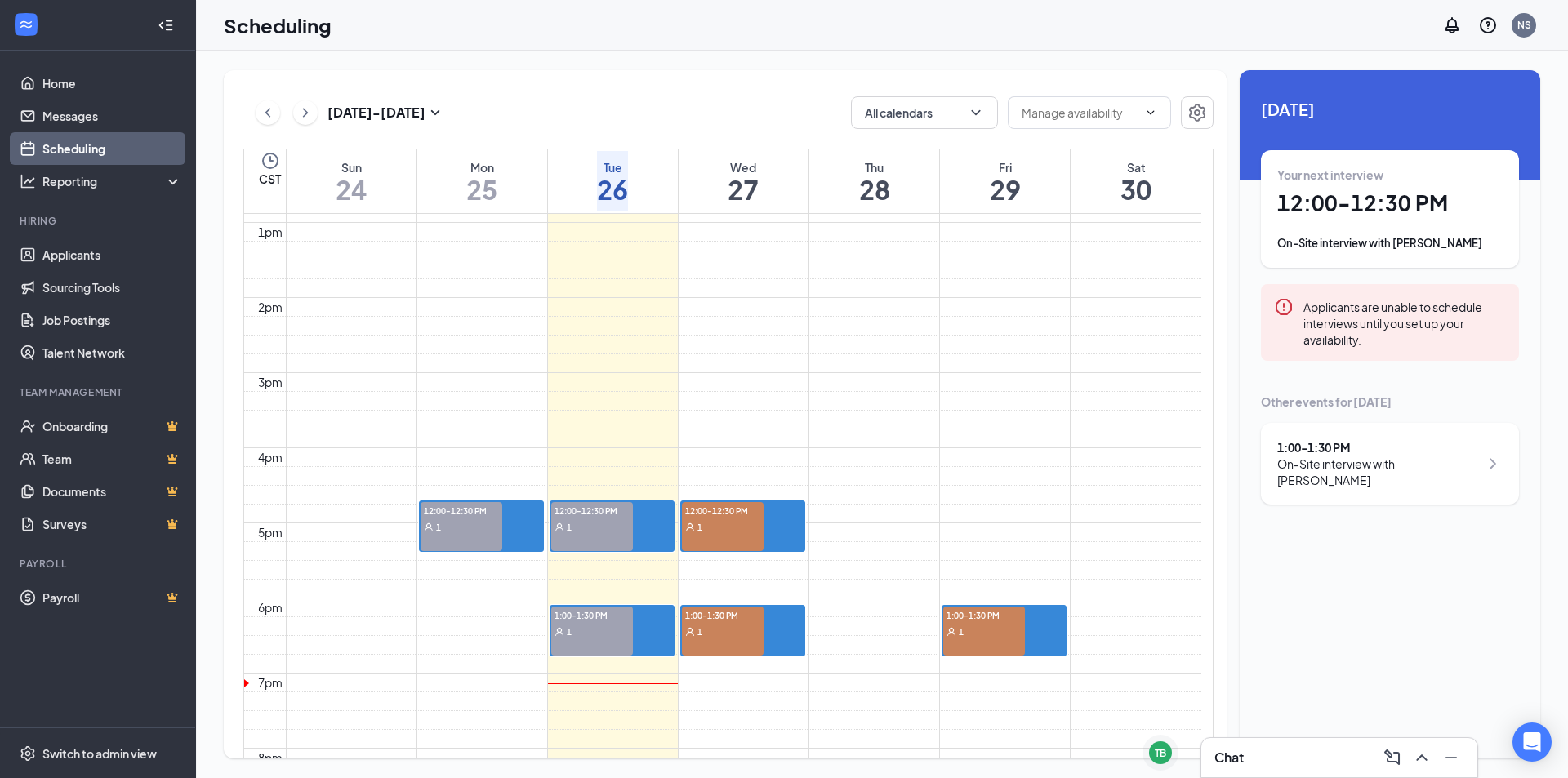
scroll to position [1129, 0]
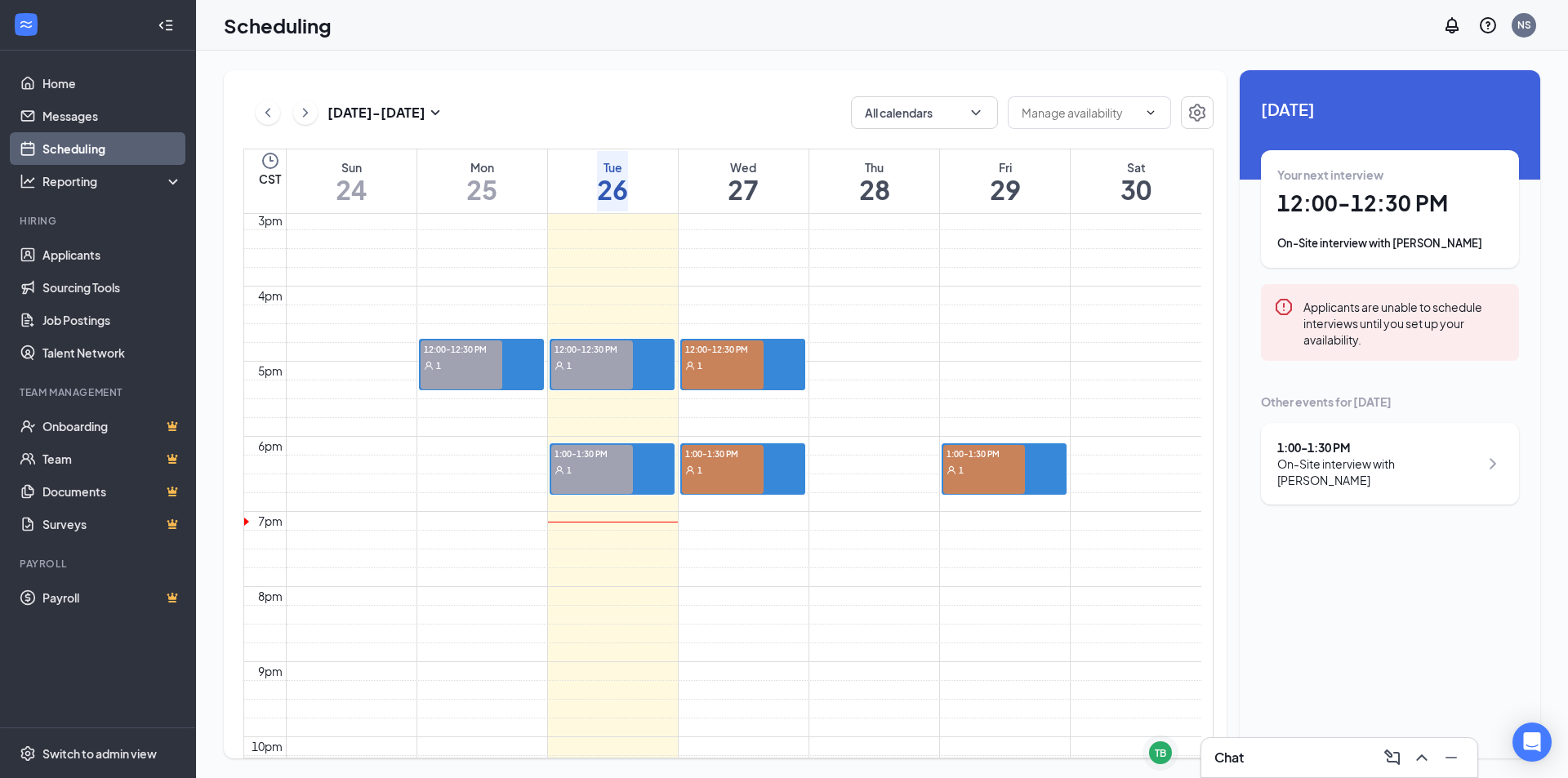
click at [591, 474] on div "1:00-1:30 PM 1" at bounding box center [592, 470] width 82 height 49
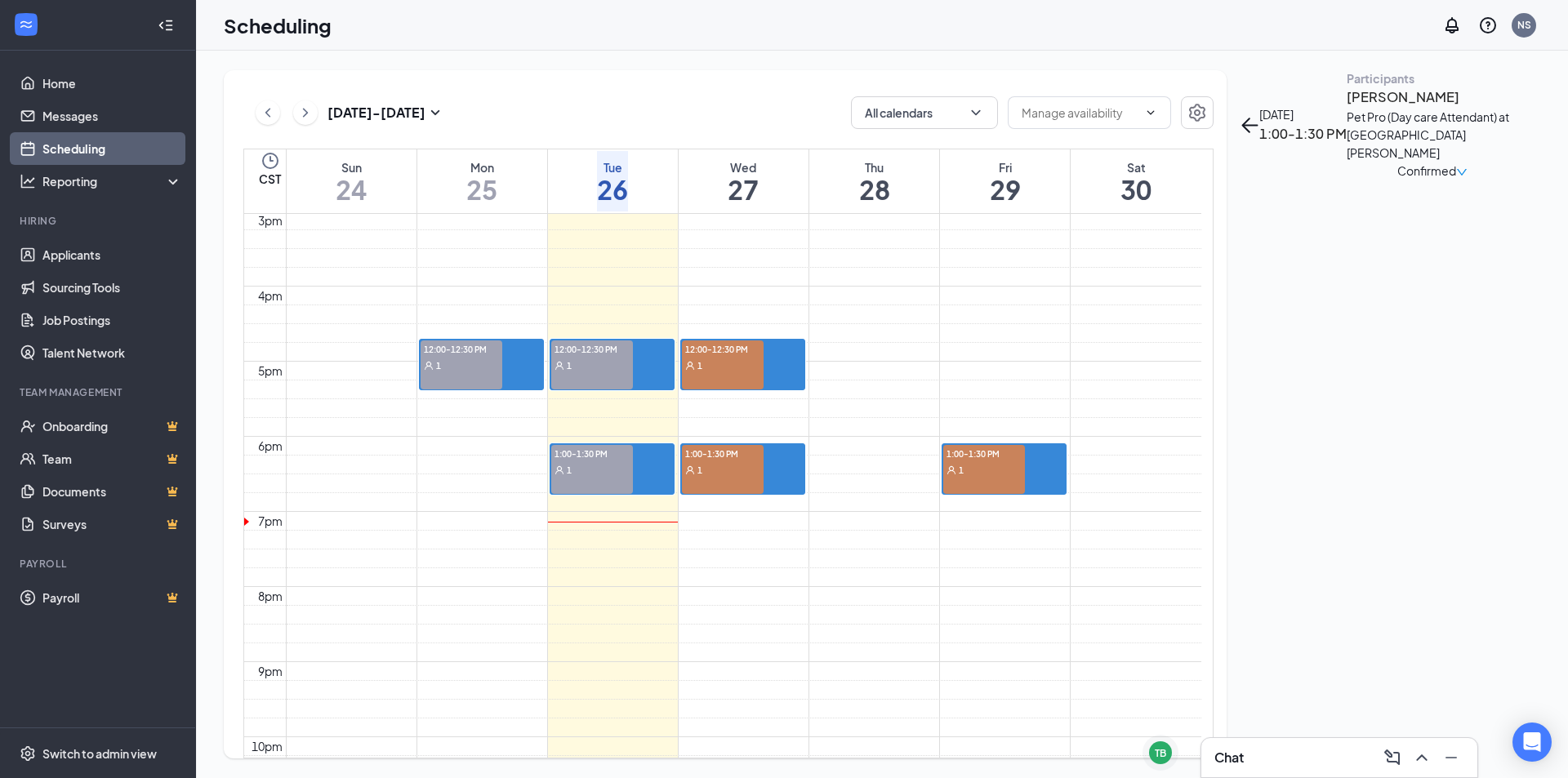
click at [1468, 178] on icon "down" at bounding box center [1462, 172] width 11 height 11
click at [1455, 245] on span "Request Reschedule" at bounding box center [1413, 253] width 112 height 18
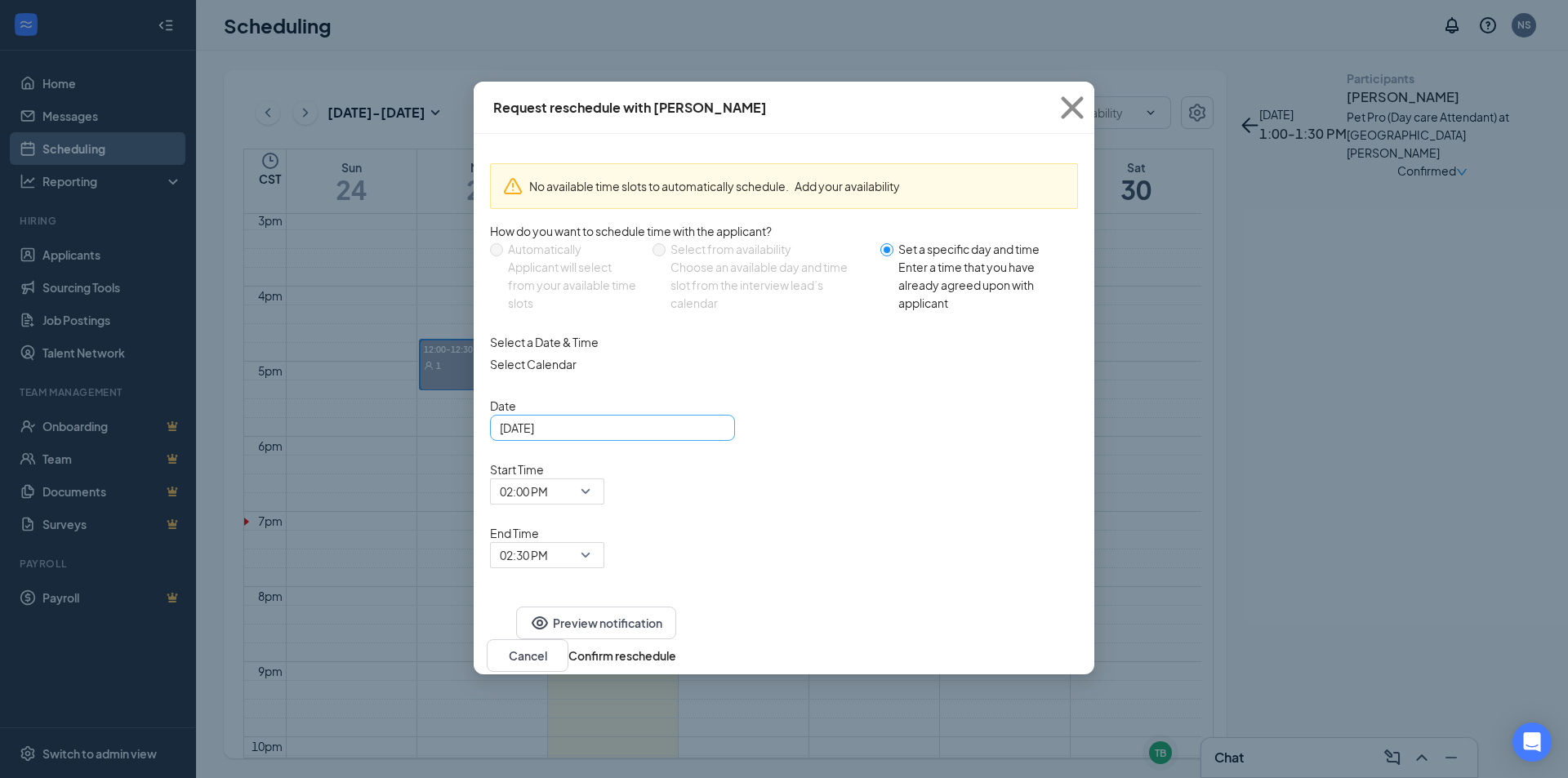
click at [711, 437] on div "[DATE]" at bounding box center [612, 427] width 225 height 18
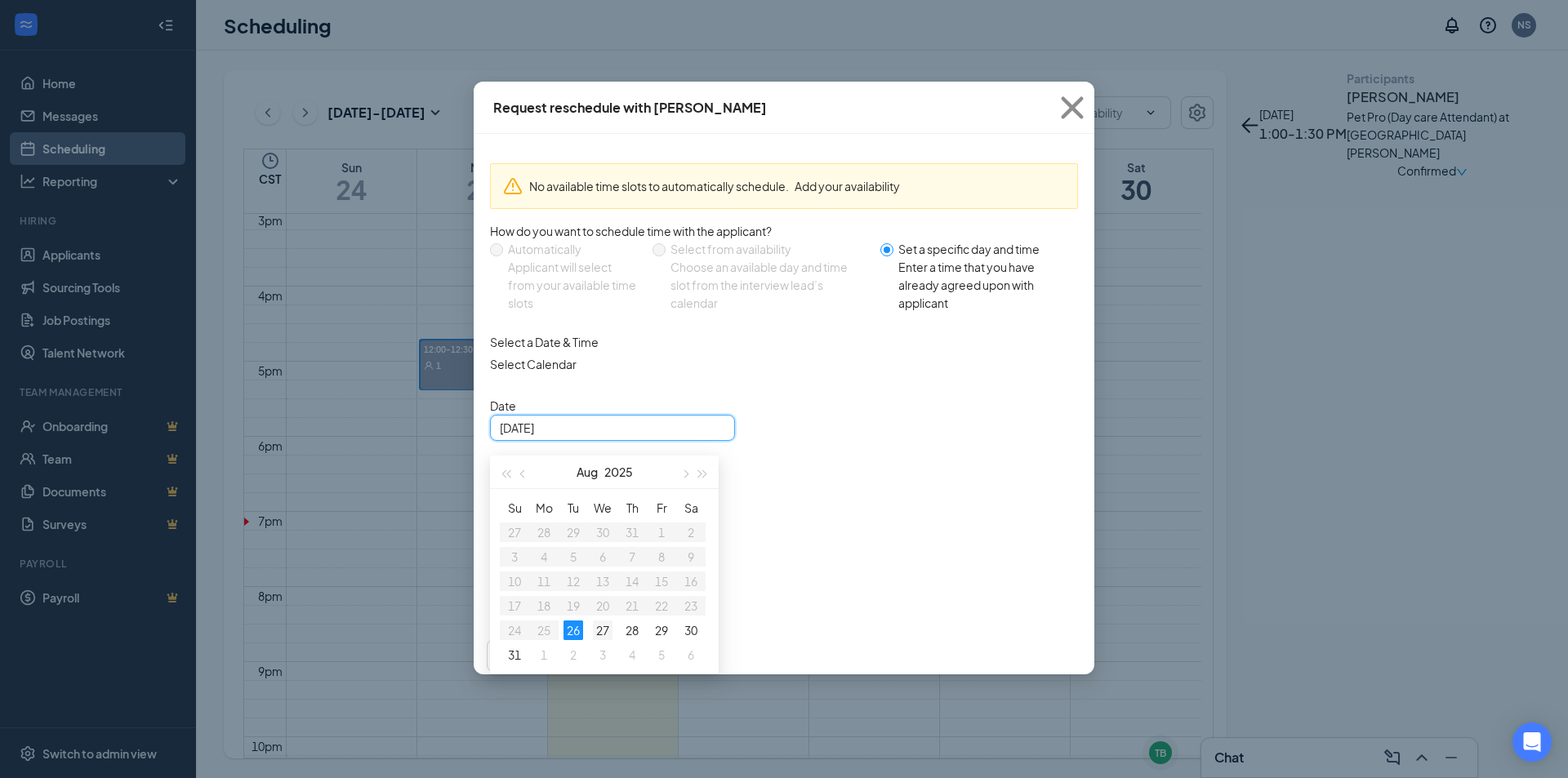
type input "Aug 27, 2025"
click at [599, 640] on div "27" at bounding box center [602, 630] width 20 height 20
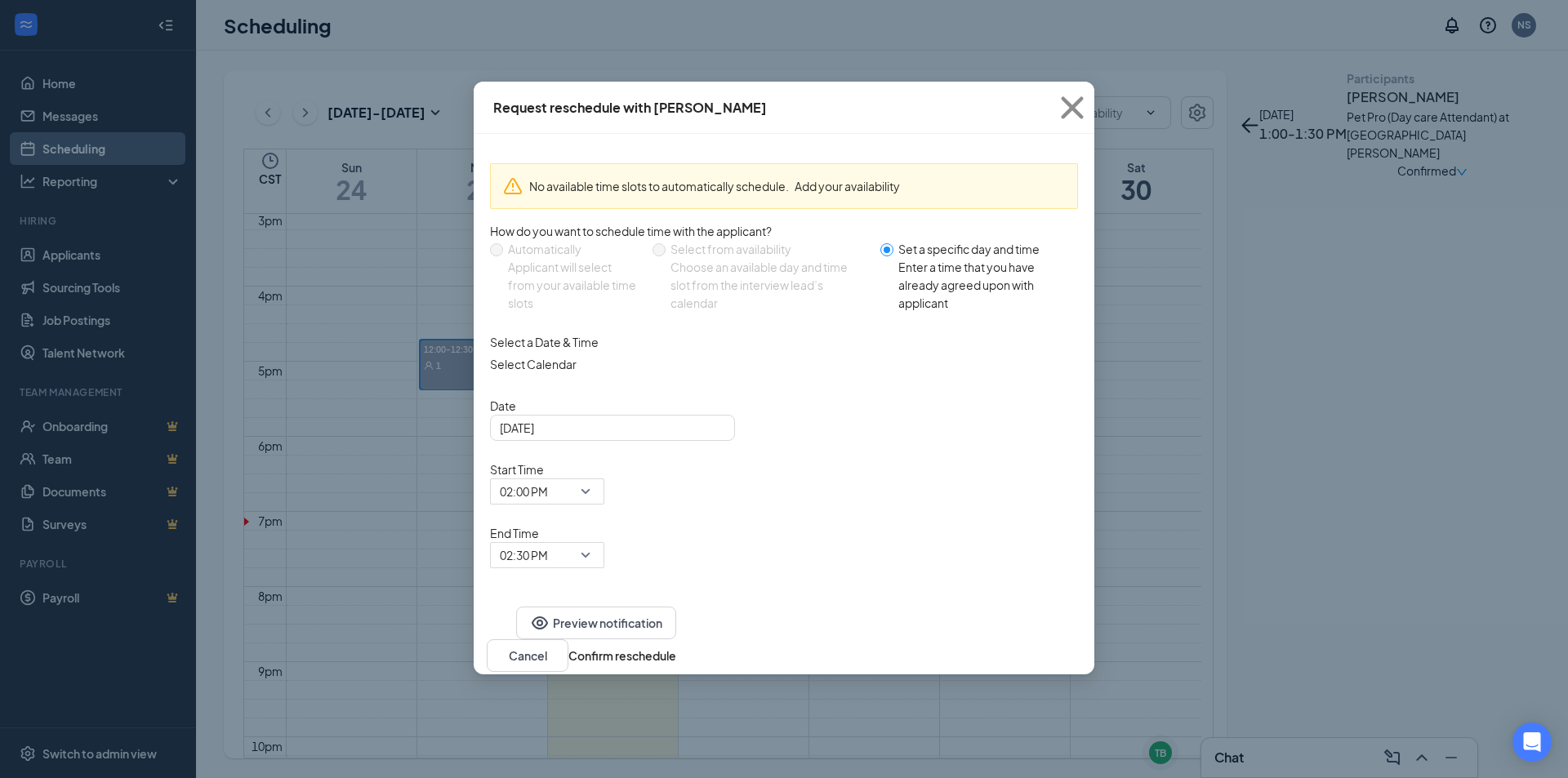
click at [750, 604] on div "Preview notification Cancel Confirm reschedule" at bounding box center [784, 638] width 621 height 70
click at [676, 647] on button "Confirm reschedule" at bounding box center [622, 655] width 108 height 18
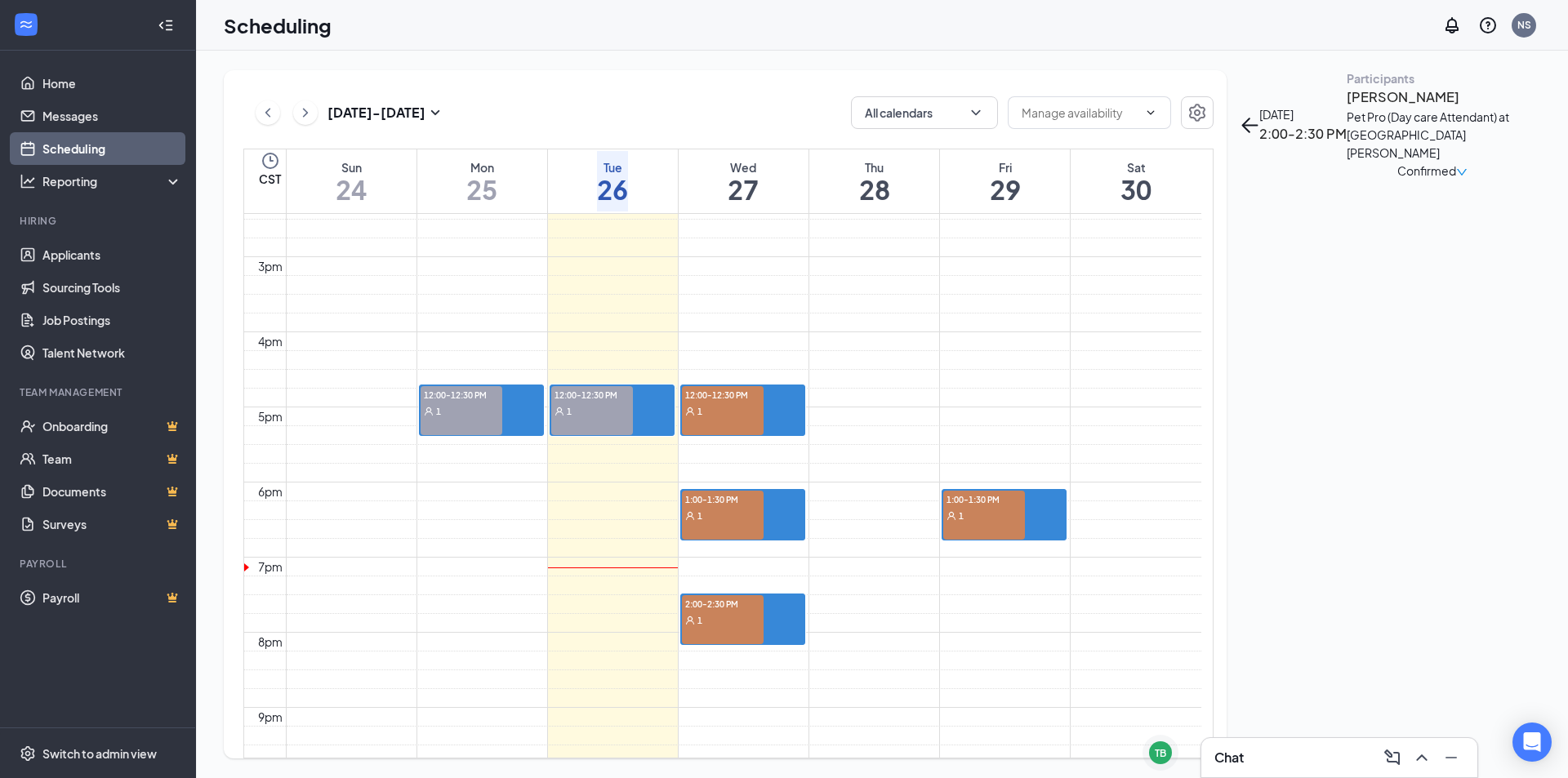
scroll to position [1047, 0]
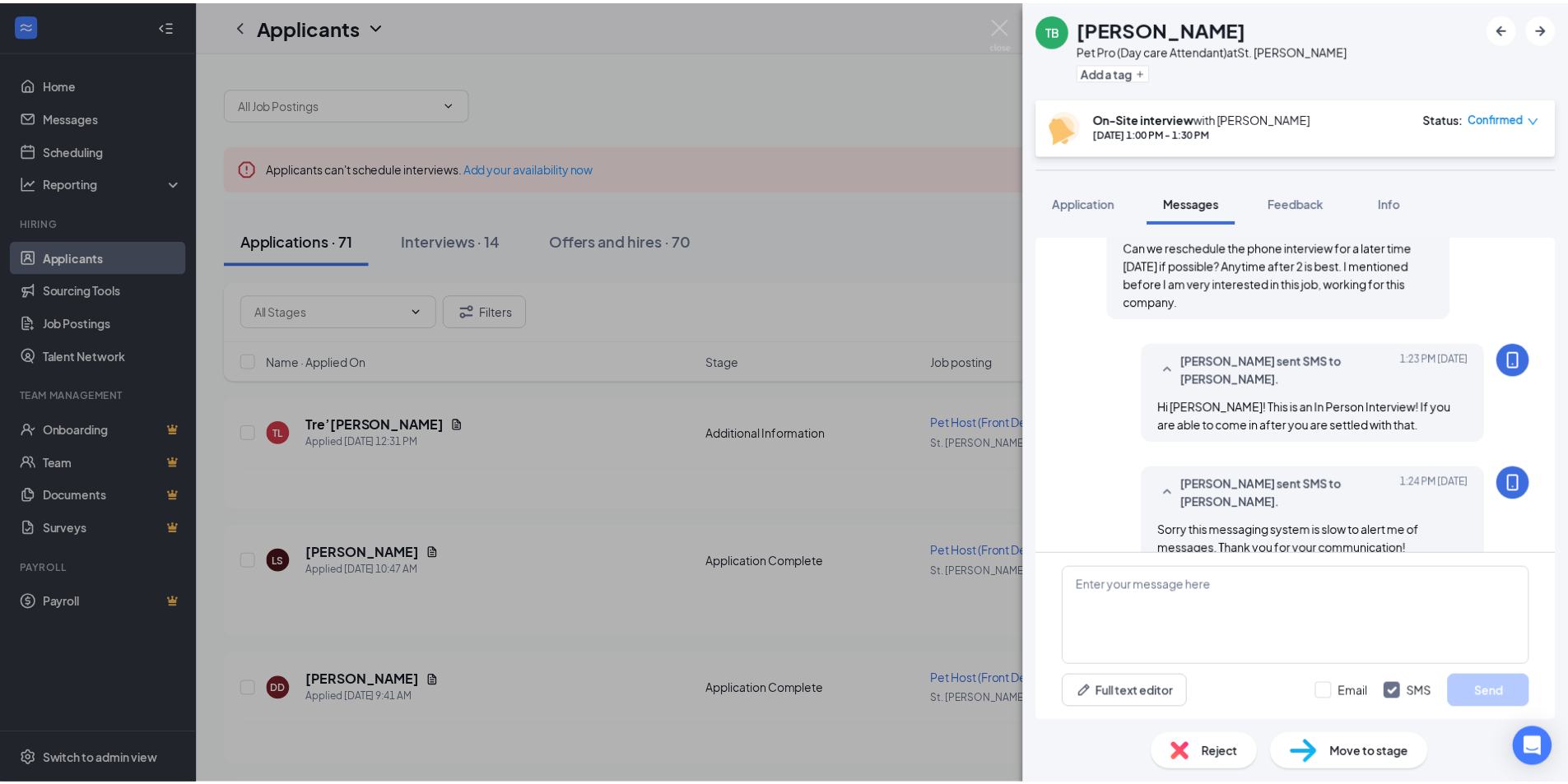
scroll to position [1116, 0]
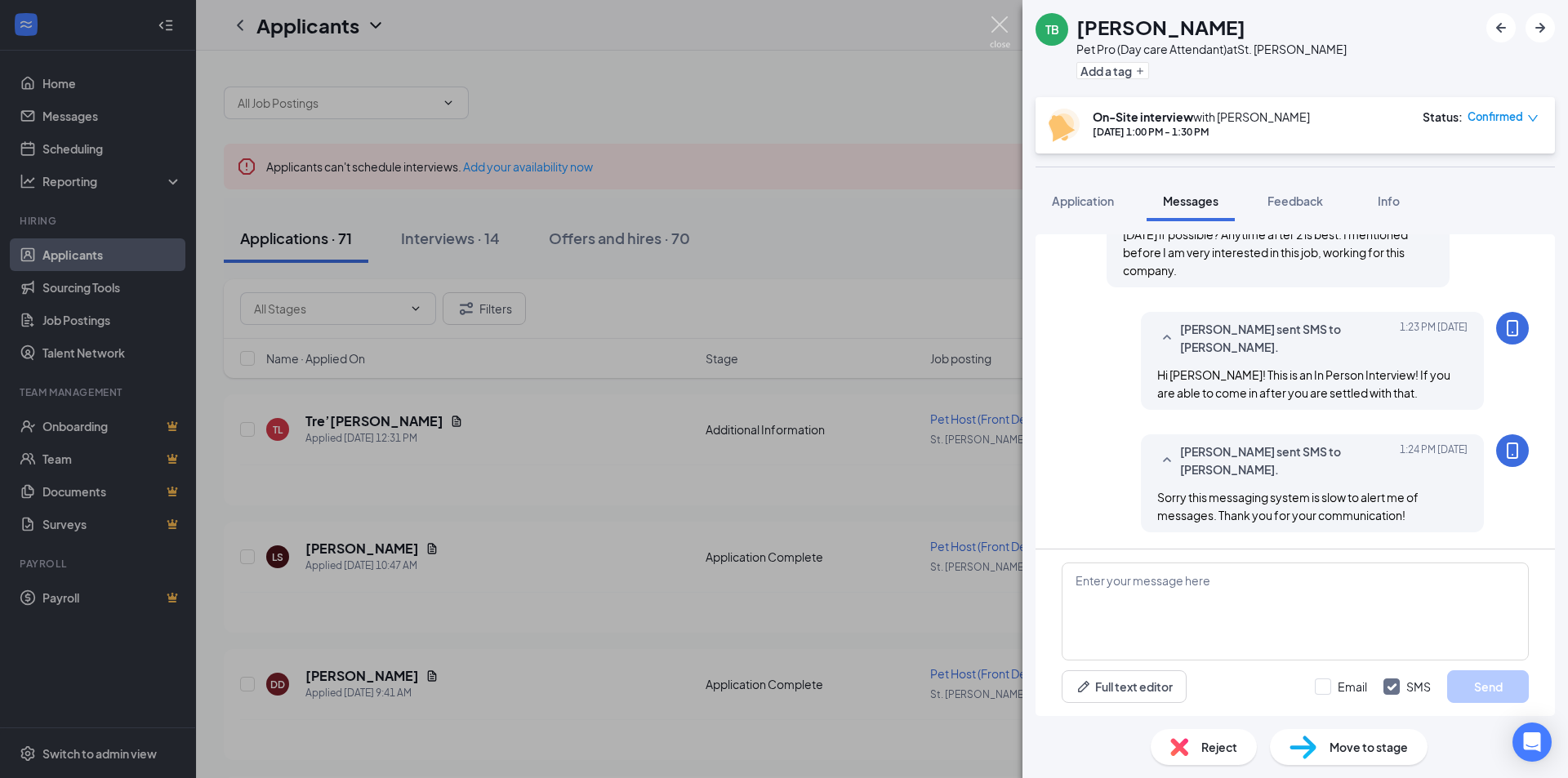
click at [992, 27] on img at bounding box center [1000, 32] width 21 height 32
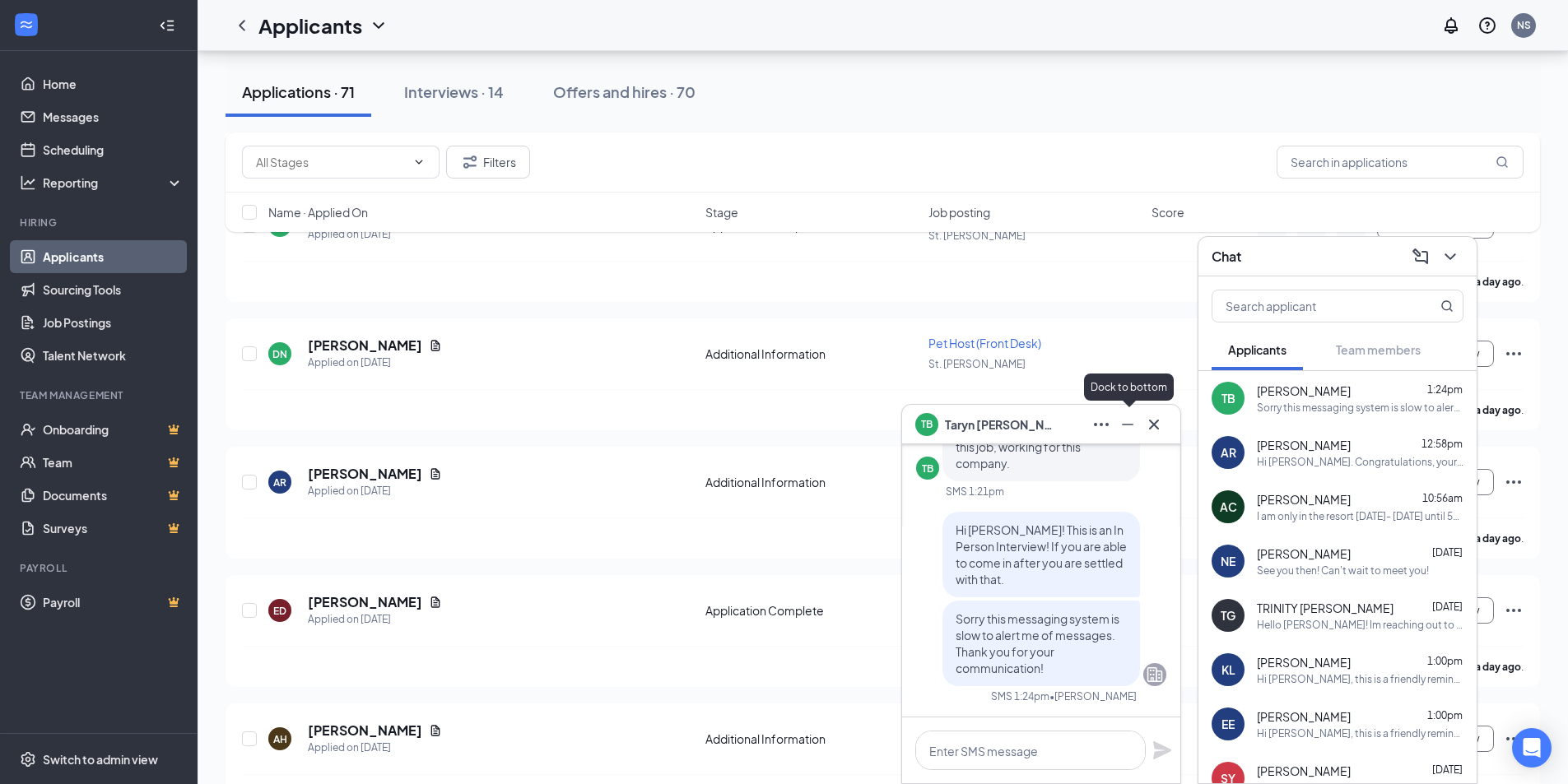
click at [1135, 423] on icon "Minimize" at bounding box center [1128, 424] width 20 height 20
click at [939, 421] on div "TB" at bounding box center [926, 422] width 36 height 36
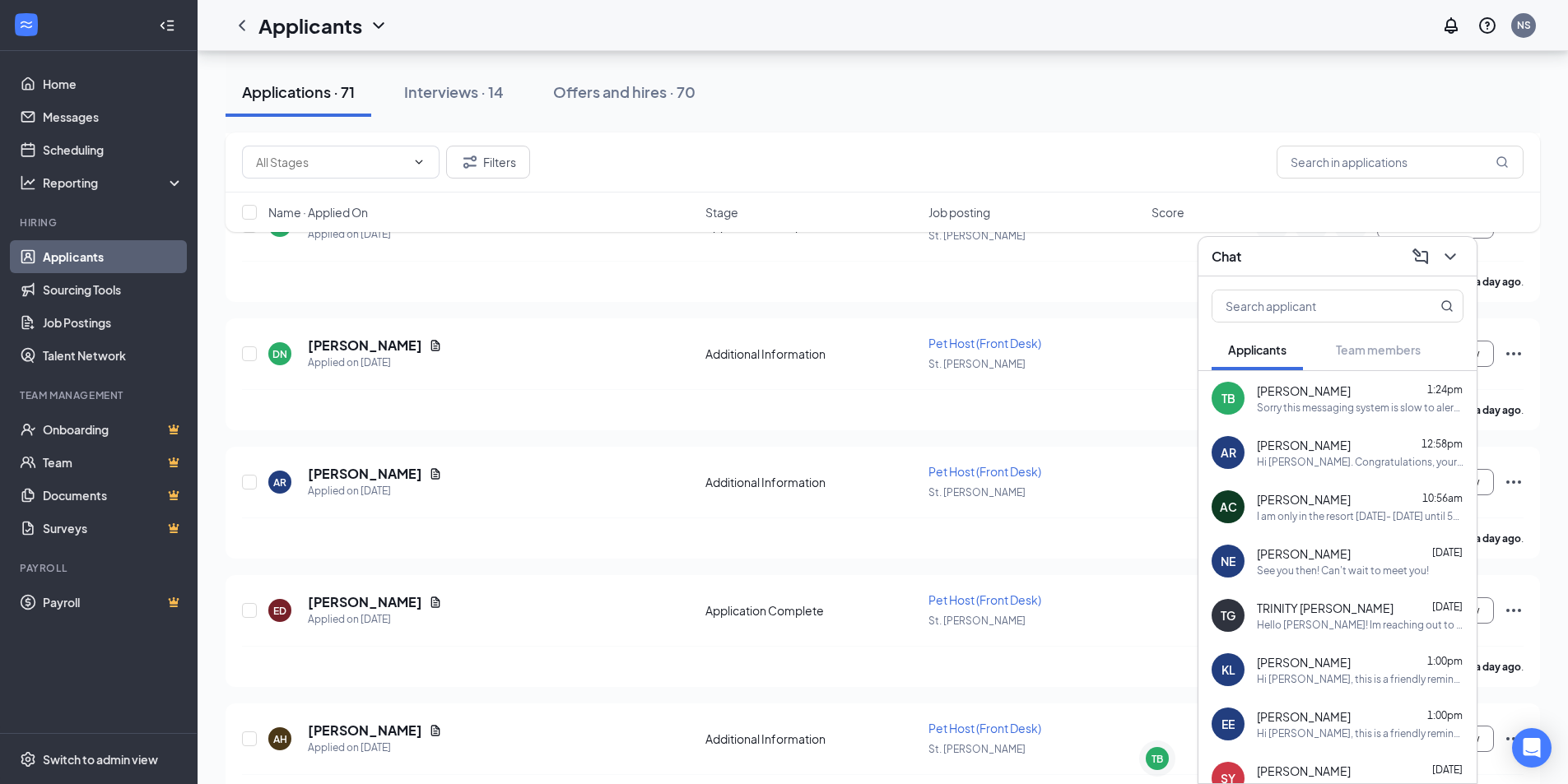
click at [1279, 396] on span "[PERSON_NAME]" at bounding box center [1303, 390] width 94 height 16
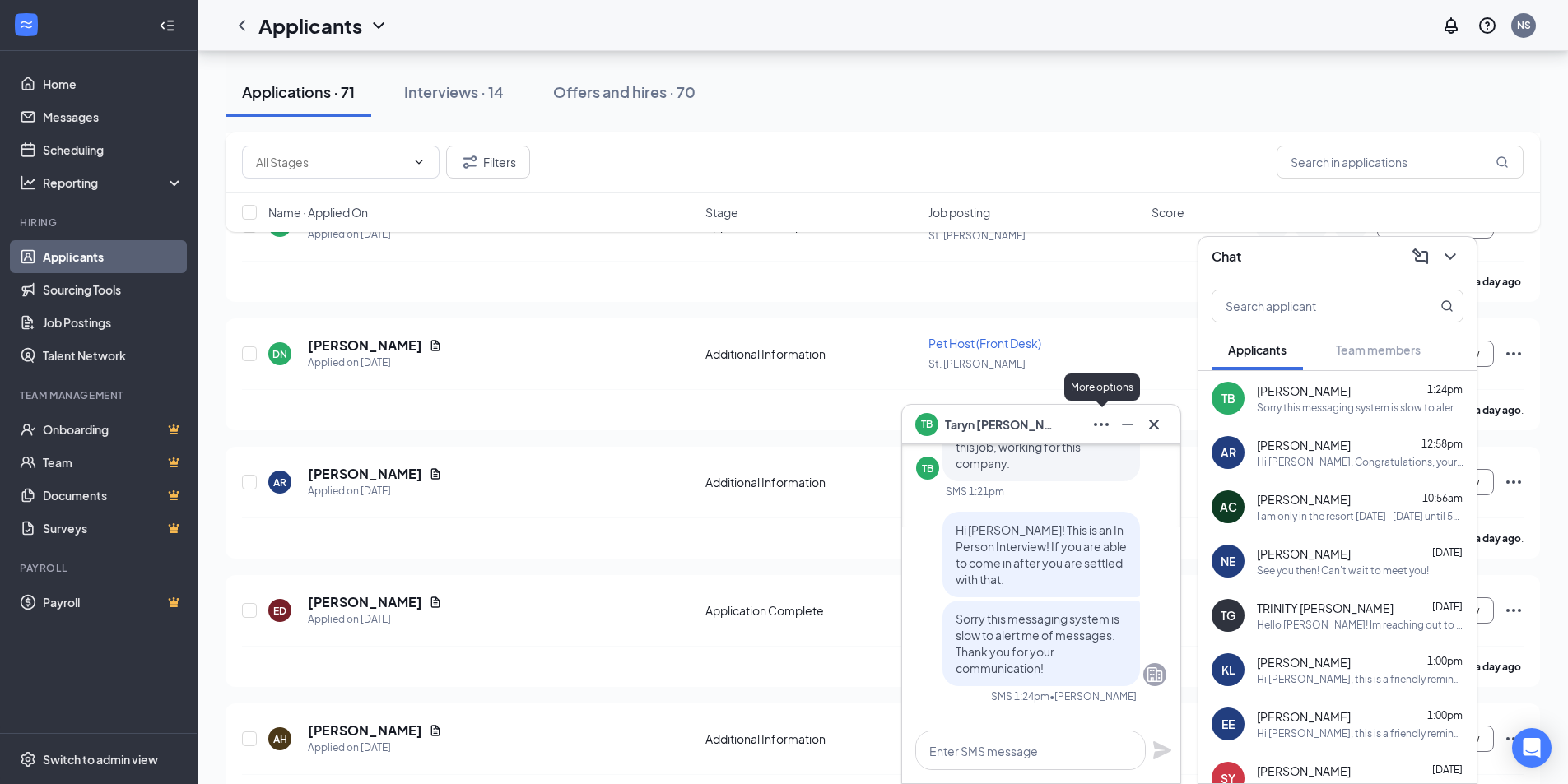
click at [1095, 432] on icon "Ellipses" at bounding box center [1101, 424] width 20 height 20
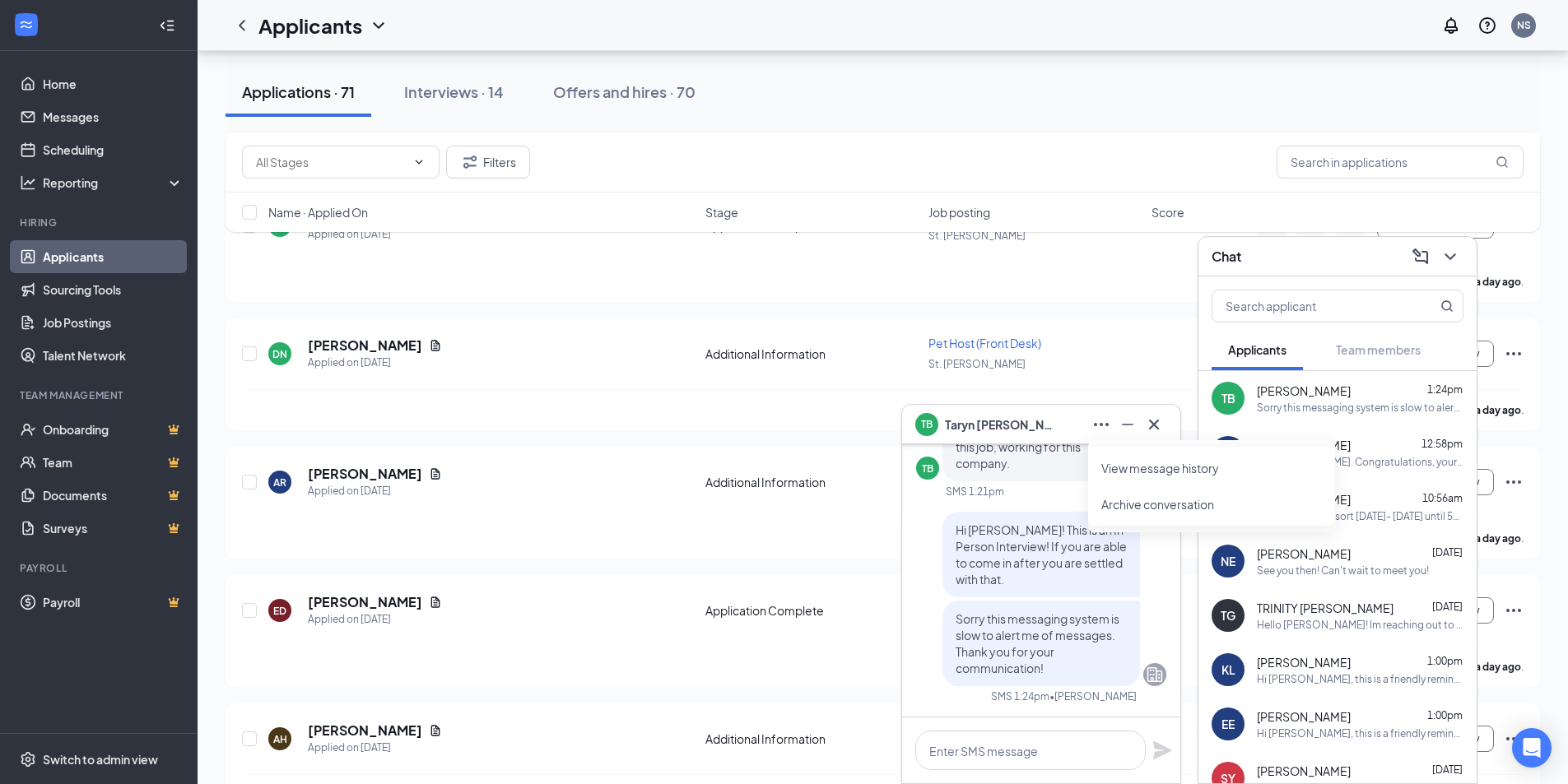
click at [992, 423] on span "Taryn Bergtholdt" at bounding box center [1003, 424] width 115 height 18
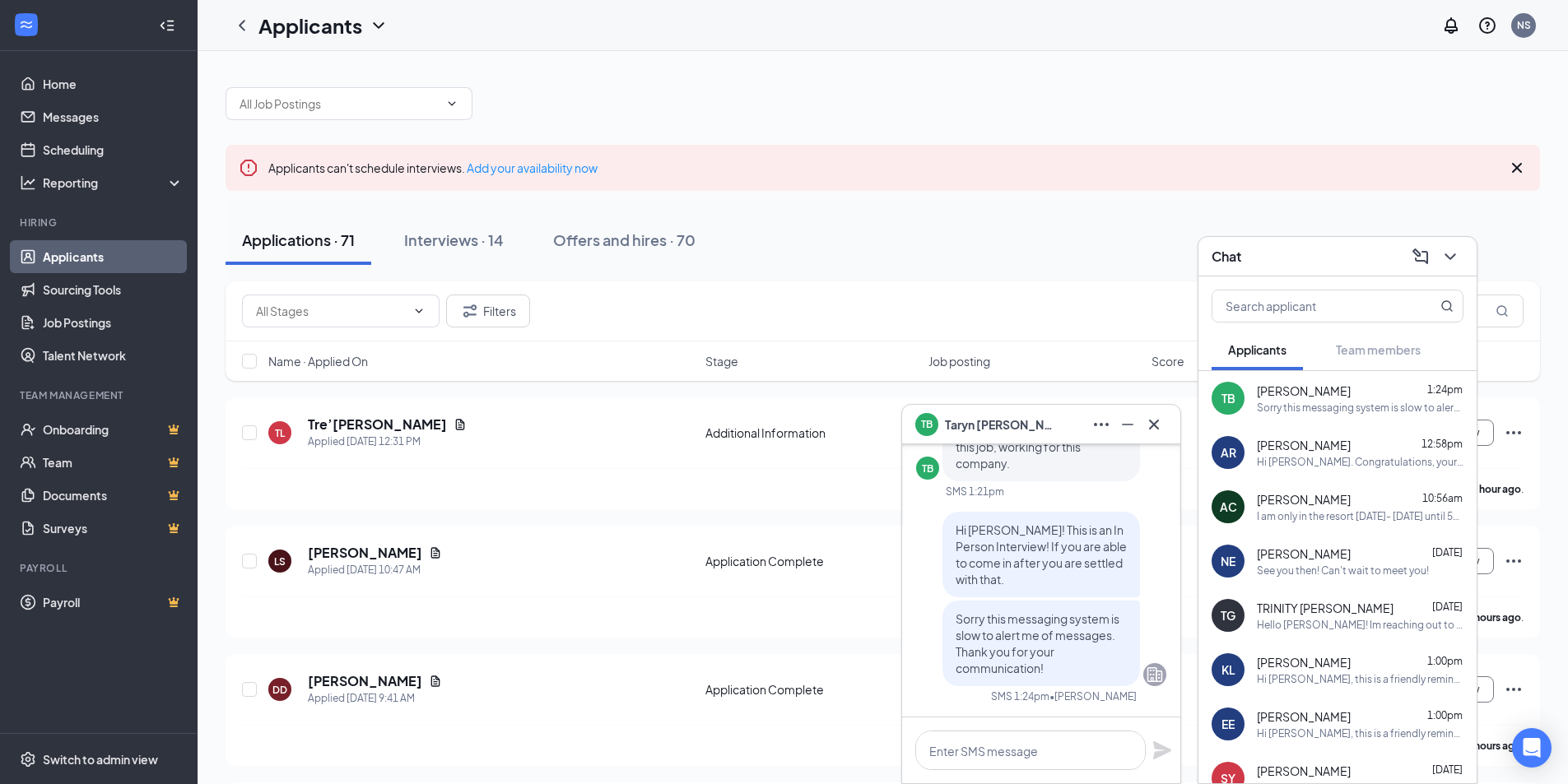
drag, startPoint x: 368, startPoint y: 311, endPoint x: 1067, endPoint y: 274, distance: 700.0
click at [368, 311] on input "text" at bounding box center [331, 311] width 149 height 18
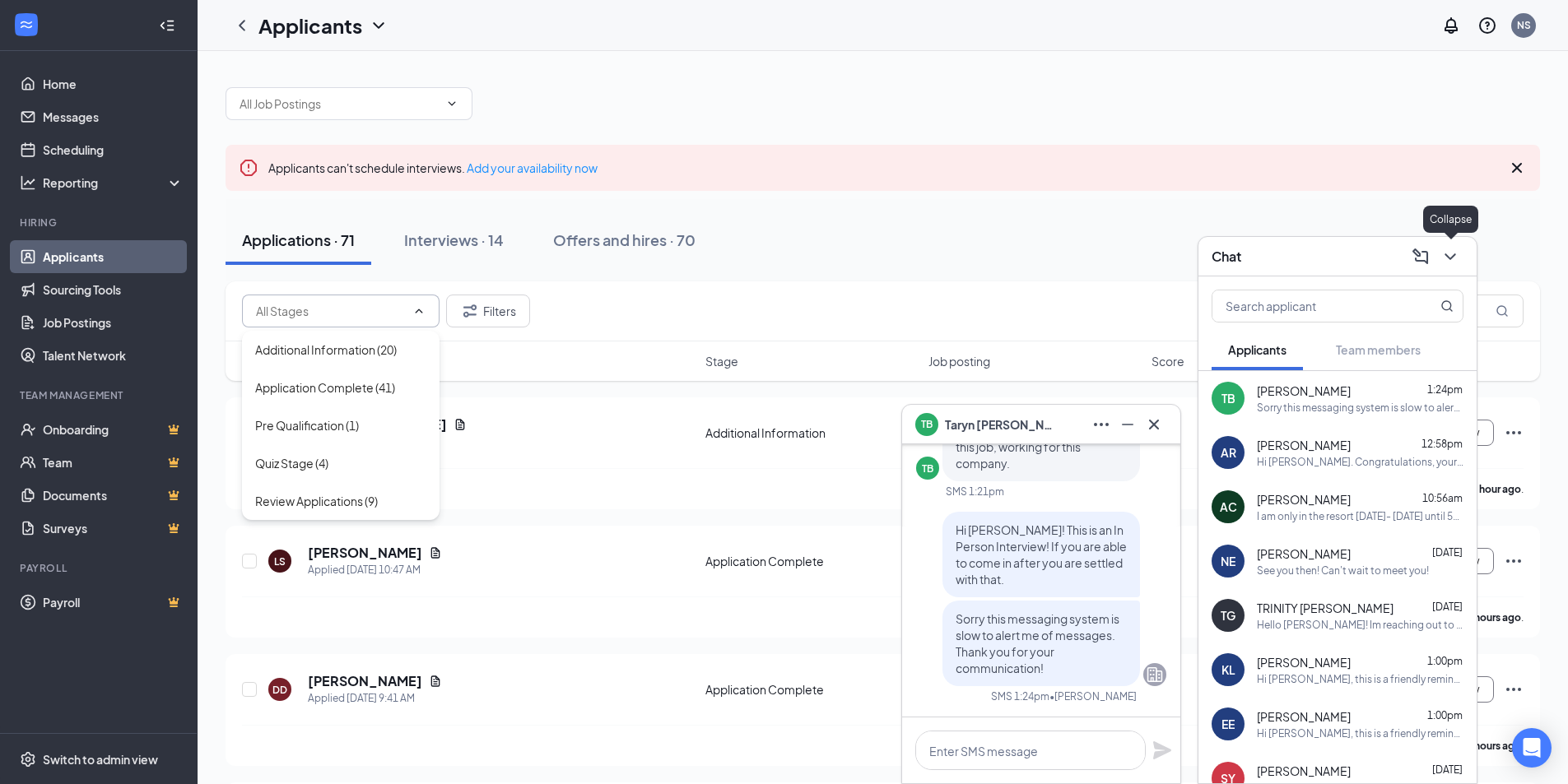
click at [1454, 256] on icon "ChevronDown" at bounding box center [1449, 256] width 10 height 7
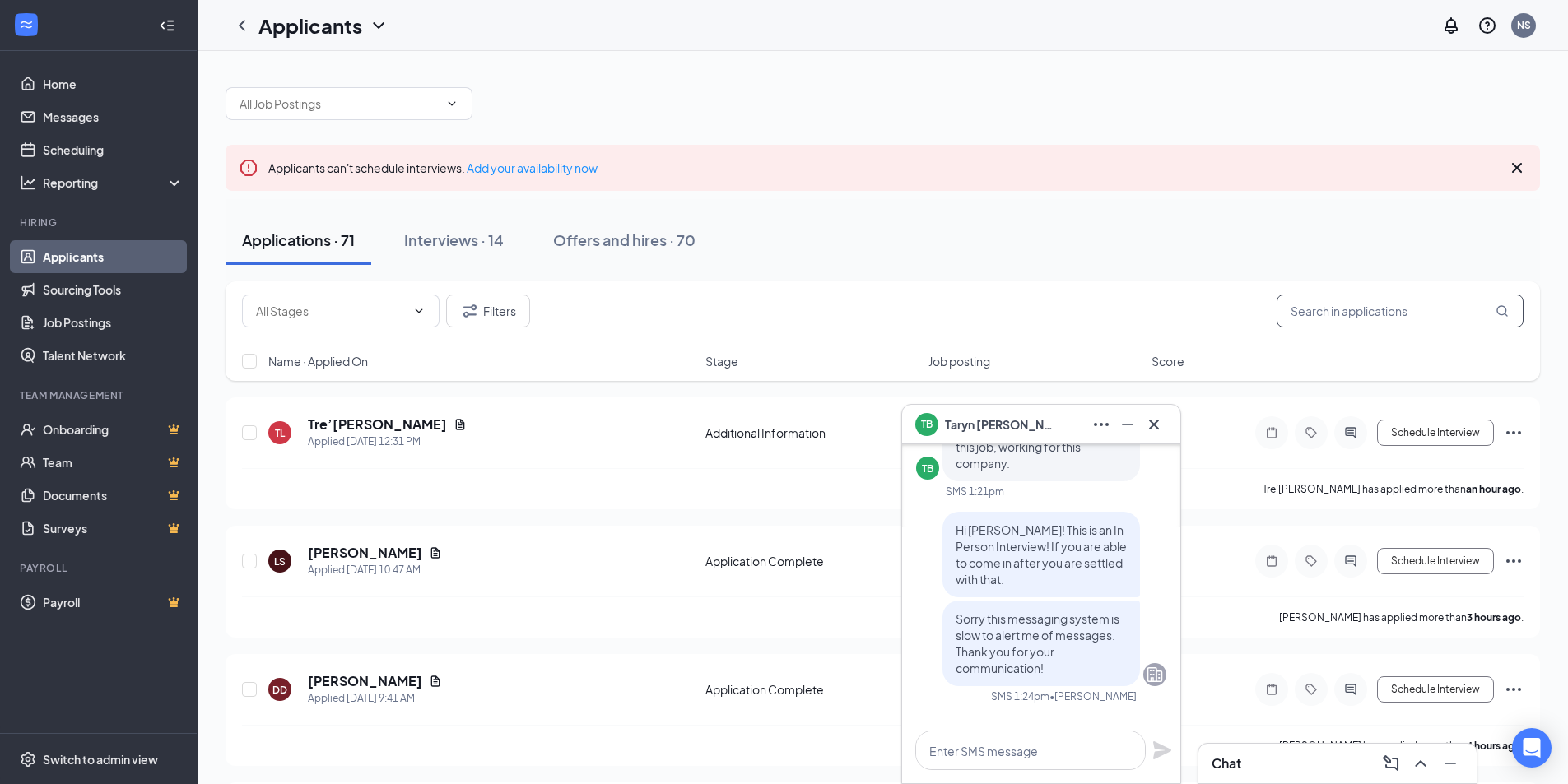
click at [1393, 304] on input "text" at bounding box center [1400, 311] width 247 height 33
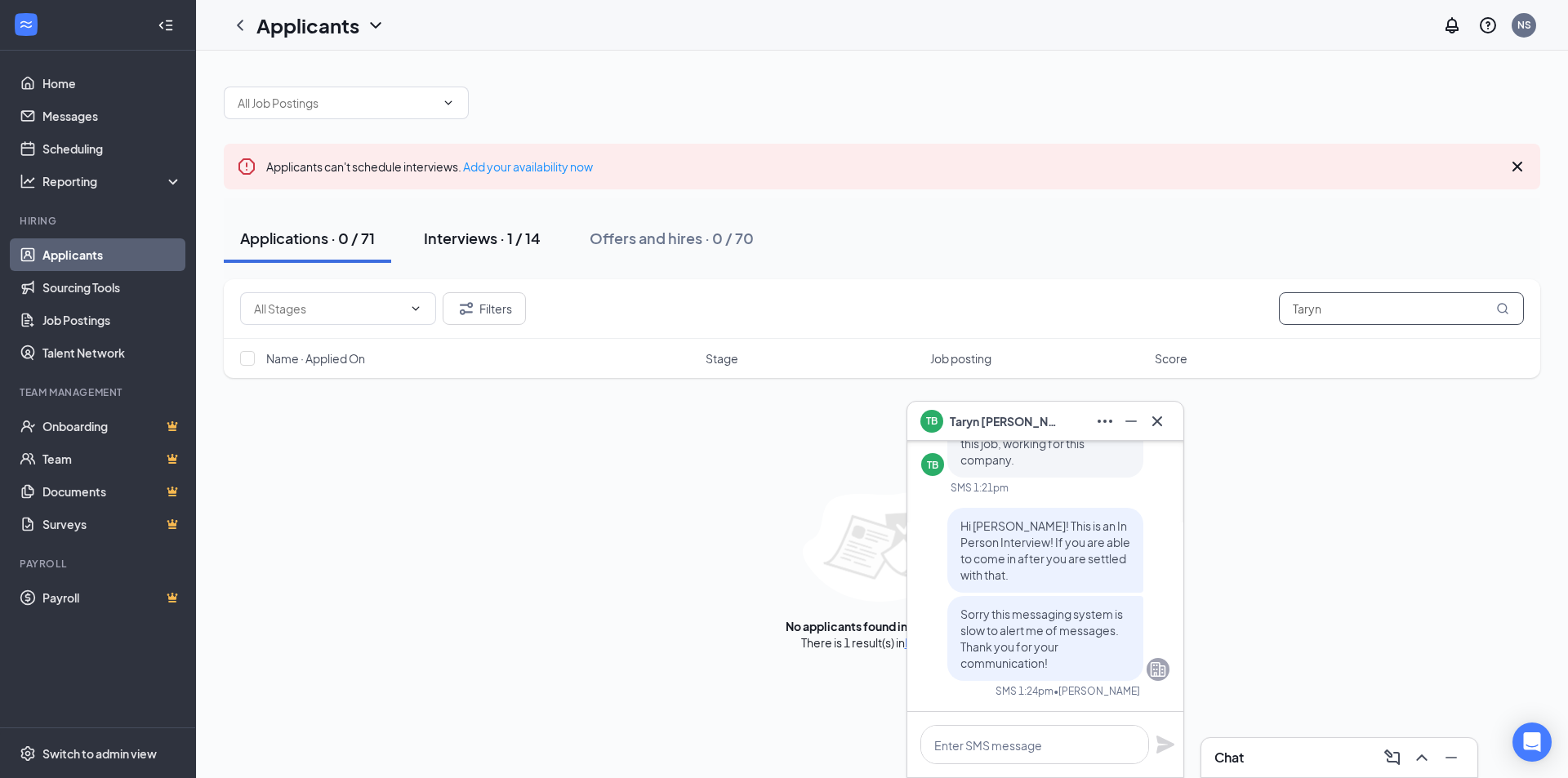
type input "Taryn"
click at [503, 239] on div "Interviews · 1 / 14" at bounding box center [482, 238] width 117 height 21
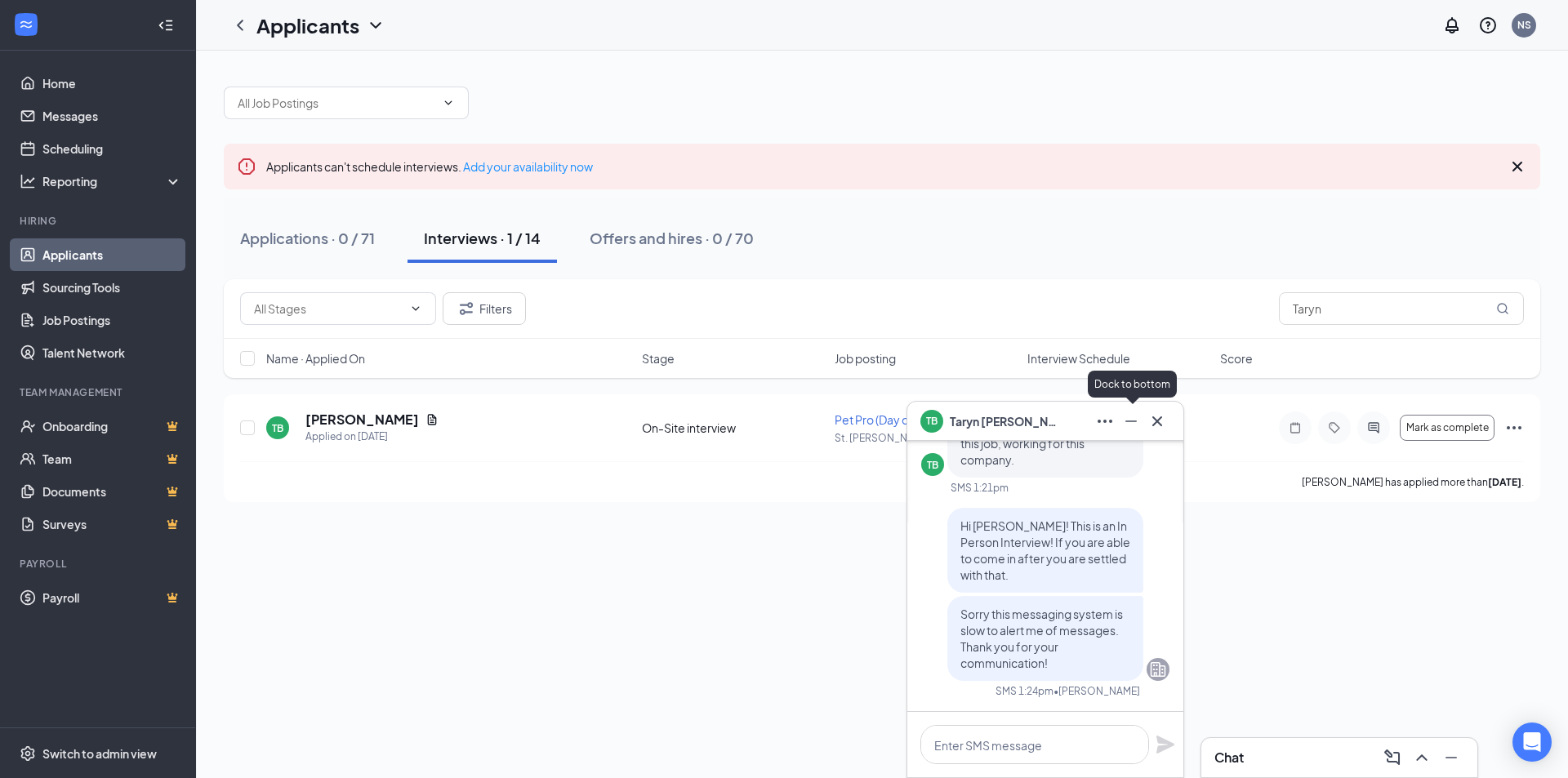
click at [1132, 416] on icon "Minimize" at bounding box center [1131, 421] width 20 height 20
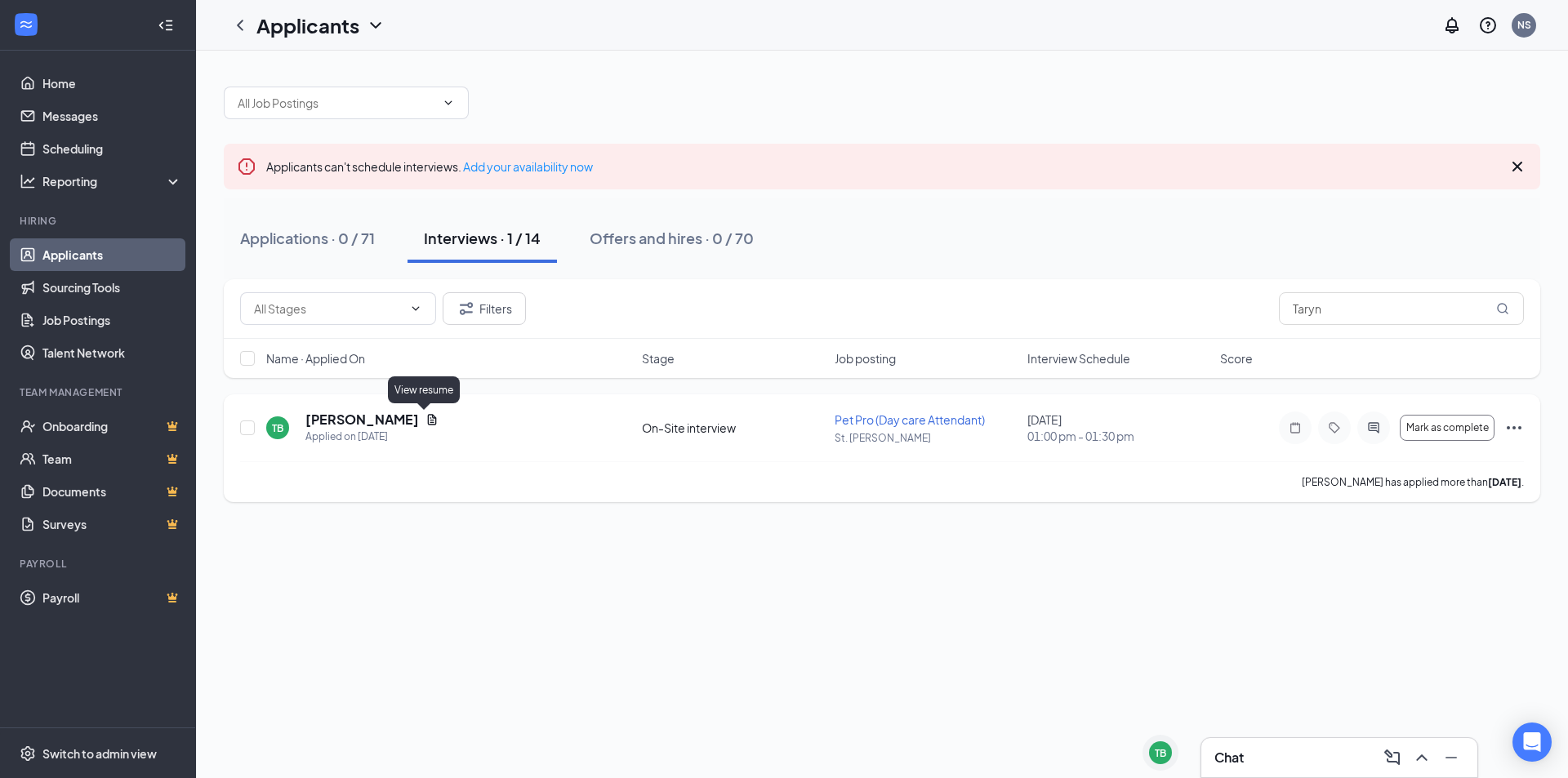
click at [426, 420] on icon "Document" at bounding box center [432, 420] width 13 height 13
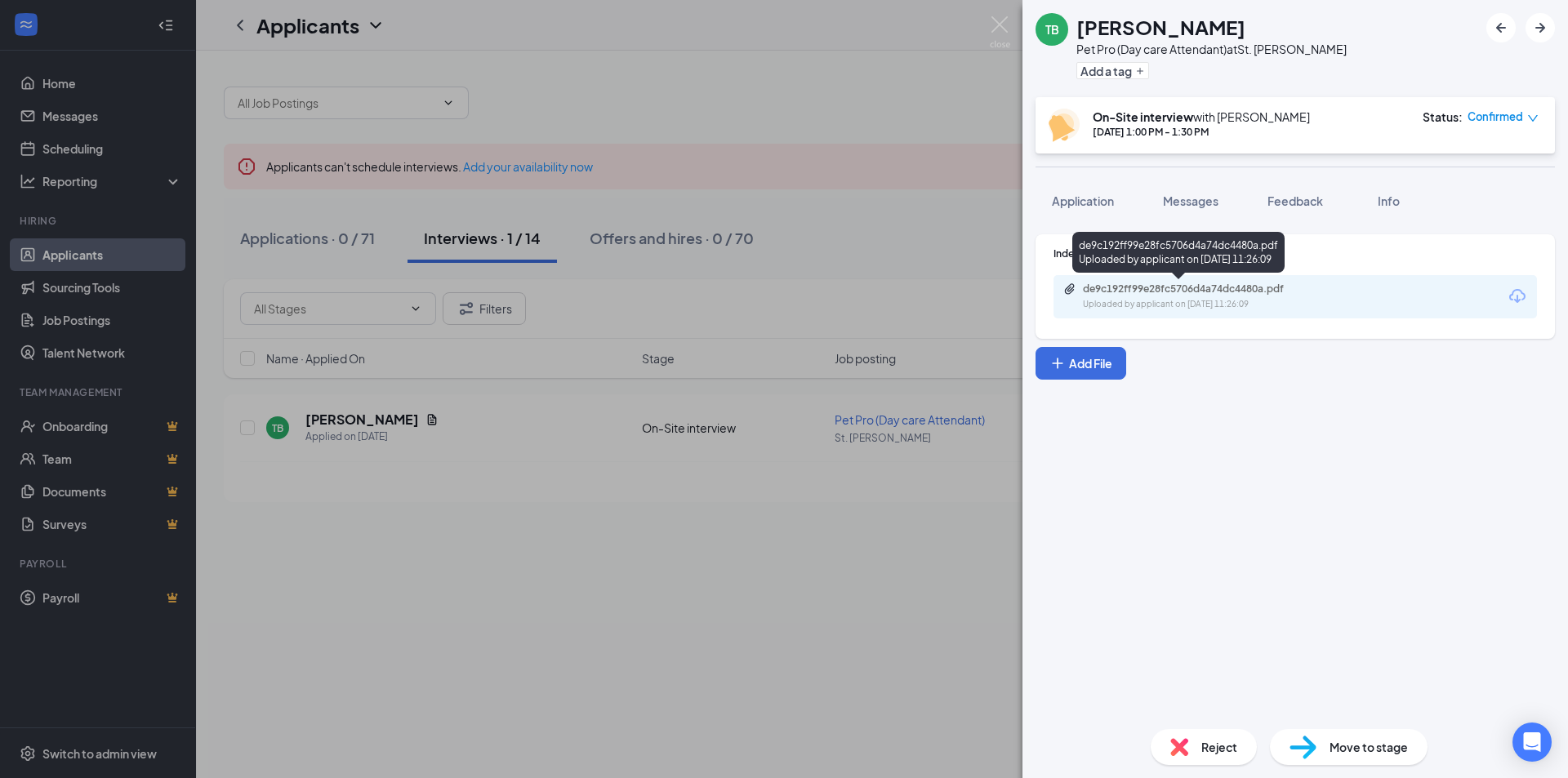
click at [1135, 290] on div "de9c192ff99e28fc5706d4a74dc4480a.pdf" at bounding box center [1198, 289] width 229 height 13
click at [992, 30] on img at bounding box center [1000, 32] width 21 height 32
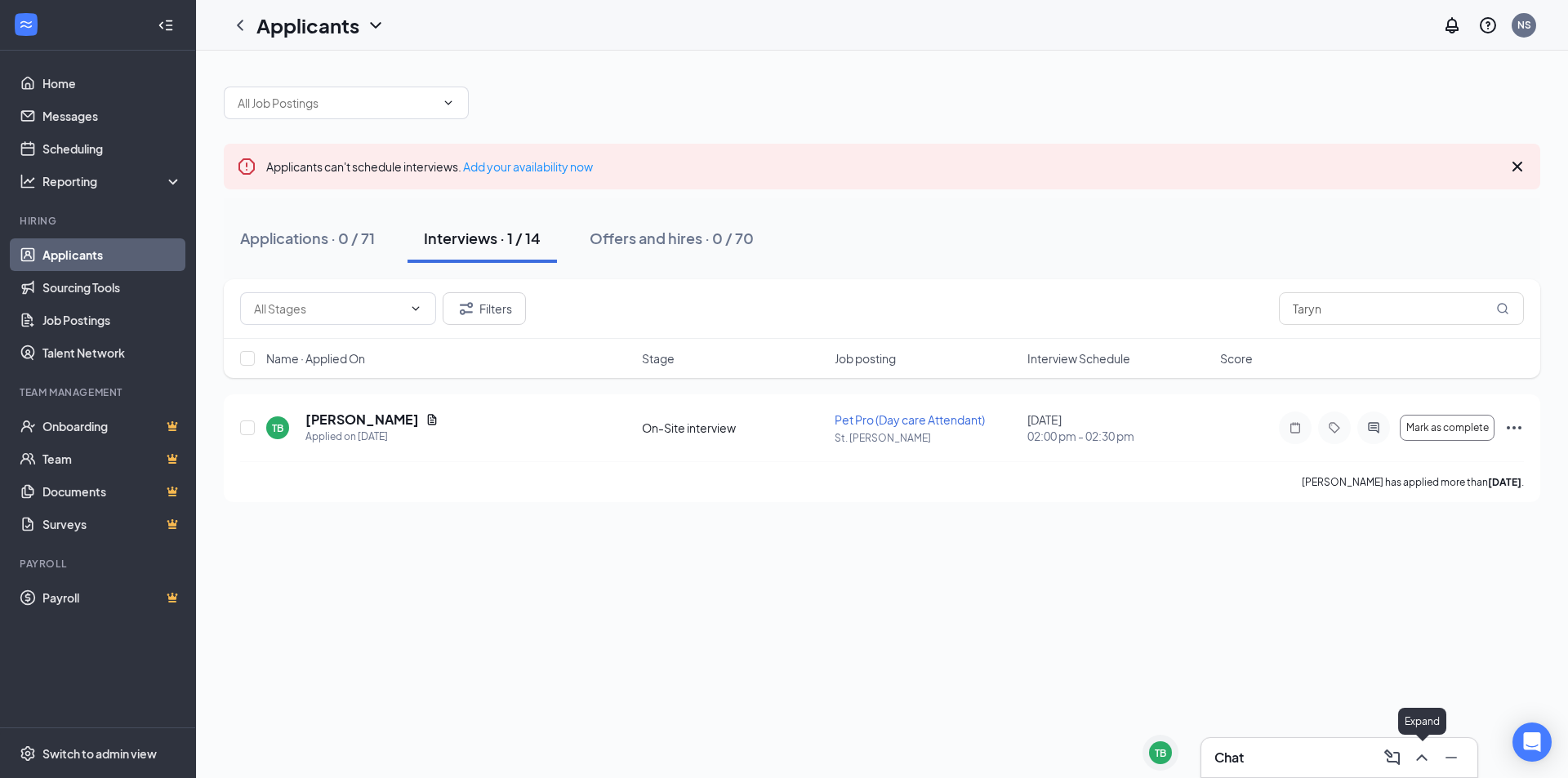
click at [1422, 767] on icon "ChevronUp" at bounding box center [1422, 757] width 20 height 20
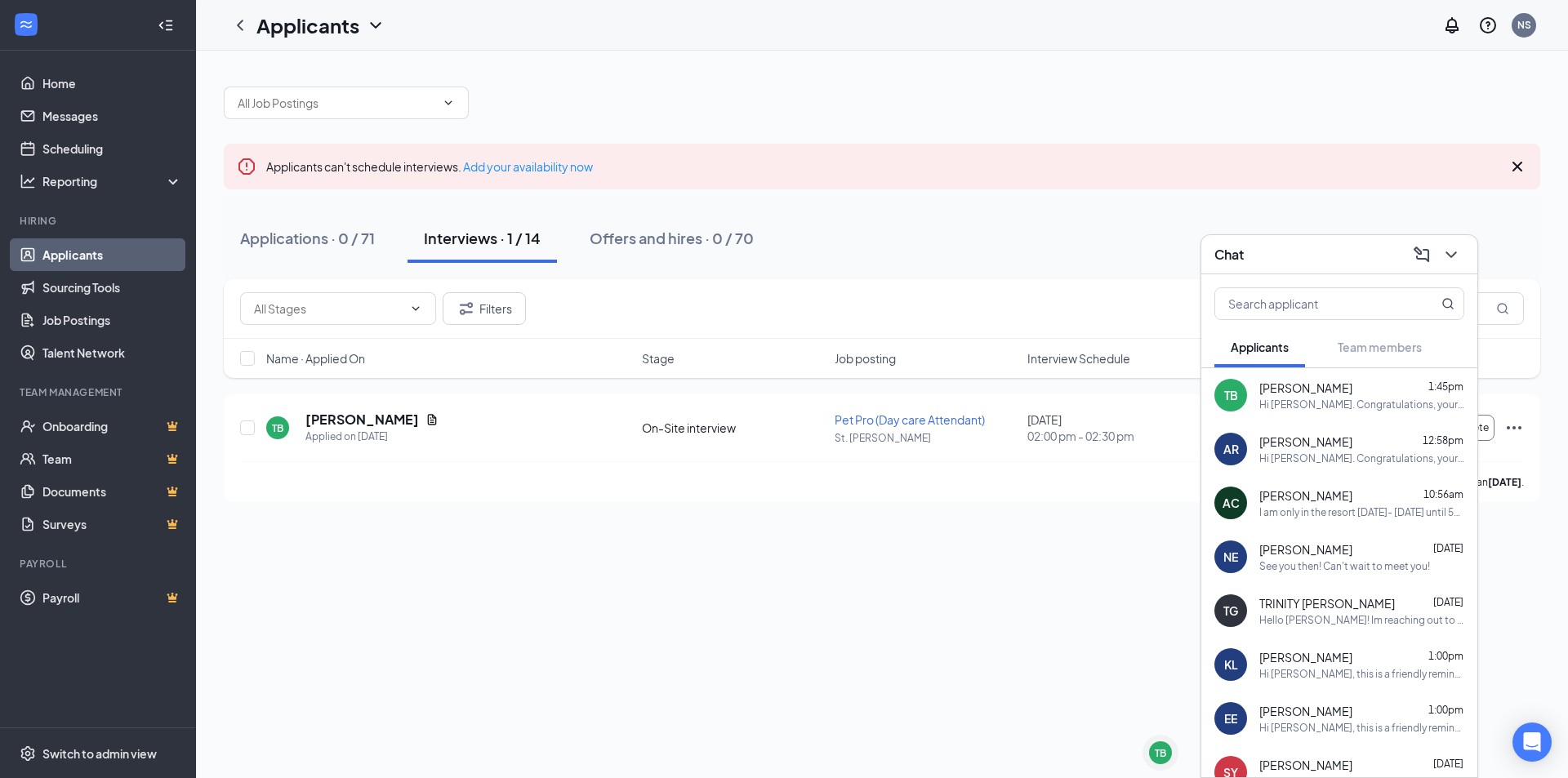
click at [1299, 408] on div "Hi Taryn Bergtholdt. Congratulations, your meeting with No Leash Needed for Pet…" at bounding box center [1362, 404] width 205 height 14
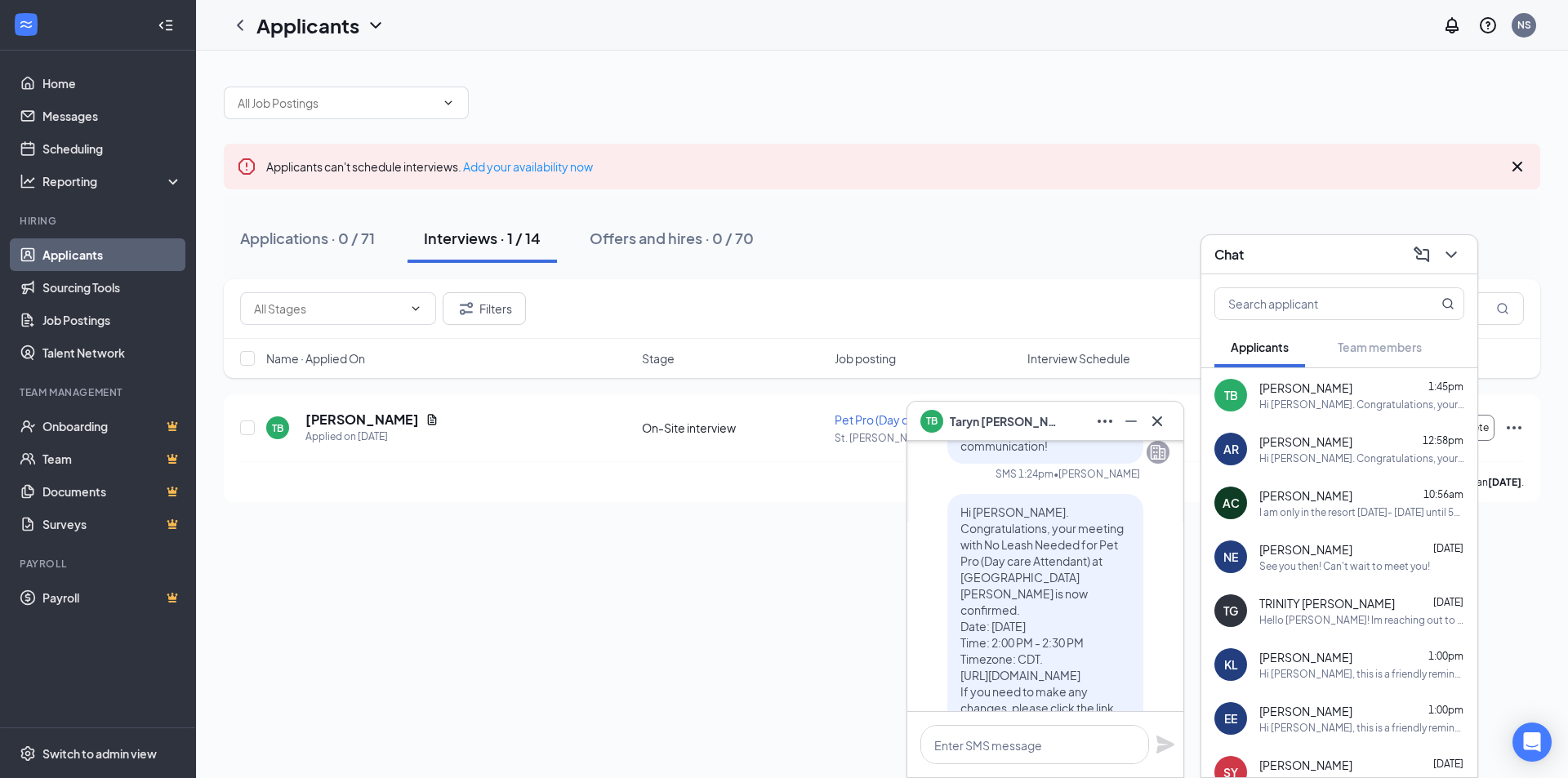
scroll to position [-82, 0]
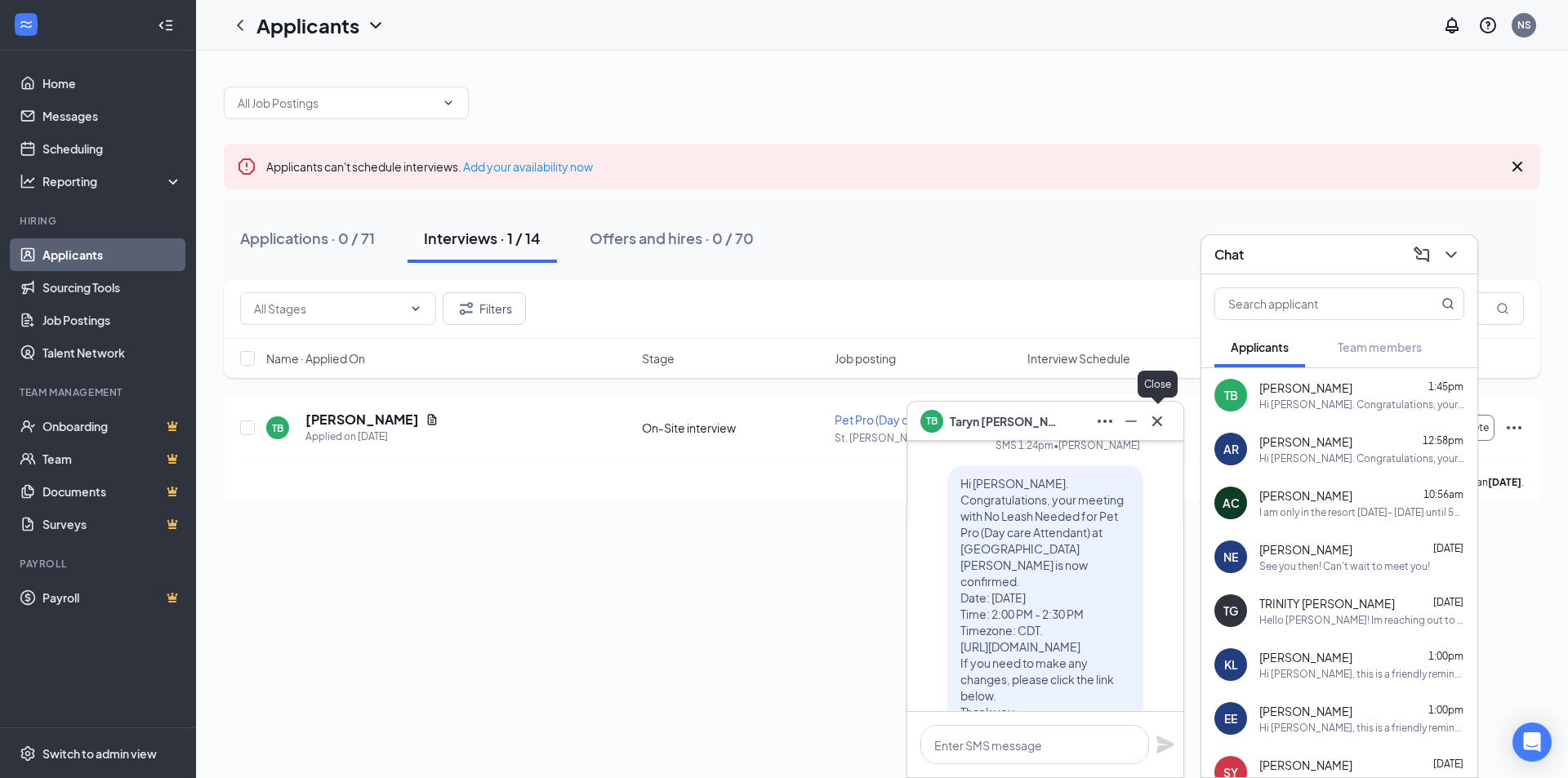
click at [1168, 420] on button at bounding box center [1157, 421] width 26 height 26
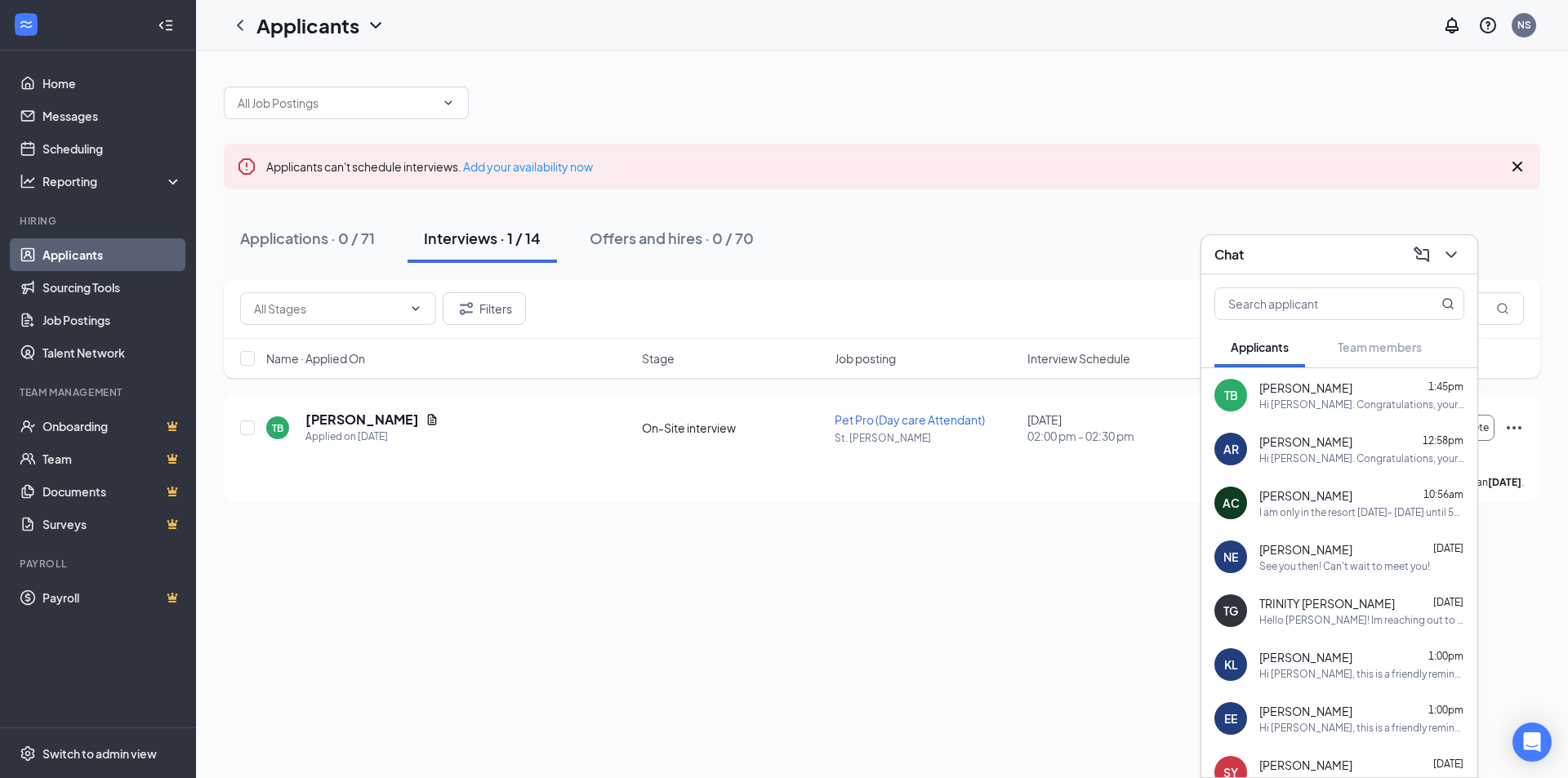
click at [1447, 266] on button at bounding box center [1451, 255] width 26 height 26
